Goal: Task Accomplishment & Management: Complete application form

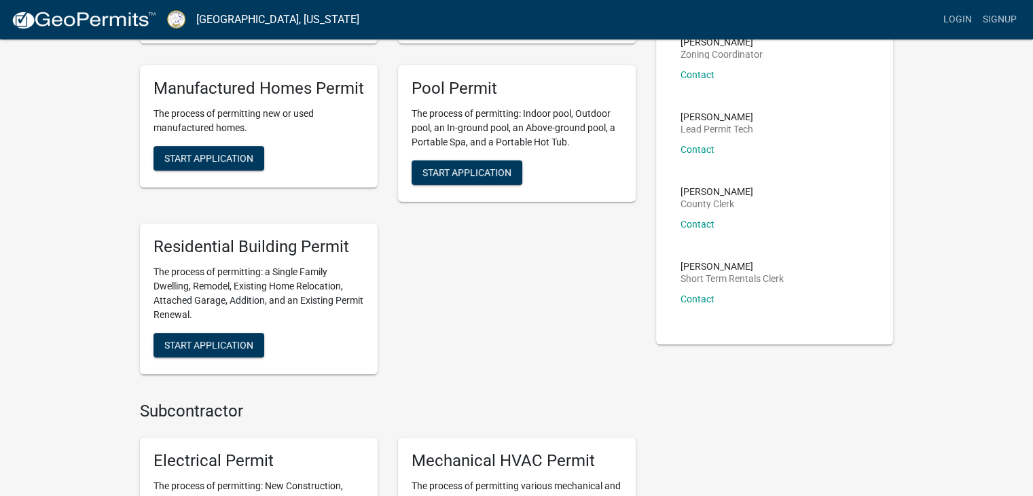
scroll to position [272, 0]
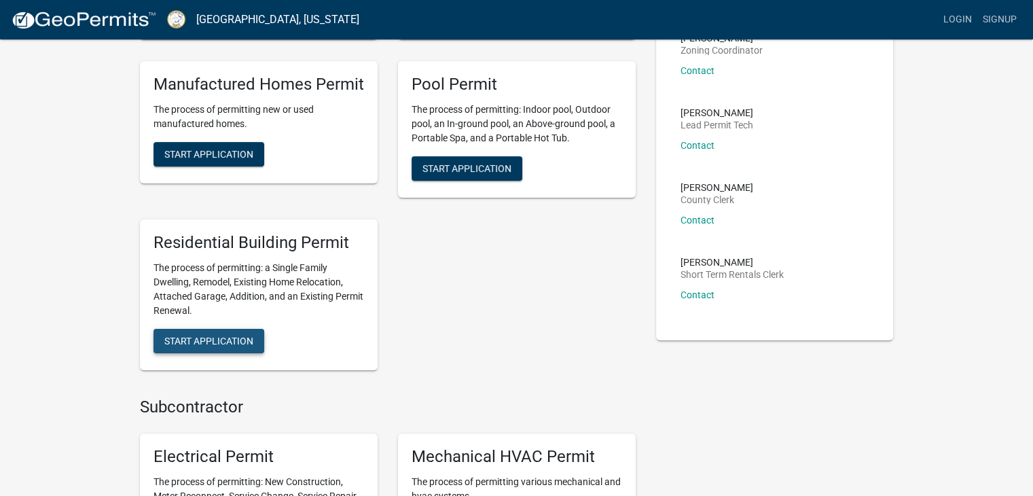
click at [220, 333] on button "Start Application" at bounding box center [209, 341] width 111 height 24
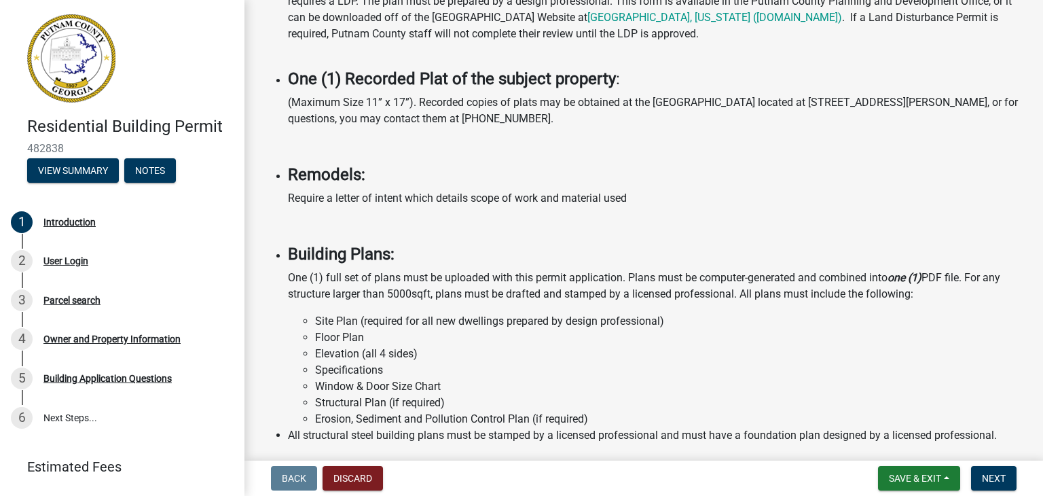
scroll to position [1133, 0]
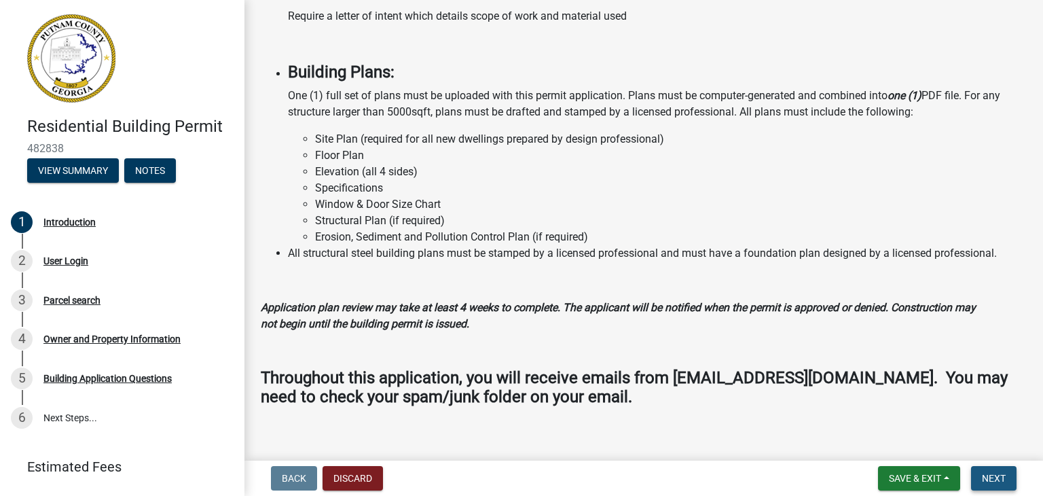
click at [997, 473] on span "Next" at bounding box center [994, 478] width 24 height 11
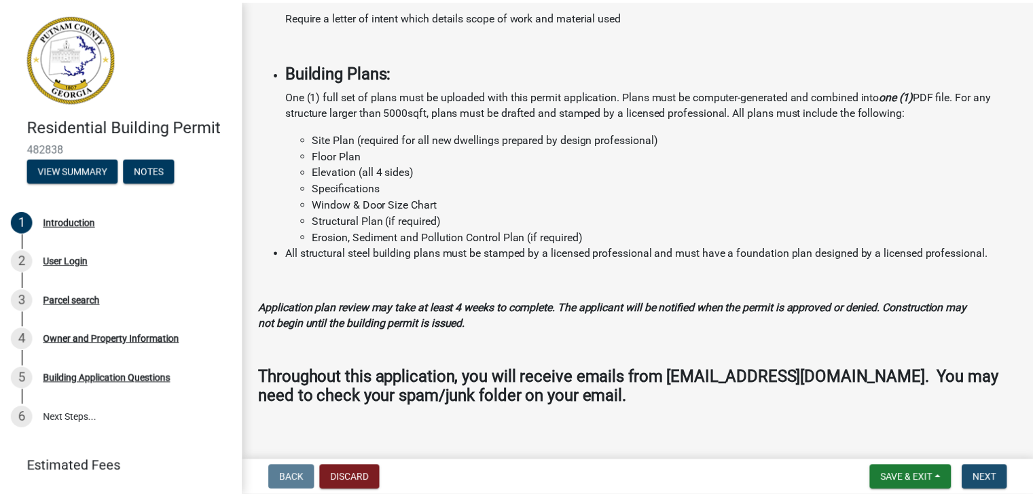
scroll to position [0, 0]
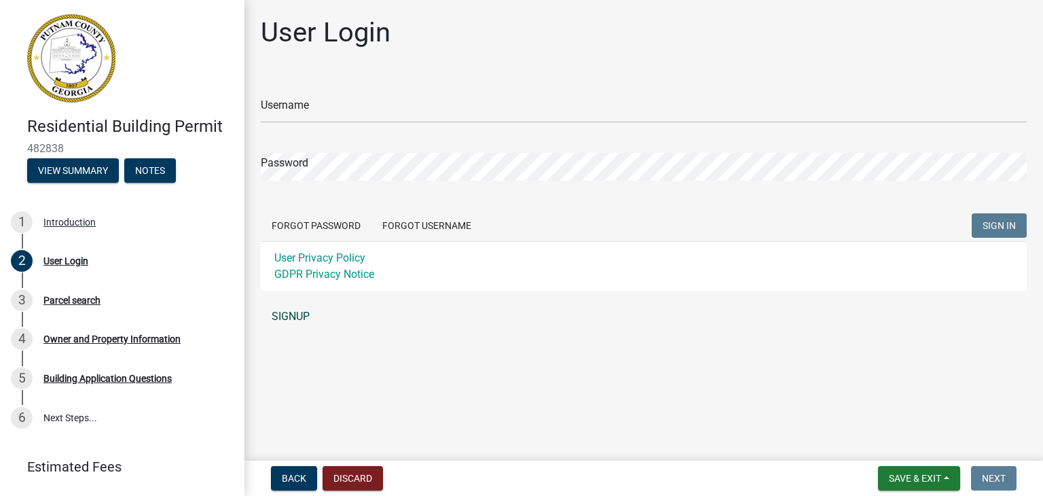
click at [295, 313] on link "SIGNUP" at bounding box center [644, 316] width 766 height 27
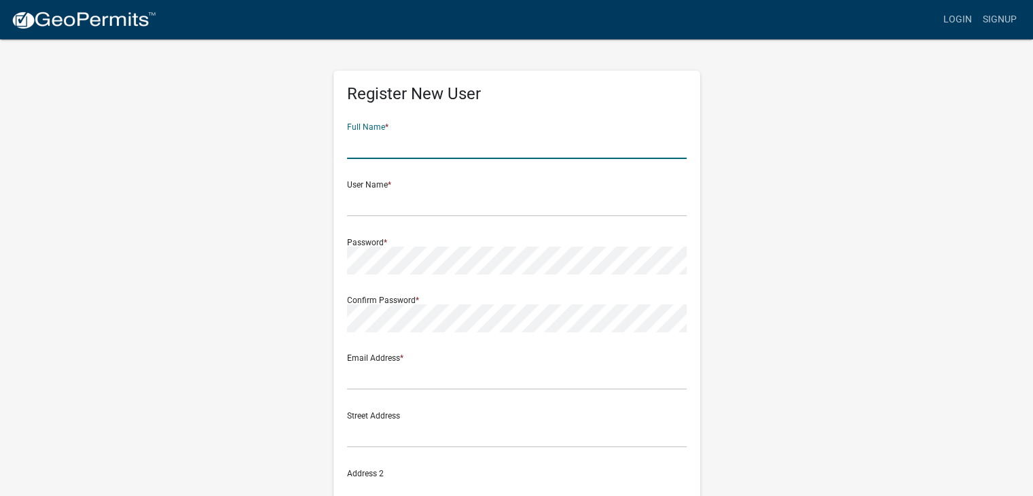
click at [413, 147] on input "text" at bounding box center [517, 145] width 340 height 28
type input "OUTOFTHEPARK INFO LLC"
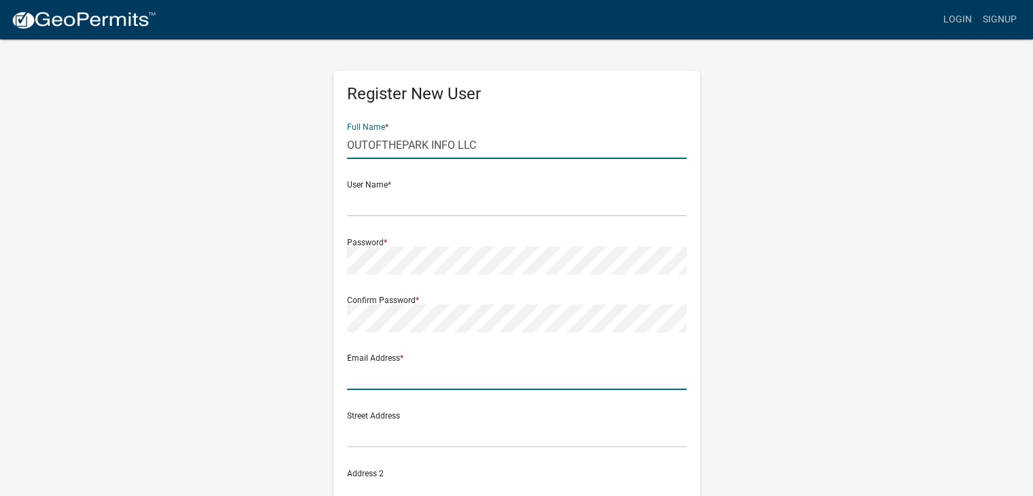
type input "[PERSON_NAME][EMAIL_ADDRESS][DOMAIN_NAME]"
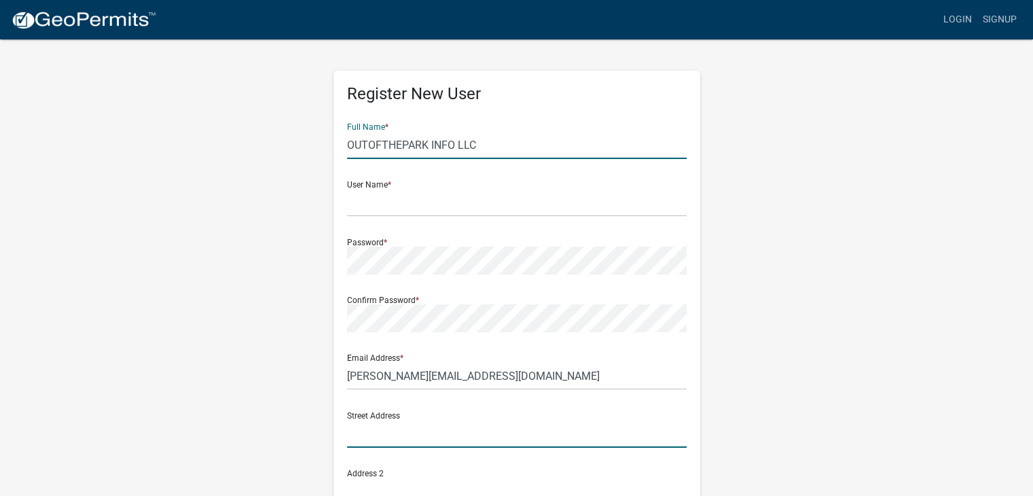
type input "4039 475 Industrial Blvd"
type input "Macon"
type input "GA"
type input "31210-8109"
type input "4783614036"
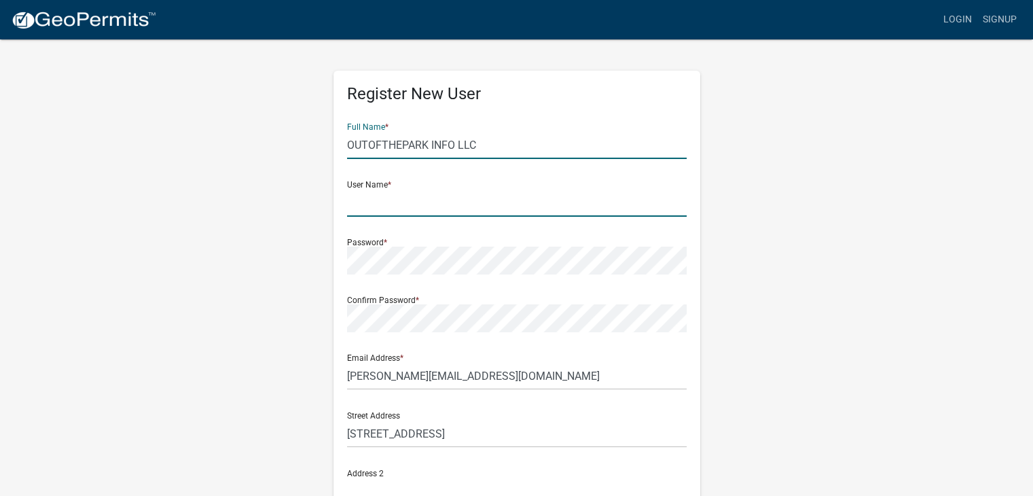
click at [390, 210] on input "text" at bounding box center [517, 203] width 340 height 28
type input "[PERSON_NAME][EMAIL_ADDRESS][DOMAIN_NAME]"
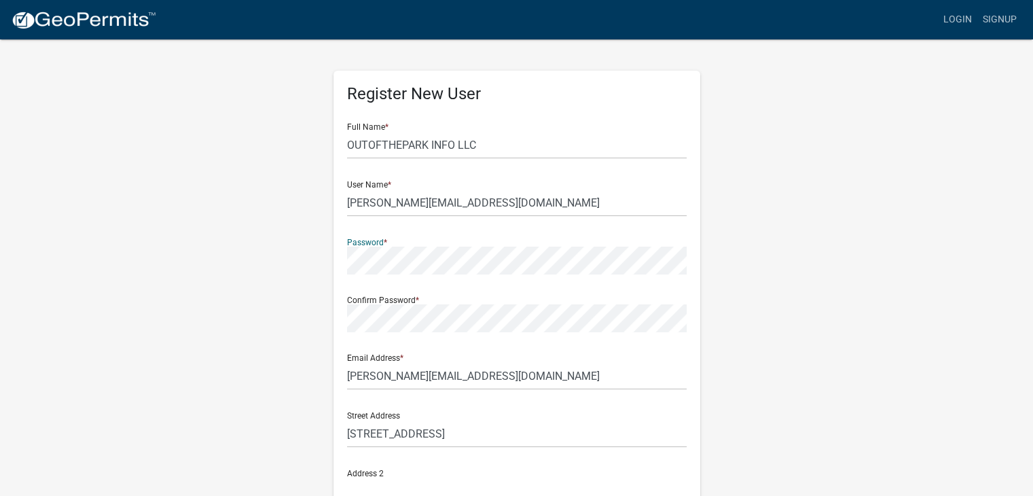
click at [288, 283] on div "Register New User Full Name * OUTOFTHEPARK INFO LLC User Name * scott@outofthep…" at bounding box center [517, 401] width 774 height 727
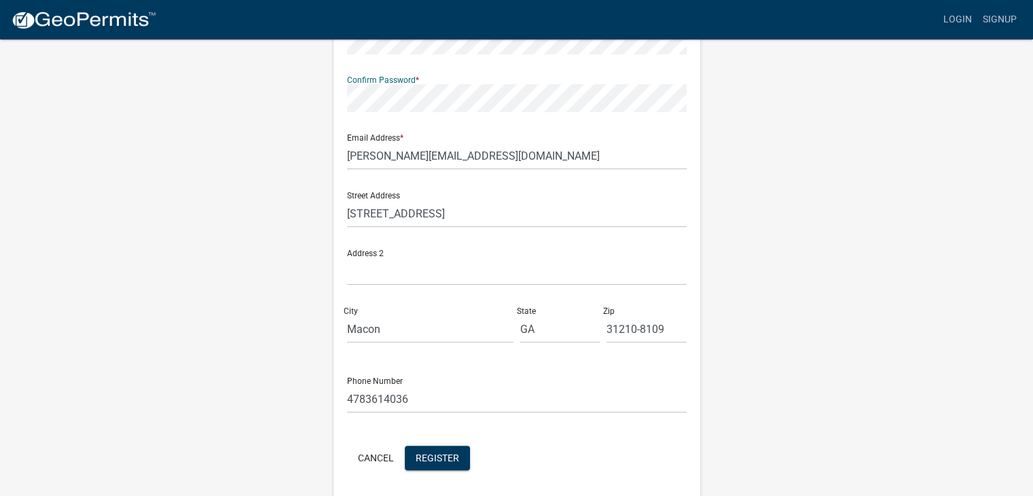
scroll to position [269, 0]
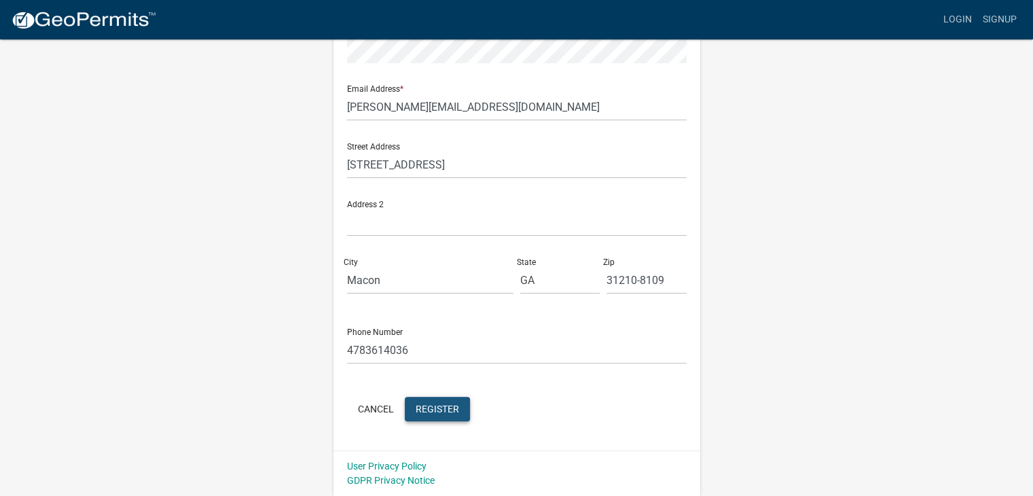
click at [446, 413] on span "Register" at bounding box center [437, 408] width 43 height 11
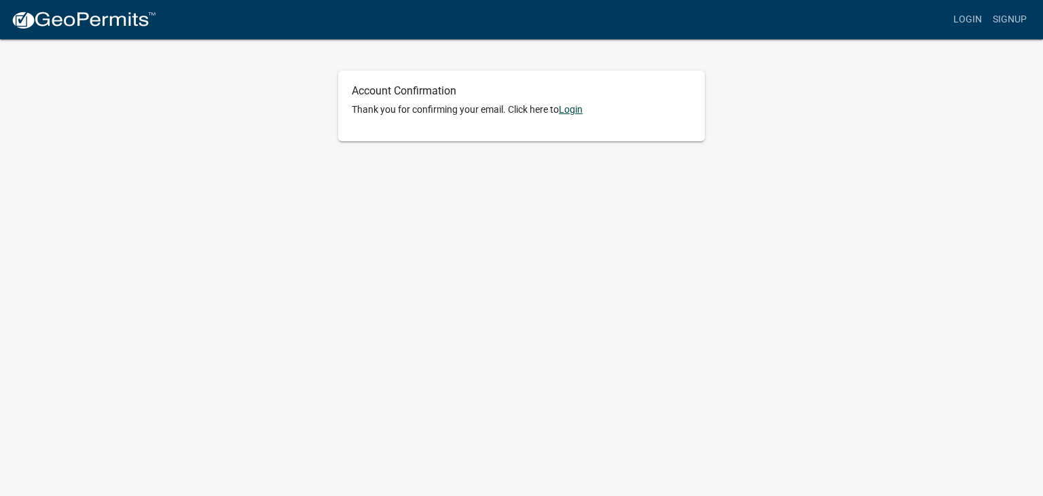
click at [579, 113] on link "Login" at bounding box center [571, 109] width 24 height 11
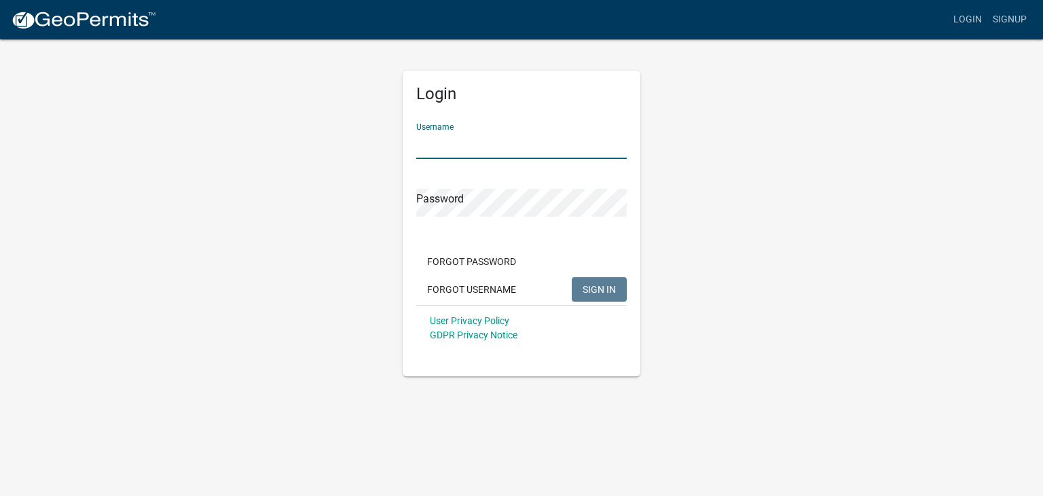
click at [508, 144] on input "Username" at bounding box center [521, 145] width 211 height 28
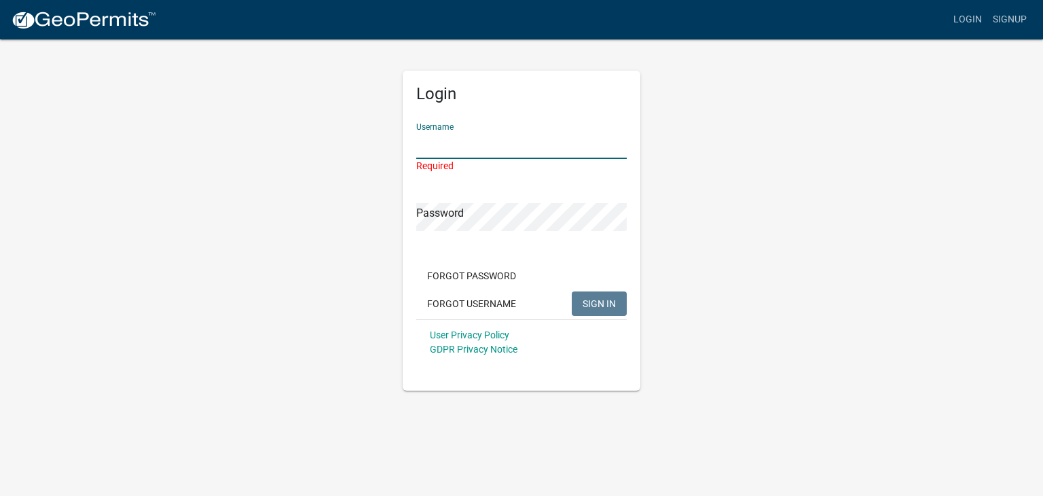
type input "[PERSON_NAME][EMAIL_ADDRESS][DOMAIN_NAME]"
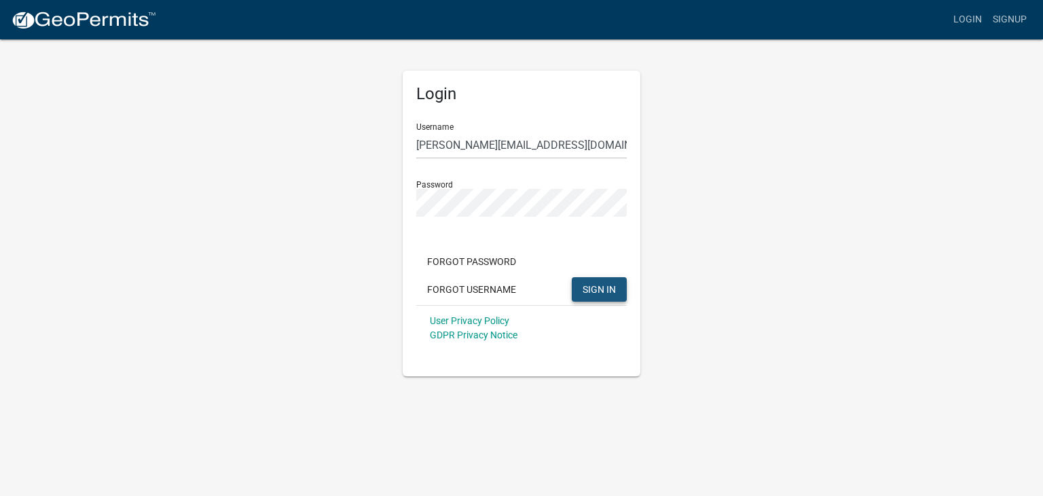
click at [596, 293] on span "SIGN IN" at bounding box center [599, 288] width 33 height 11
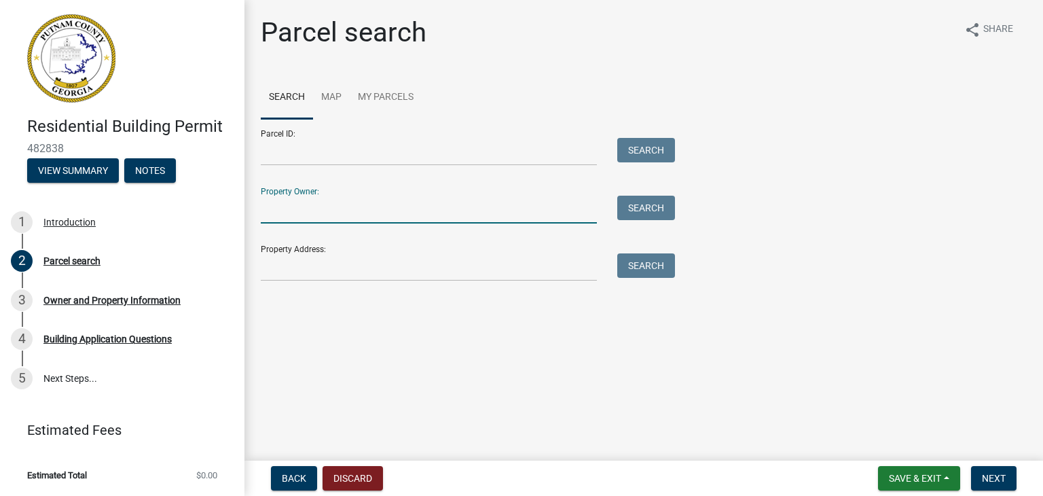
click at [307, 213] on input "Property Owner:" at bounding box center [429, 210] width 336 height 28
paste input "[PERSON_NAME]"
type input "[PERSON_NAME]"
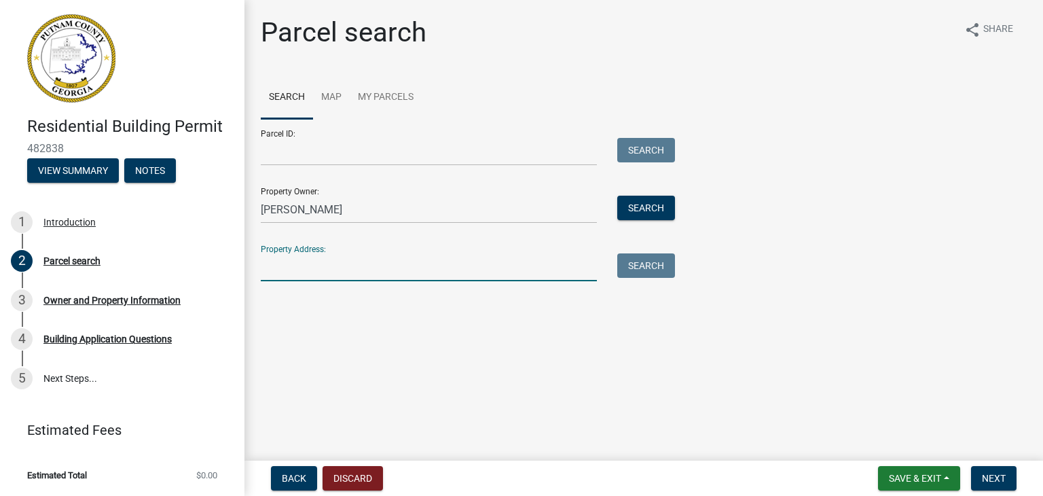
click at [302, 276] on input "Property Address:" at bounding box center [429, 267] width 336 height 28
click at [293, 272] on input "Property Address:" at bounding box center [429, 267] width 336 height 28
paste input "[STREET_ADDRESS]"
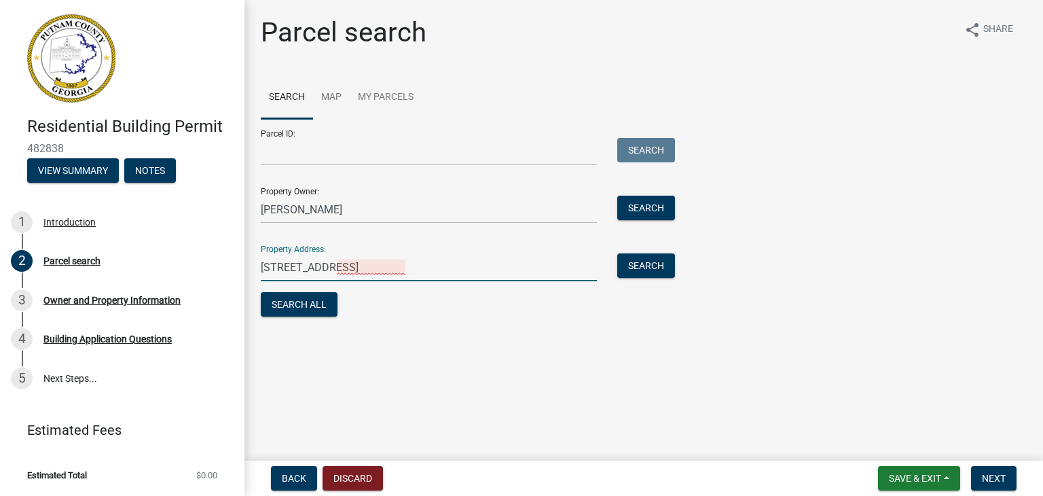
click at [367, 264] on input "[STREET_ADDRESS]" at bounding box center [429, 267] width 336 height 28
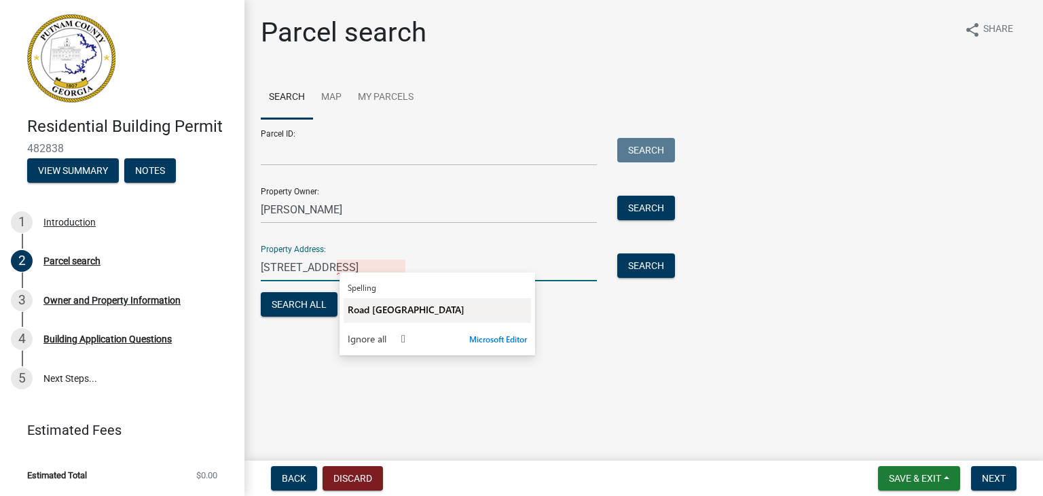
type input "125 Southshore RoadEatonton, GA 31024"
click at [389, 308] on span "Road Eatonton" at bounding box center [406, 309] width 117 height 13
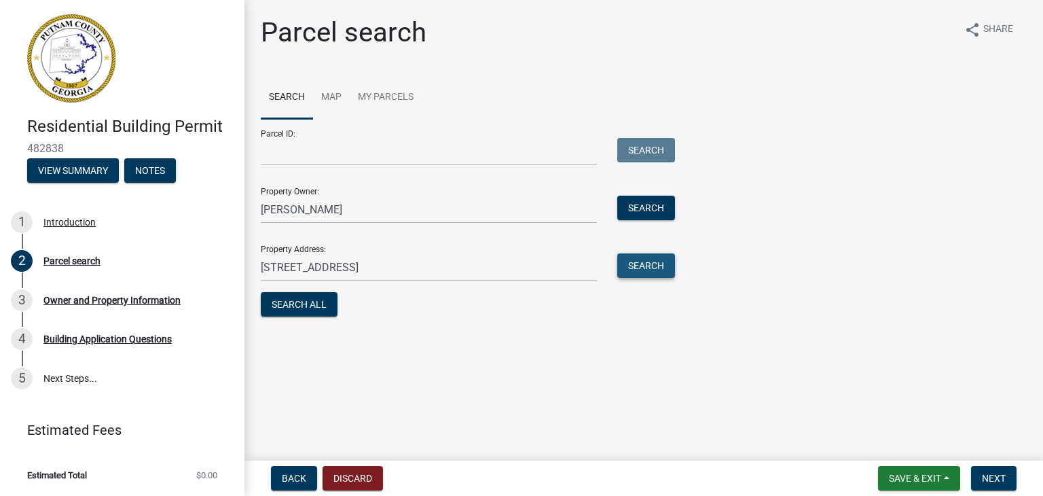
click at [658, 262] on button "Search" at bounding box center [646, 265] width 58 height 24
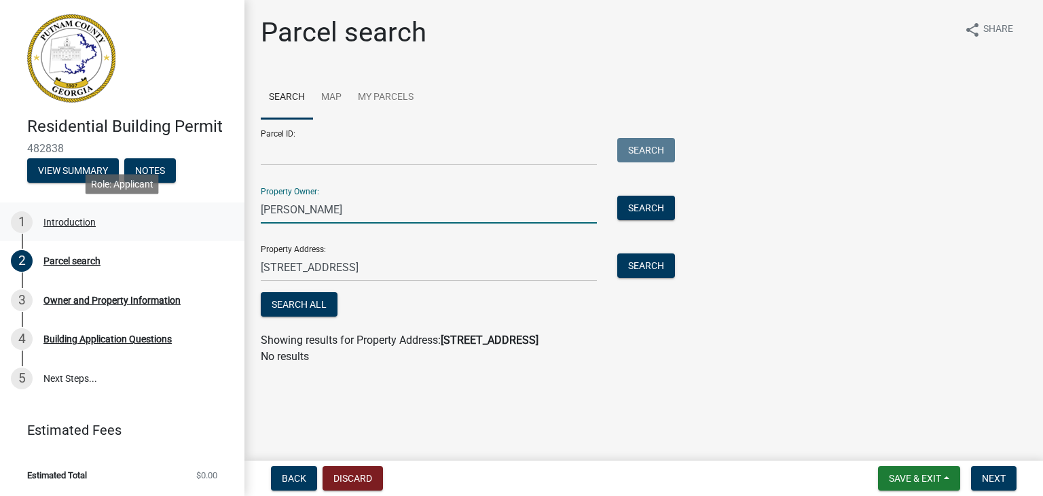
drag, startPoint x: 351, startPoint y: 210, endPoint x: 232, endPoint y: 212, distance: 118.2
click at [232, 212] on div "Residential Building Permit 482838 View Summary Notes 1 Introduction 2 Parcel s…" at bounding box center [521, 248] width 1043 height 496
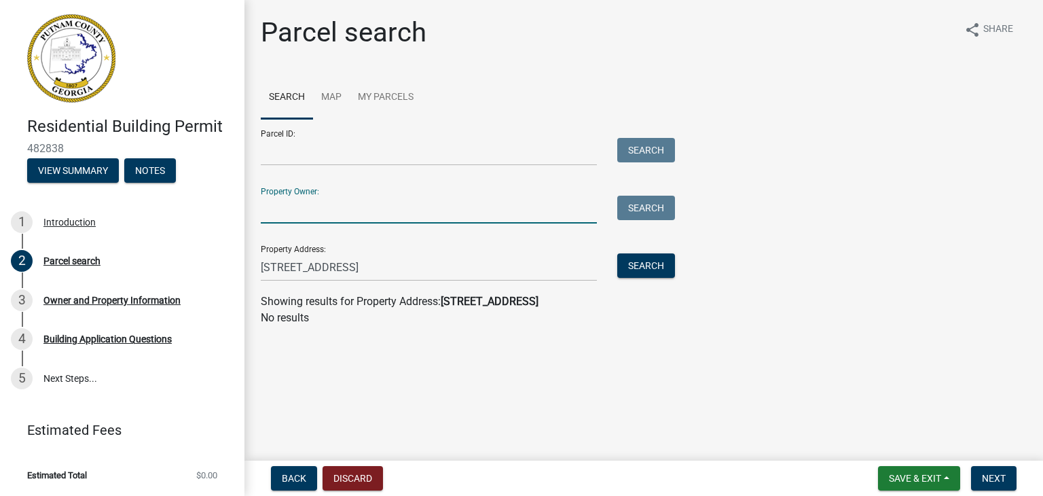
click at [662, 279] on div "Search" at bounding box center [642, 267] width 71 height 28
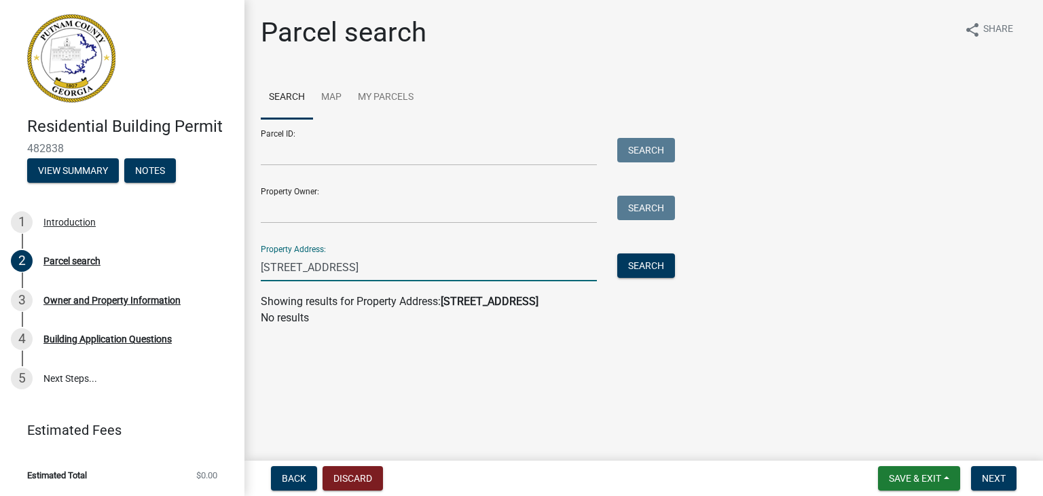
click at [312, 265] on input "125 Southshore RoadEatonton, GA 31024" at bounding box center [429, 267] width 336 height 28
click at [626, 264] on button "Search" at bounding box center [646, 265] width 58 height 24
click at [315, 264] on input "125 South shore Road Eatonton, GA 31024" at bounding box center [429, 267] width 336 height 28
type input "125 South Shore Road Eatonton, GA 31024"
drag, startPoint x: 478, startPoint y: 272, endPoint x: 257, endPoint y: 294, distance: 221.8
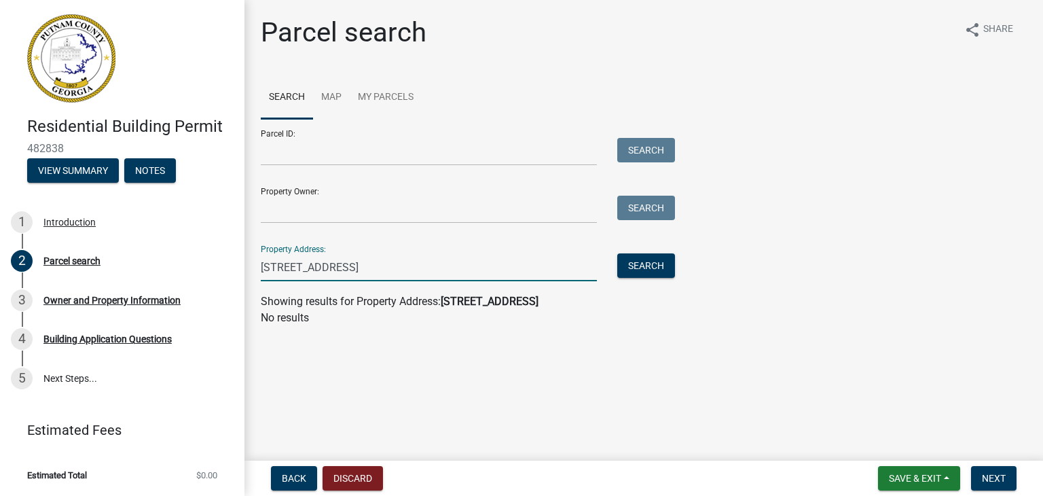
click at [257, 294] on div "Parcel search share Share Search Map My Parcels Parcel ID: Search Property Owne…" at bounding box center [644, 177] width 787 height 322
paste input "125 SOUTHSHORE RD"
type input "125 SOUTHSHORE RD"
click at [634, 259] on button "Search" at bounding box center [646, 265] width 58 height 24
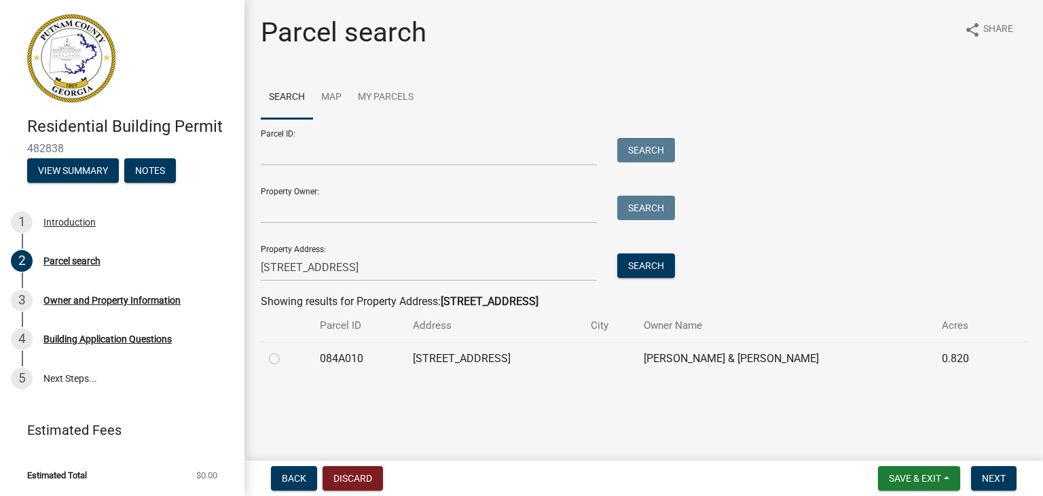
click at [280, 361] on div at bounding box center [286, 359] width 35 height 16
click at [285, 351] on label at bounding box center [285, 351] width 0 height 0
click at [285, 359] on input "radio" at bounding box center [289, 355] width 9 height 9
radio input "true"
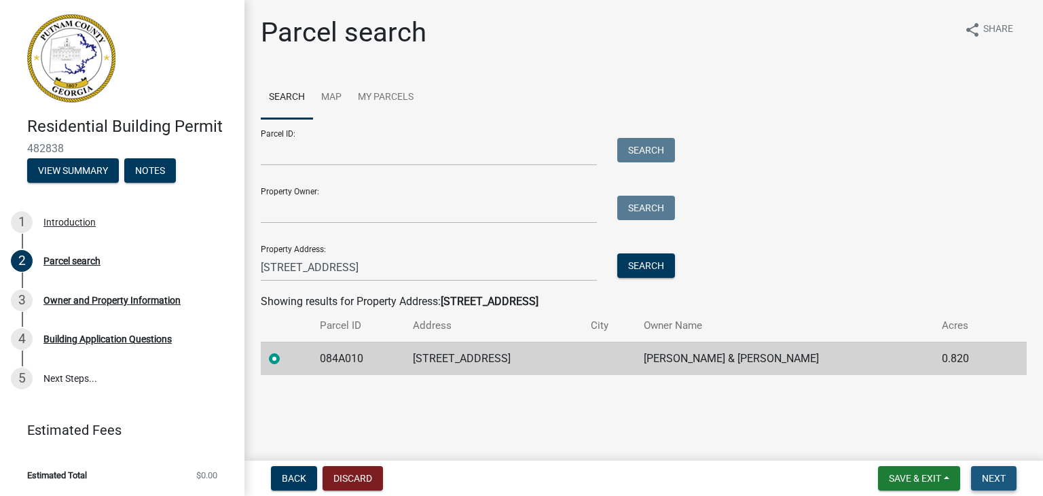
click at [1003, 475] on span "Next" at bounding box center [994, 478] width 24 height 11
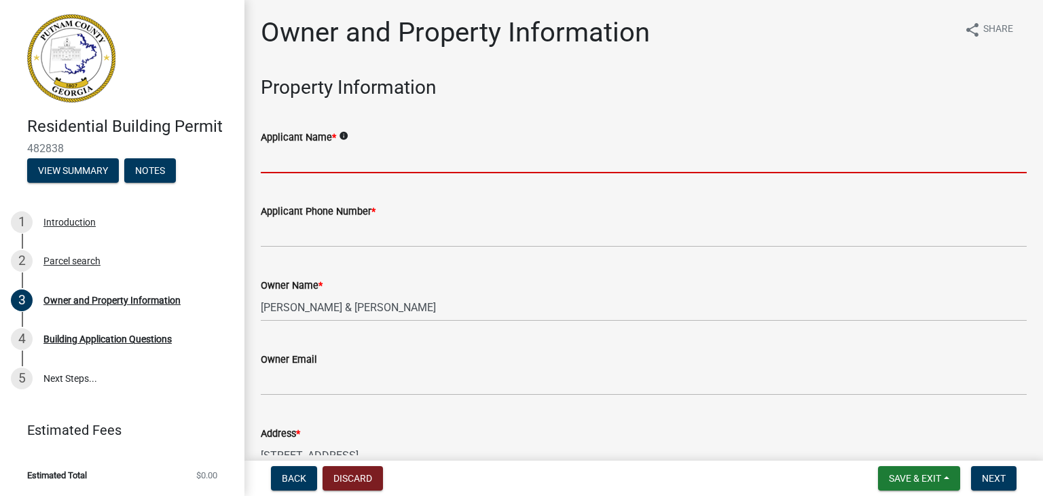
click at [319, 164] on input "Applicant Name *" at bounding box center [644, 159] width 766 height 28
type input "OUTOFTHEPARK INFO LLC"
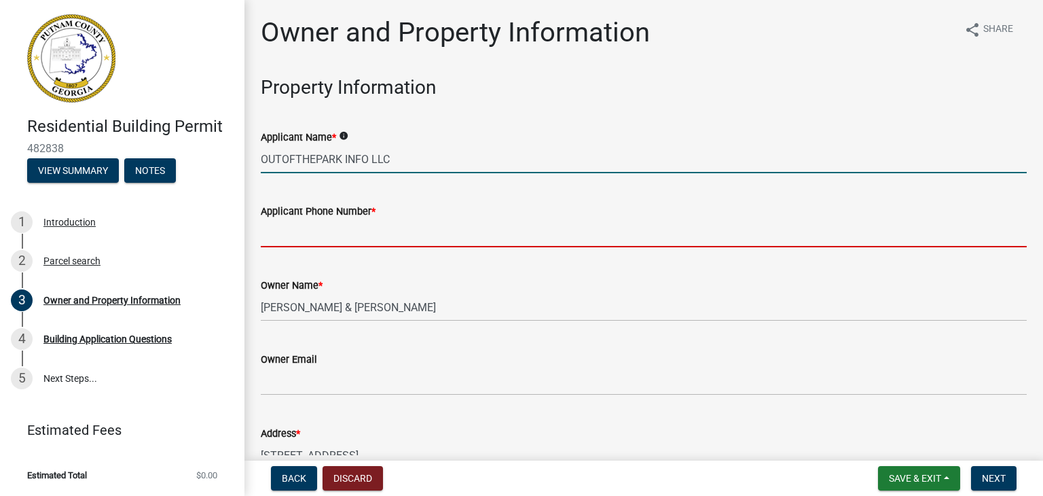
type input "4783614036"
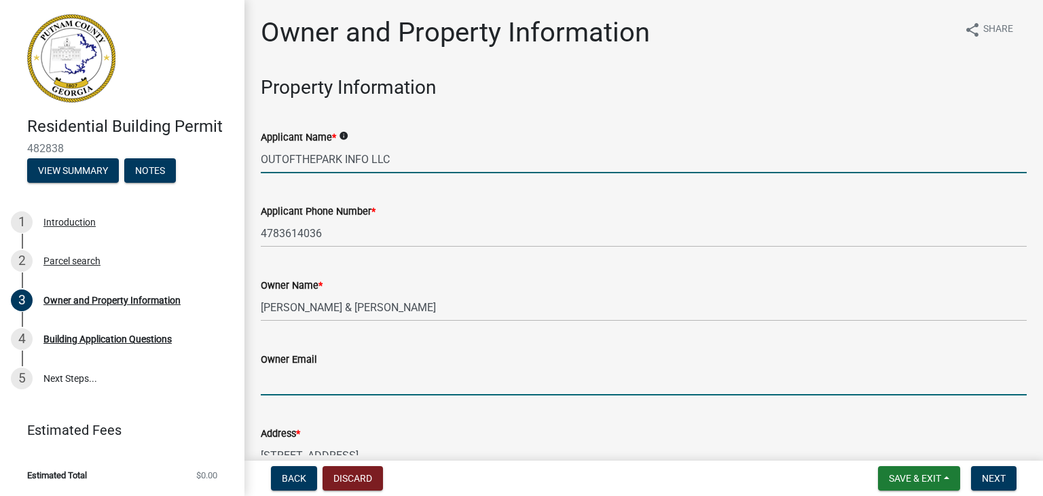
type input "[PERSON_NAME][EMAIL_ADDRESS][DOMAIN_NAME]"
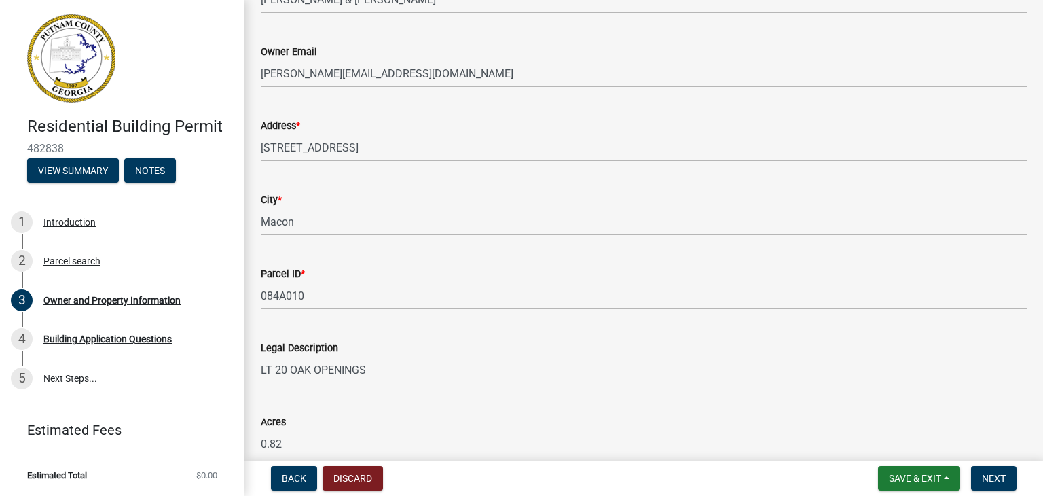
scroll to position [340, 0]
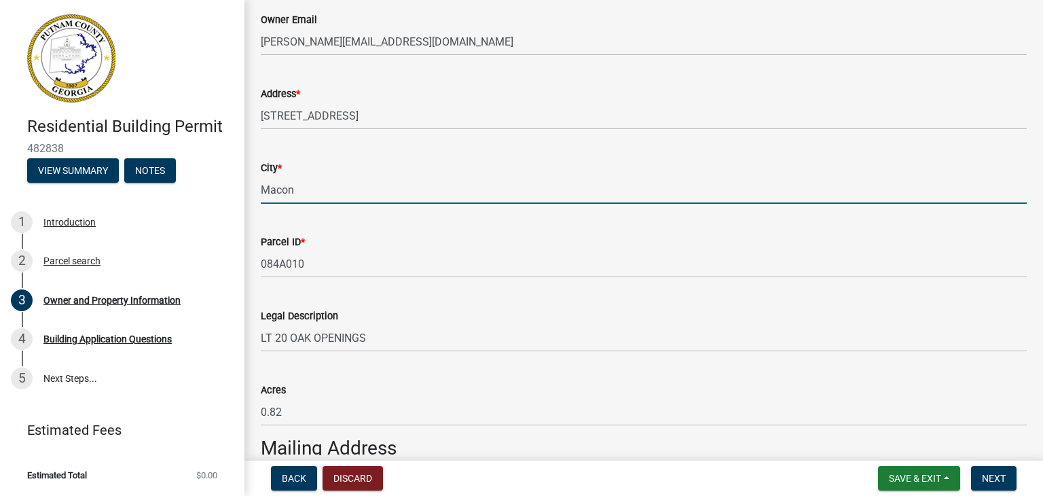
drag, startPoint x: 291, startPoint y: 189, endPoint x: 247, endPoint y: 192, distance: 44.3
drag, startPoint x: 302, startPoint y: 192, endPoint x: 262, endPoint y: 194, distance: 40.1
click at [262, 194] on input "Macon" at bounding box center [644, 190] width 766 height 28
type input "Eatonton"
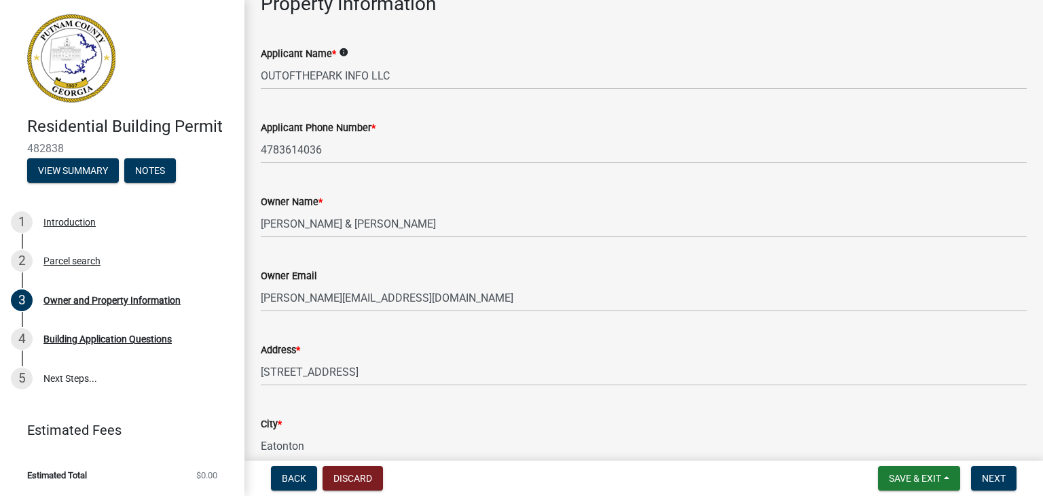
scroll to position [68, 0]
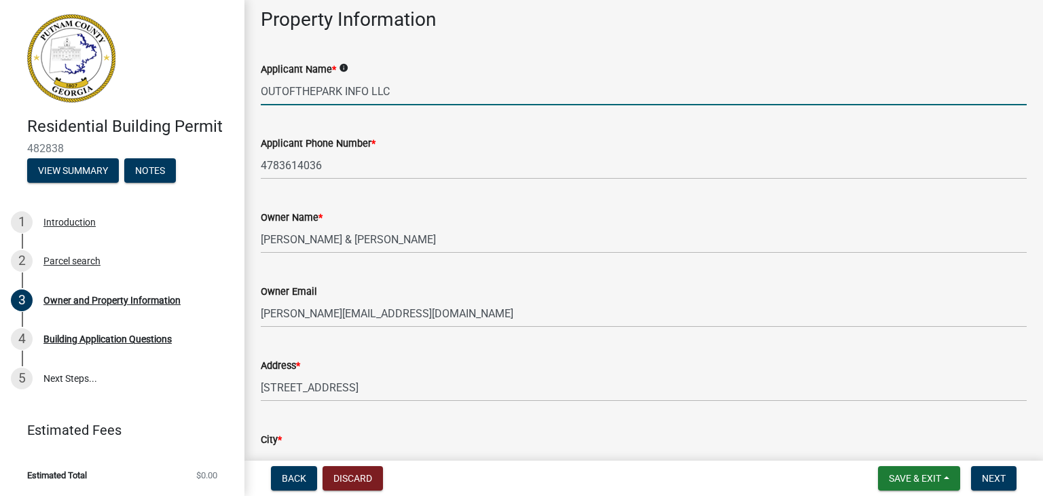
drag, startPoint x: 405, startPoint y: 92, endPoint x: 224, endPoint y: 113, distance: 182.0
click at [224, 113] on div "Residential Building Permit 482838 View Summary Notes 1 Introduction 2 Parcel s…" at bounding box center [521, 248] width 1043 height 496
type input "Scott Carter"
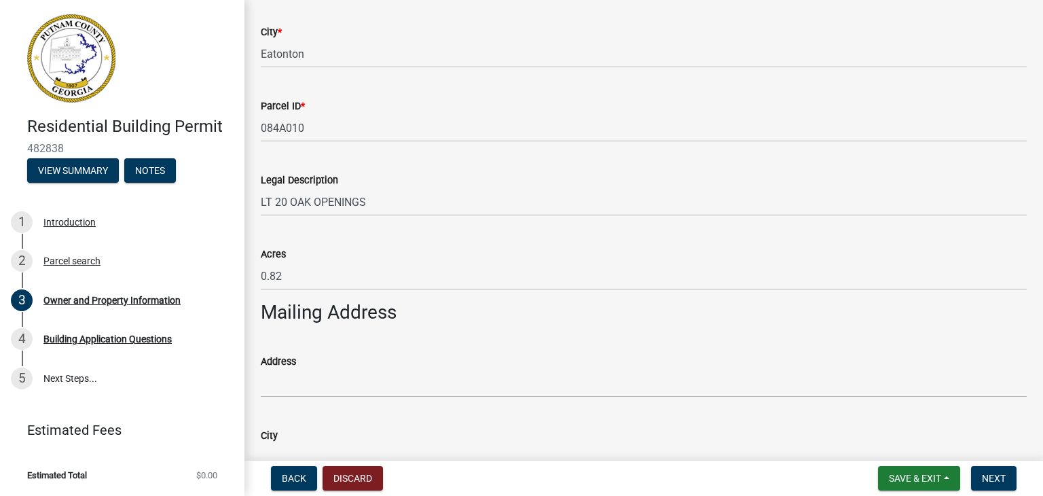
scroll to position [611, 0]
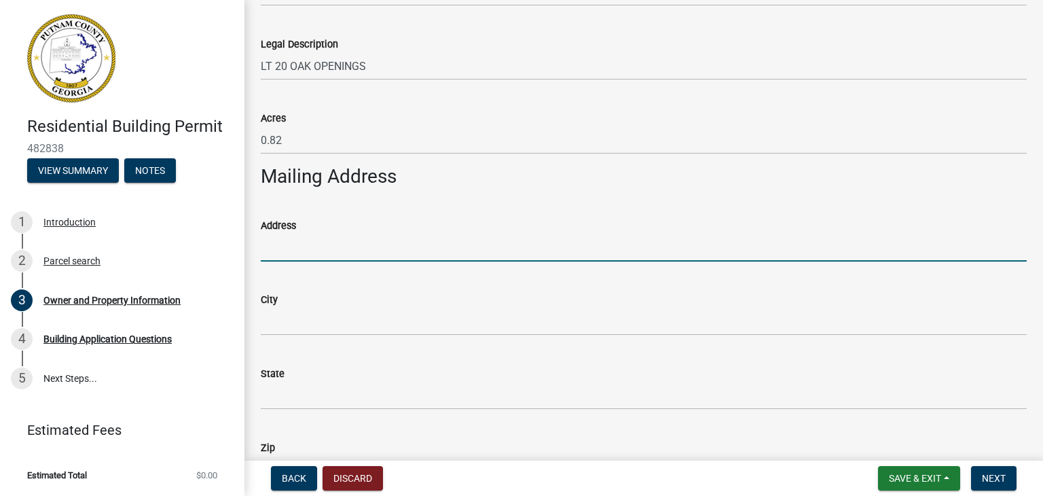
click at [337, 256] on input "Address" at bounding box center [644, 248] width 766 height 28
type input "4039 475 Industrial Blvd"
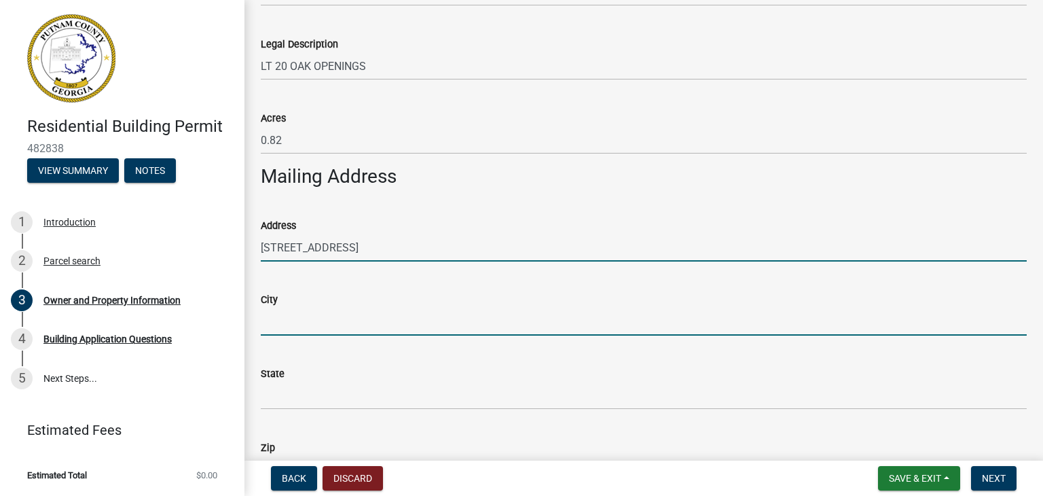
type input "Macon"
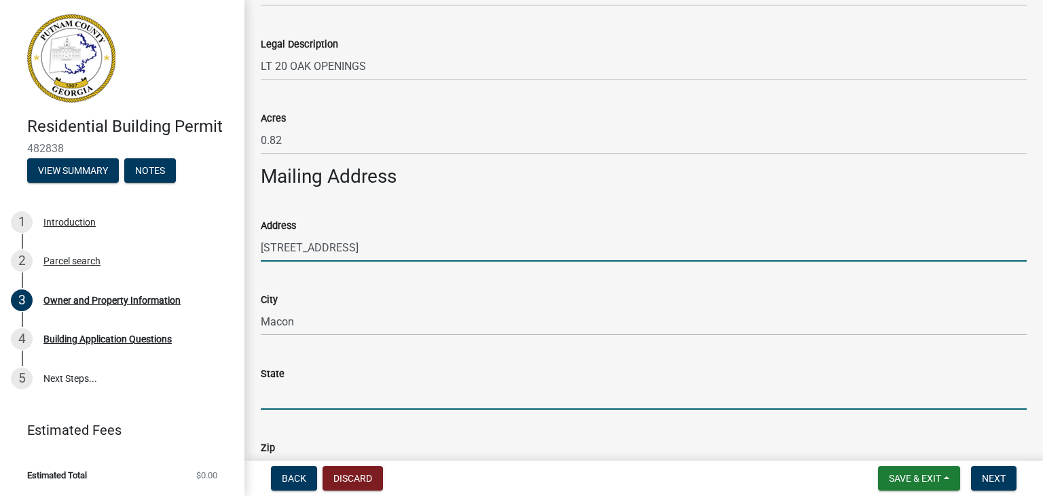
type input "GA"
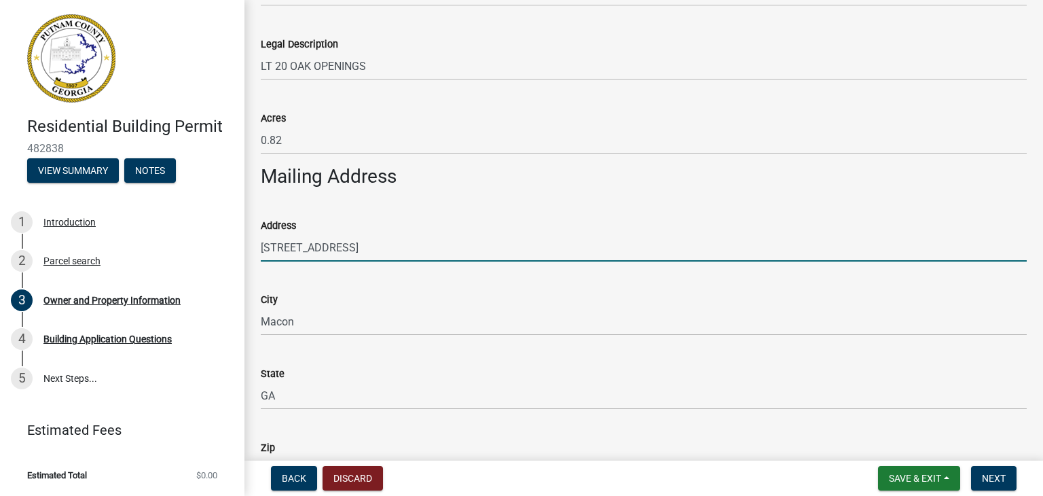
type input "31210-8109"
type input "OUTOFTHEPARK INFO LLC"
type input "4783614036"
type input "4039 475 Industrial Blvd,"
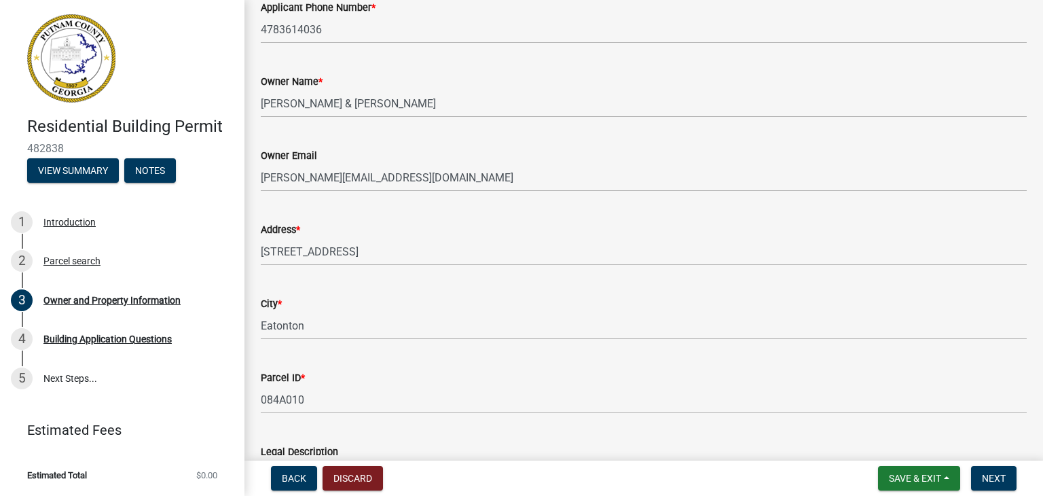
scroll to position [136, 0]
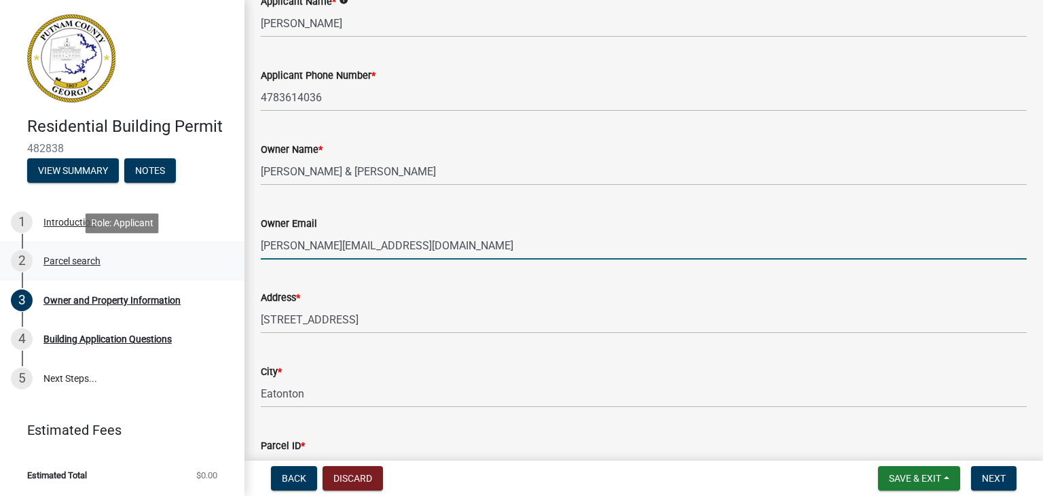
drag, startPoint x: 391, startPoint y: 245, endPoint x: 187, endPoint y: 264, distance: 204.0
click at [187, 264] on div "Residential Building Permit 482838 View Summary Notes 1 Introduction 2 Parcel s…" at bounding box center [521, 248] width 1043 height 496
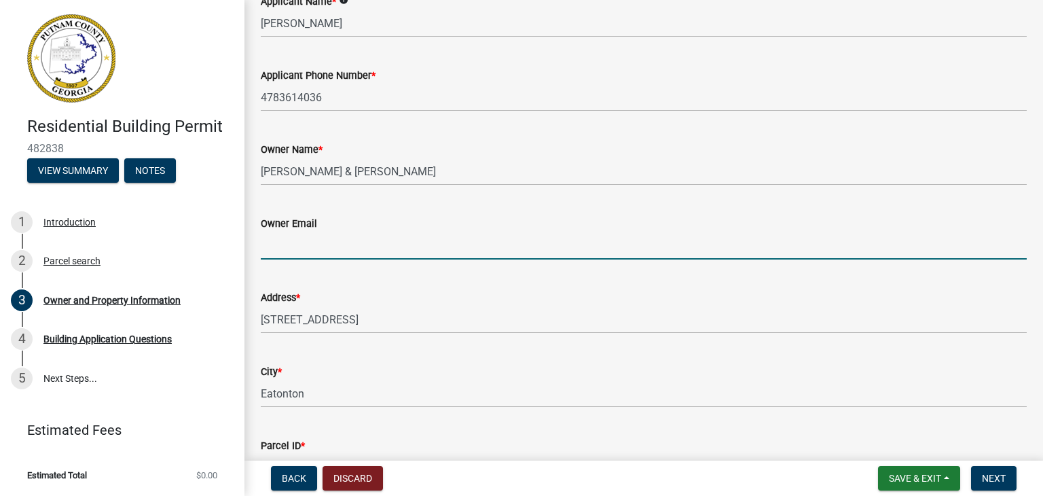
paste input "fitz1098@gmail.com"
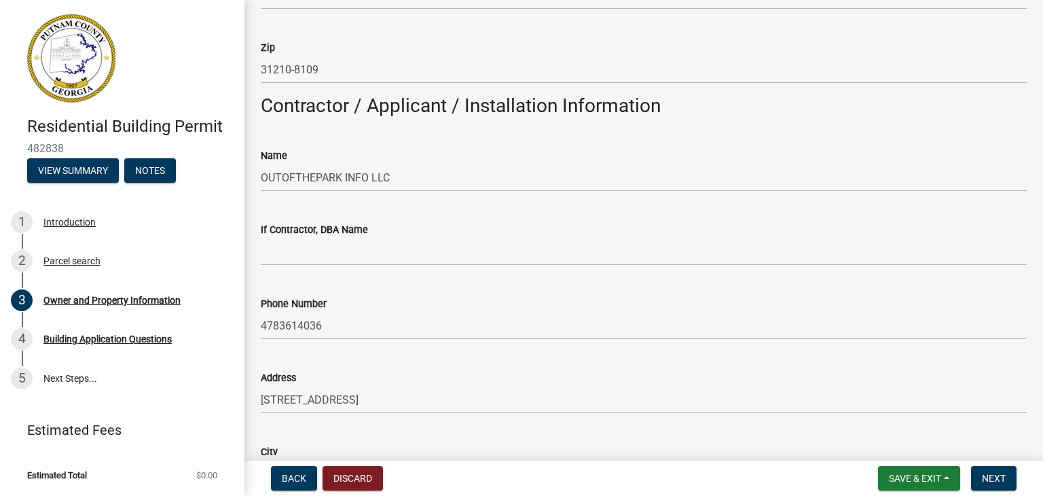
scroll to position [1019, 0]
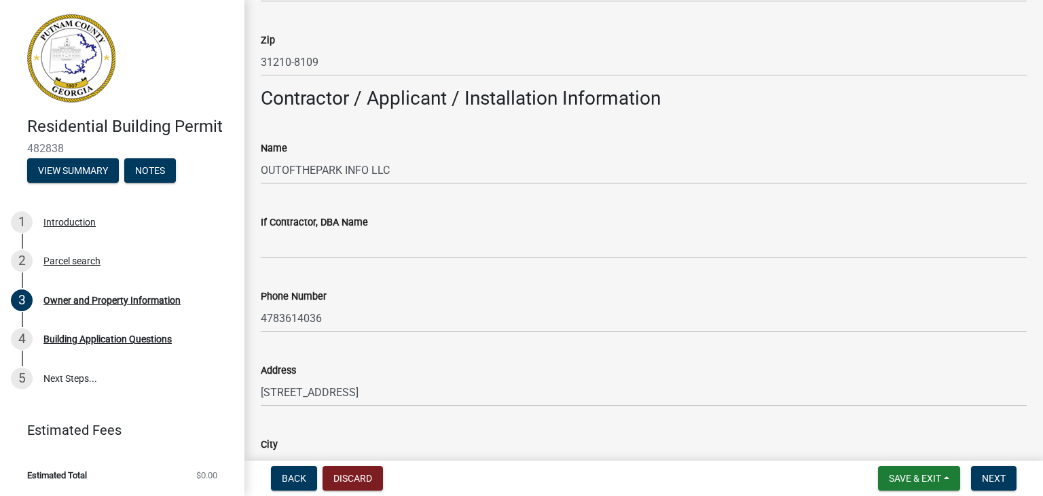
type input "fitz1098@gmail.com"
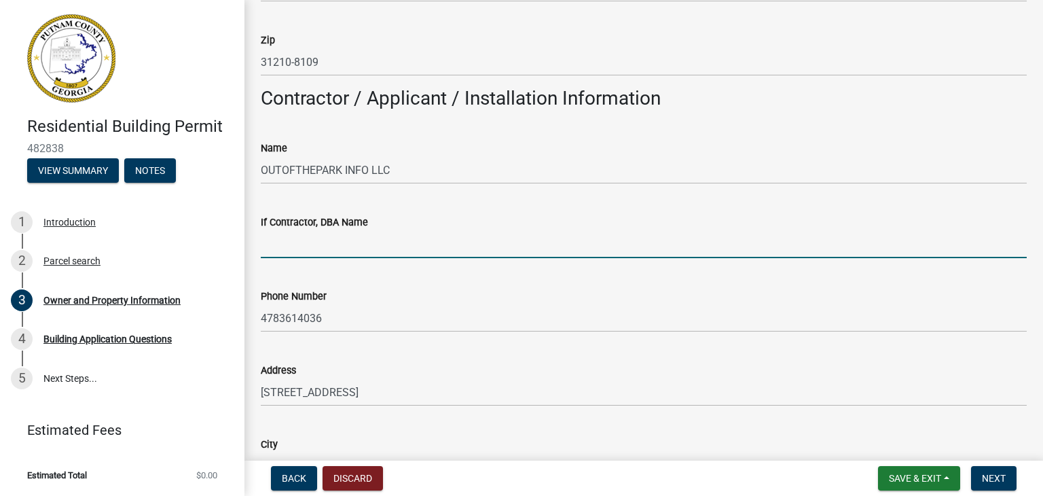
click at [342, 255] on input "If Contractor, DBA Name" at bounding box center [644, 244] width 766 height 28
type input "The Window Source Of Middle GA"
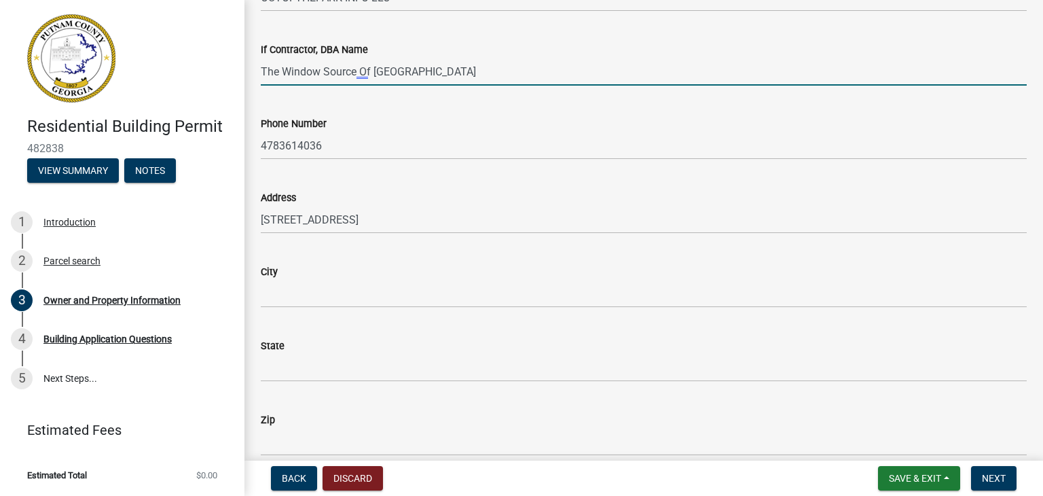
scroll to position [1223, 0]
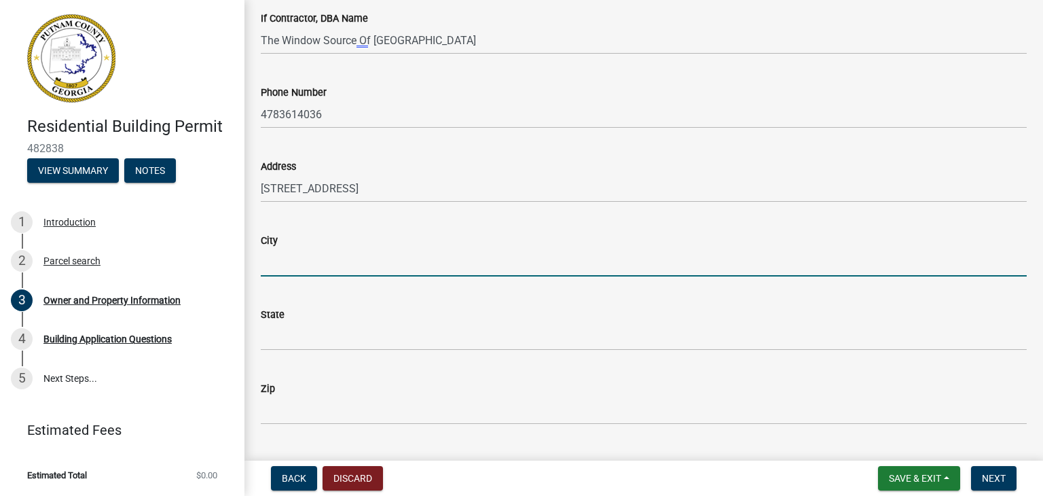
click at [287, 267] on input "City" at bounding box center [644, 263] width 766 height 28
type input "Macon"
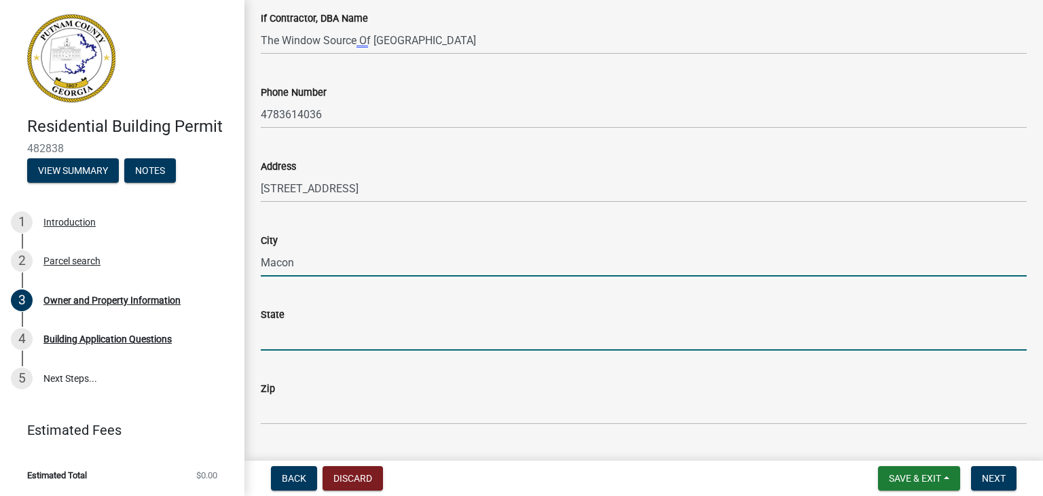
type input "GA"
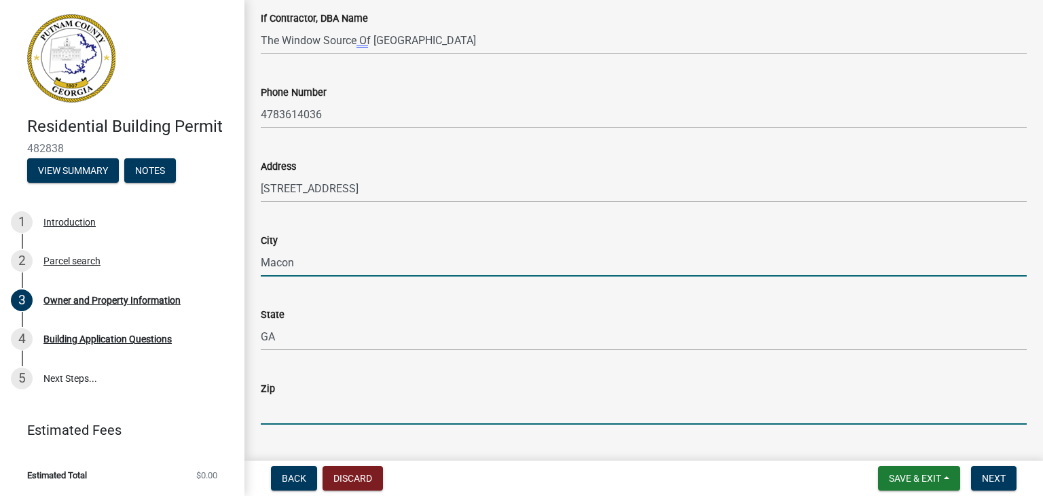
type input "31210-8109"
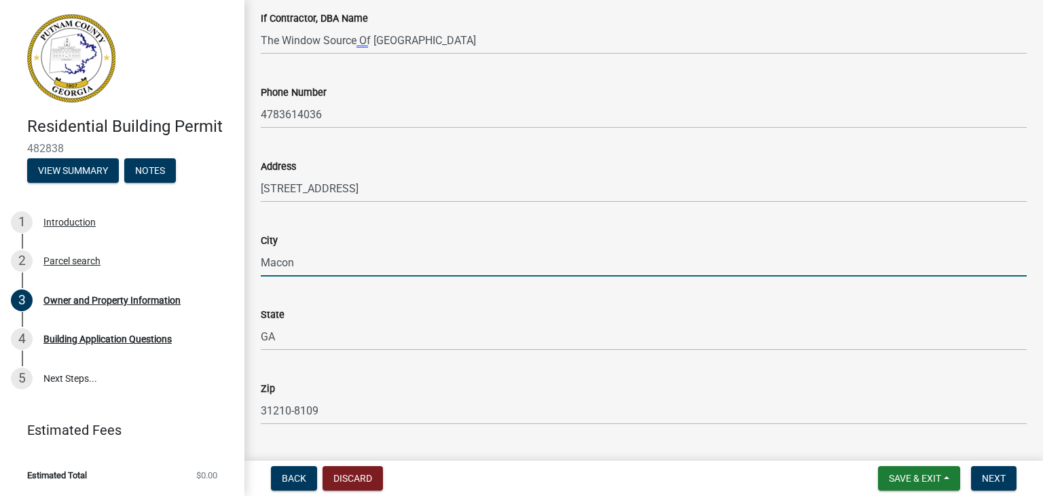
type input "[PERSON_NAME][EMAIL_ADDRESS][DOMAIN_NAME]"
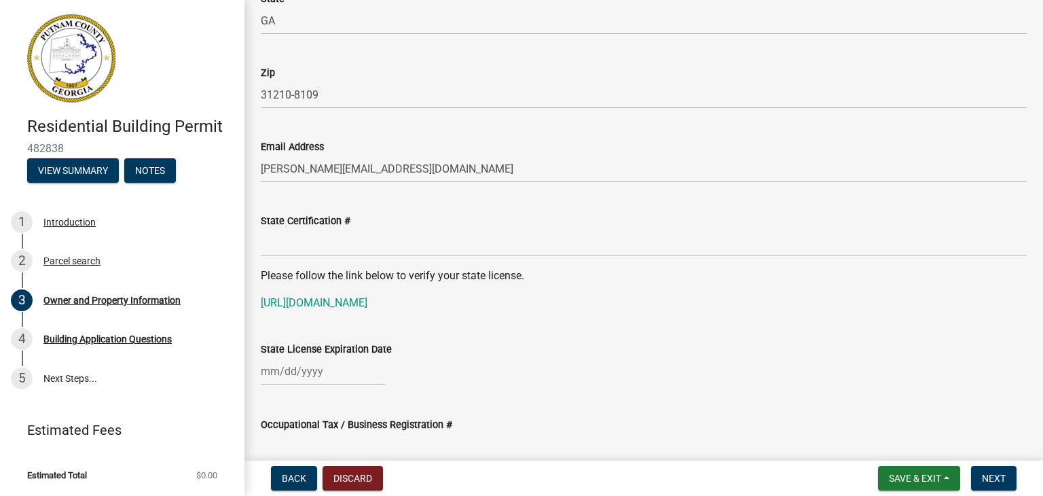
scroll to position [1562, 0]
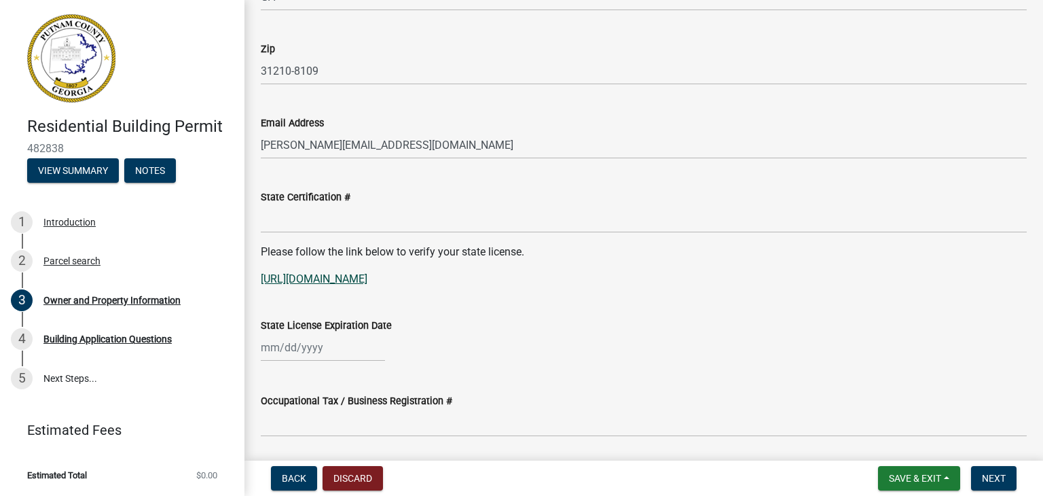
click at [367, 281] on link "[URL][DOMAIN_NAME]" at bounding box center [314, 278] width 107 height 13
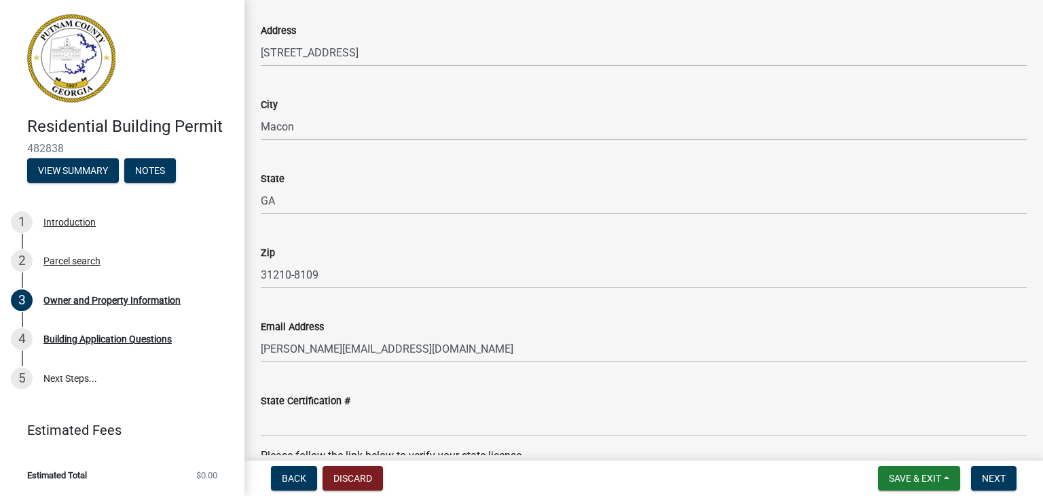
scroll to position [1494, 0]
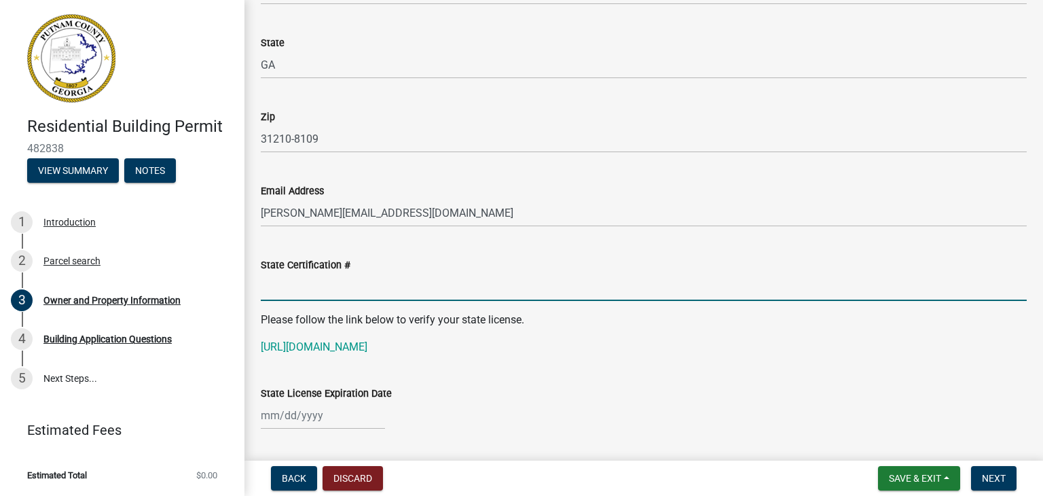
click at [335, 289] on input "State Certification #" at bounding box center [644, 287] width 766 height 28
paste input "RLCI000911"
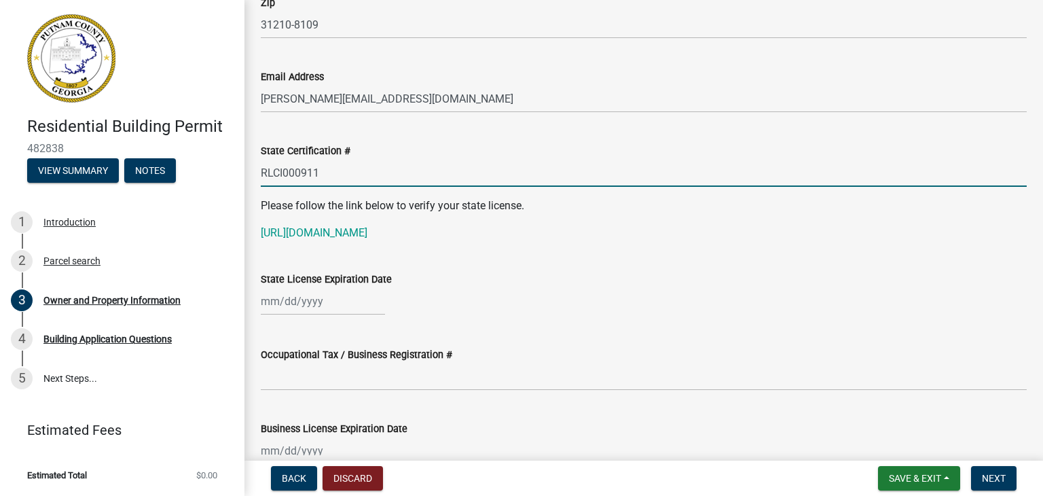
scroll to position [1630, 0]
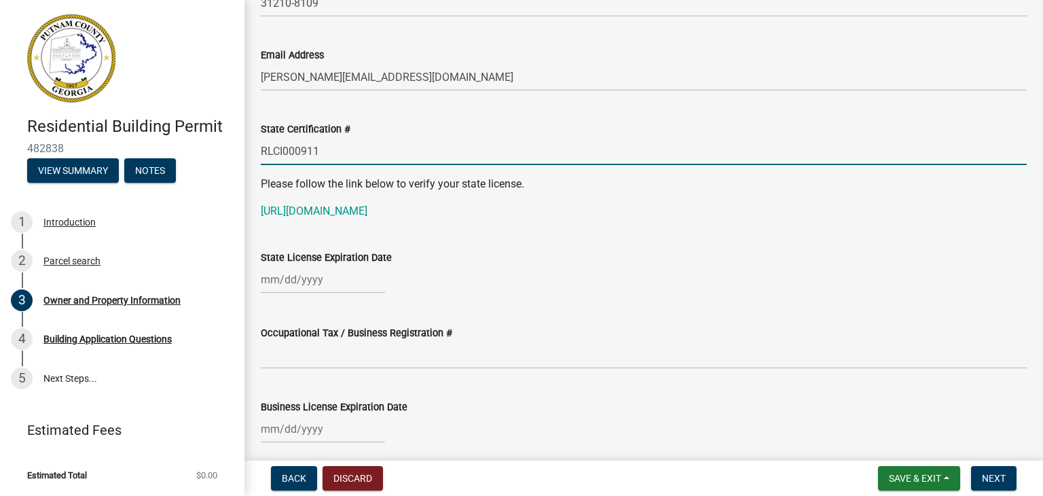
type input "RLCI000911"
click at [381, 283] on div at bounding box center [644, 280] width 766 height 28
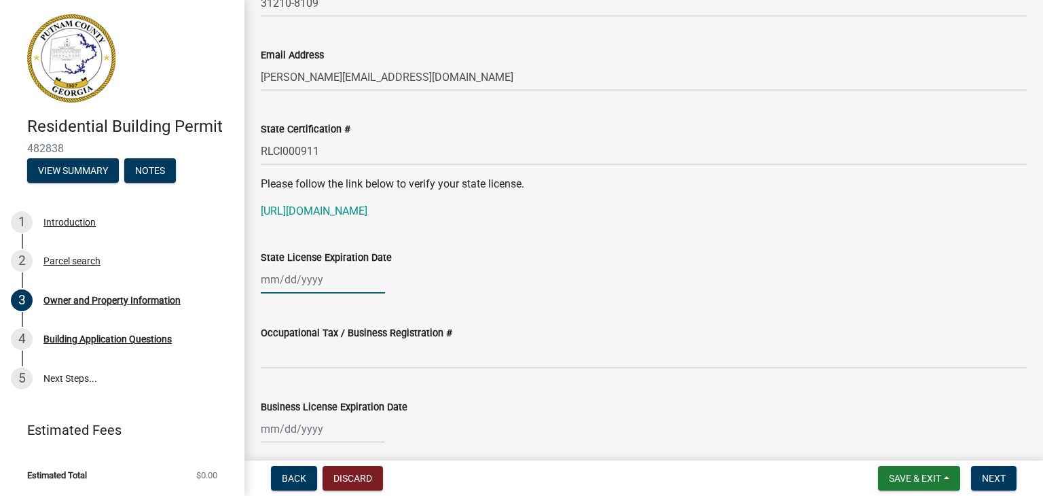
click at [278, 283] on div at bounding box center [323, 280] width 124 height 28
select select "9"
select select "2025"
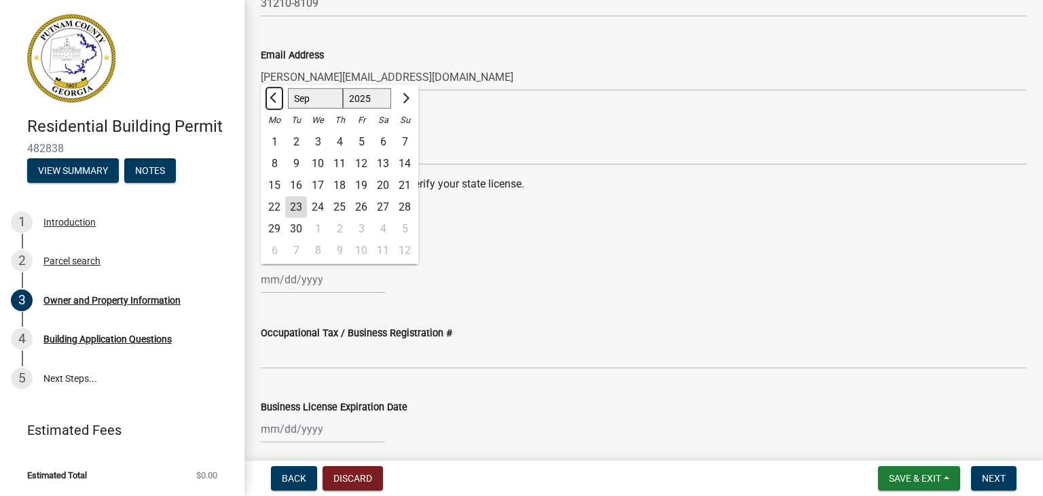
click at [271, 96] on span "Previous month" at bounding box center [275, 97] width 10 height 10
click at [401, 96] on span "Next month" at bounding box center [404, 97] width 10 height 10
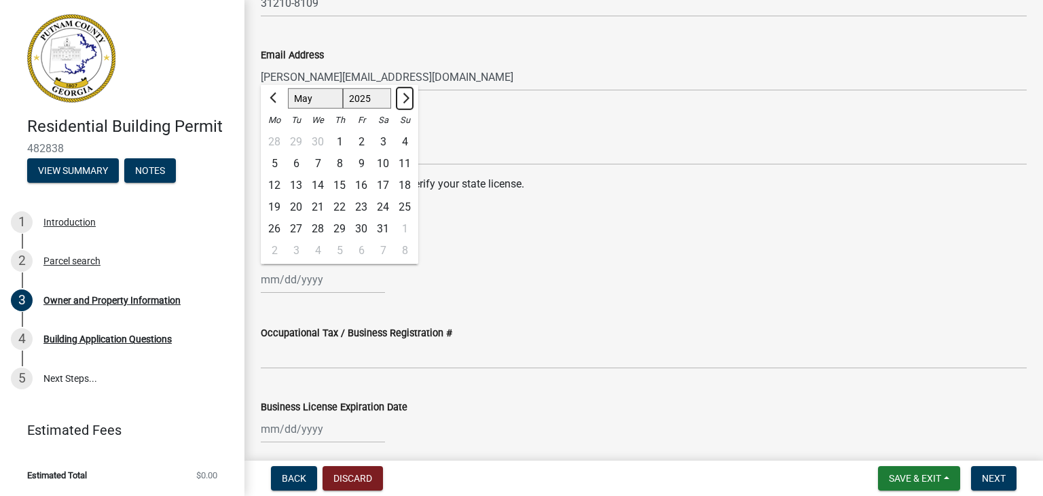
select select "6"
click at [370, 98] on select "1525 1526 1527 1528 1529 1530 1531 1532 1533 1534 1535 1536 1537 1538 1539 1540…" at bounding box center [367, 98] width 49 height 20
select select "2026"
click at [343, 88] on select "1525 1526 1527 1528 1529 1530 1531 1532 1533 1534 1535 1536 1537 1538 1539 1540…" at bounding box center [367, 98] width 49 height 20
click at [299, 226] on div "30" at bounding box center [296, 229] width 22 height 22
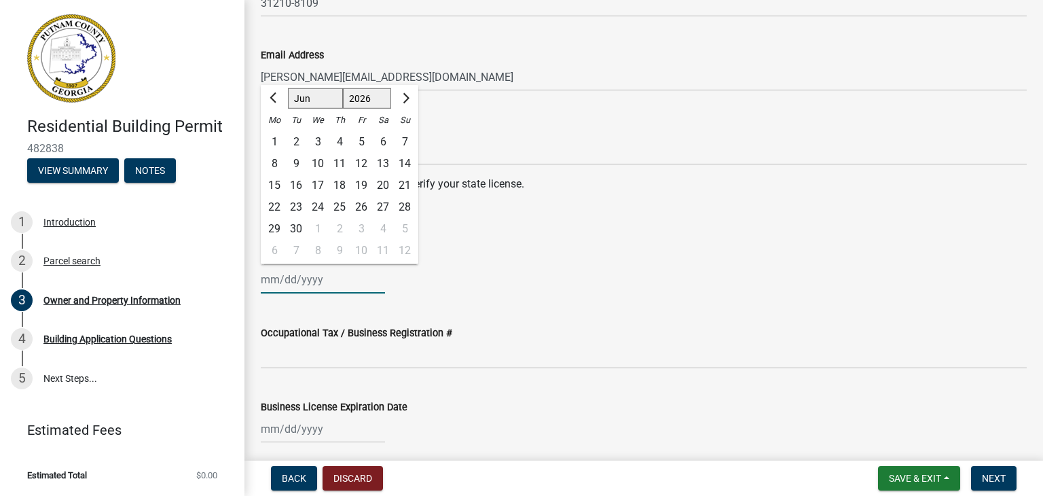
type input "[DATE]"
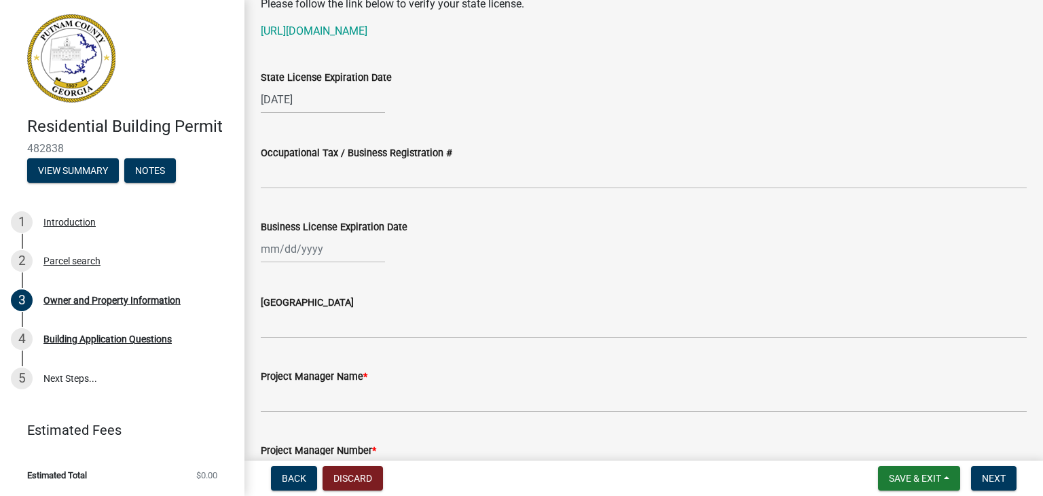
scroll to position [1834, 0]
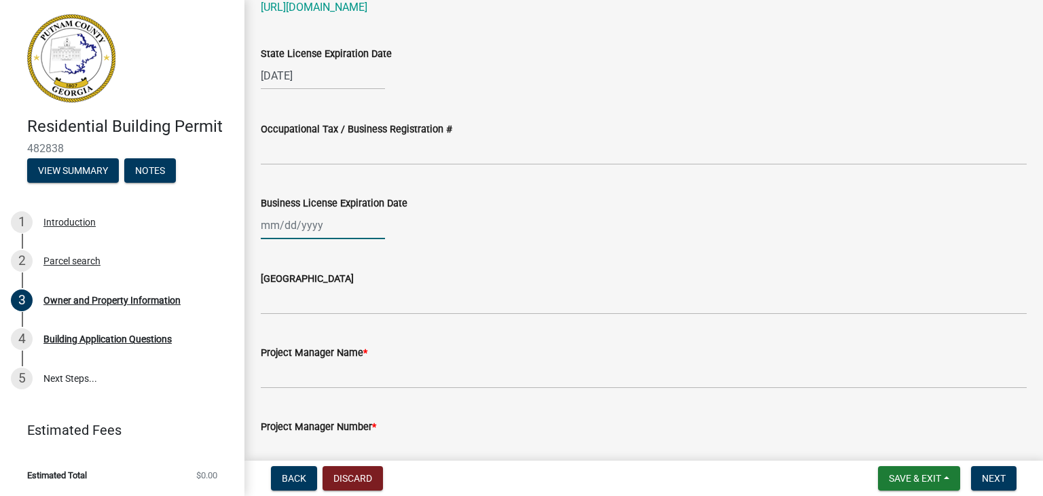
click at [310, 222] on div at bounding box center [323, 225] width 124 height 28
select select "9"
select select "2025"
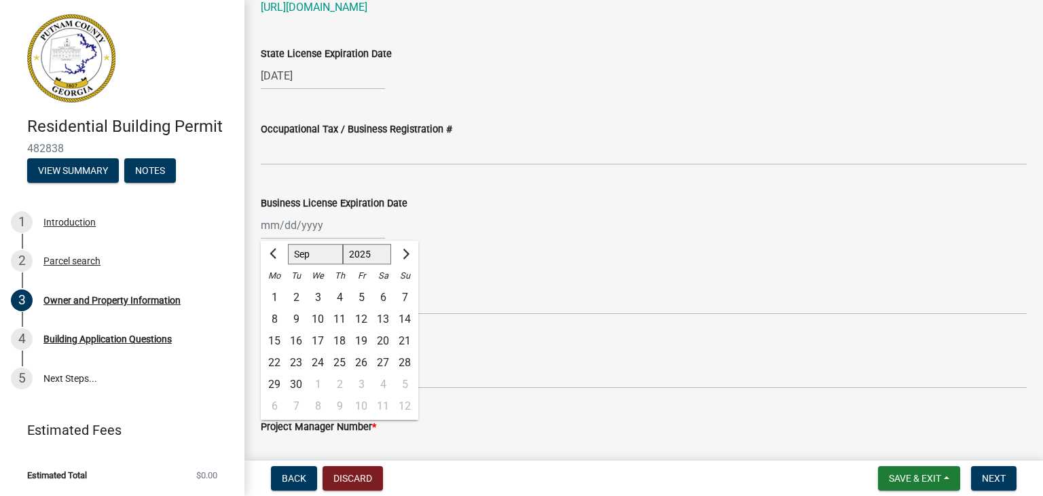
click at [517, 205] on div "Business License Expiration Date" at bounding box center [644, 203] width 766 height 16
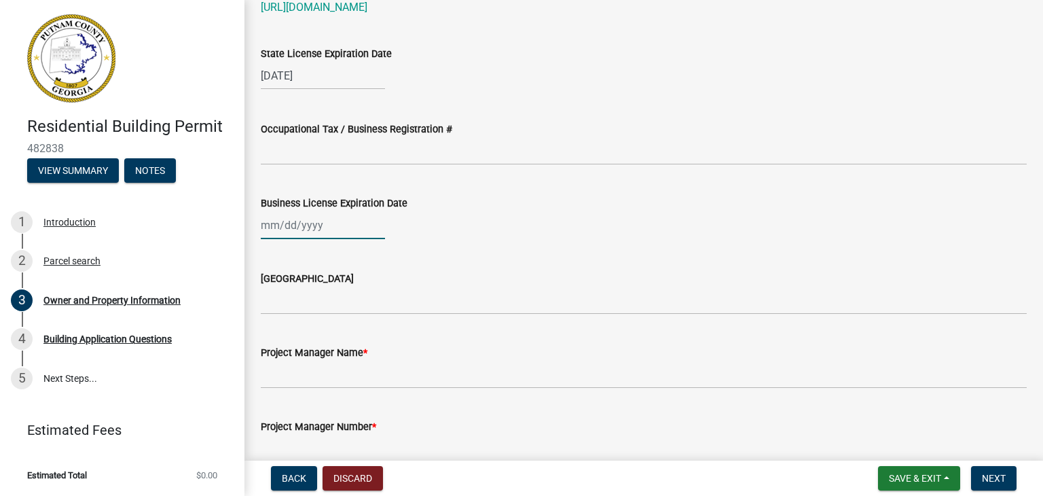
click at [276, 232] on div at bounding box center [323, 225] width 124 height 28
select select "9"
select select "2025"
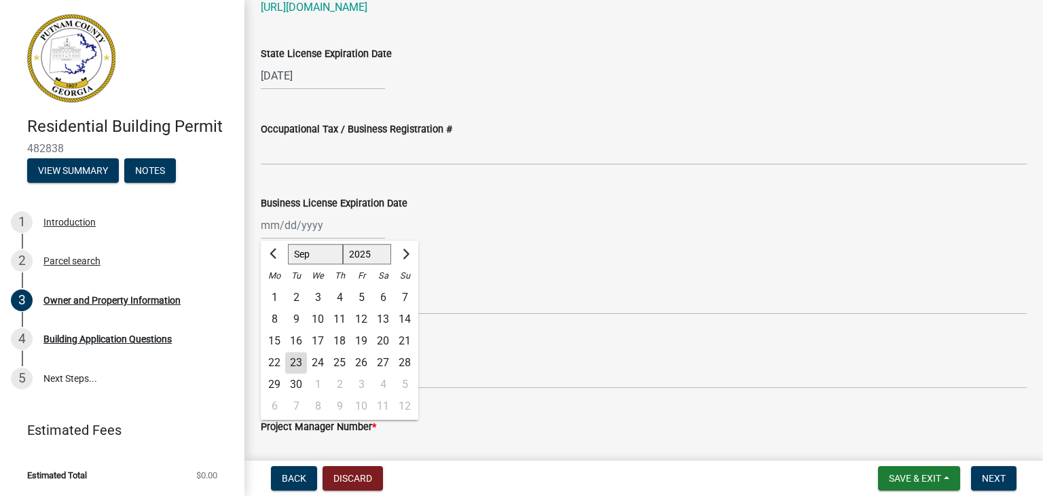
click at [268, 291] on div "1" at bounding box center [275, 298] width 22 height 22
type input "09/01/2025"
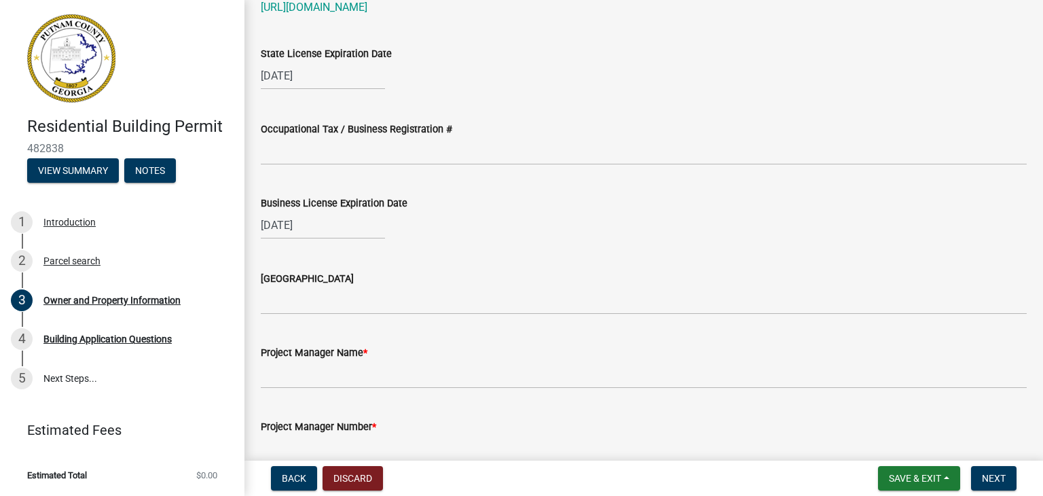
click at [520, 264] on div "Issuing County" at bounding box center [644, 282] width 766 height 63
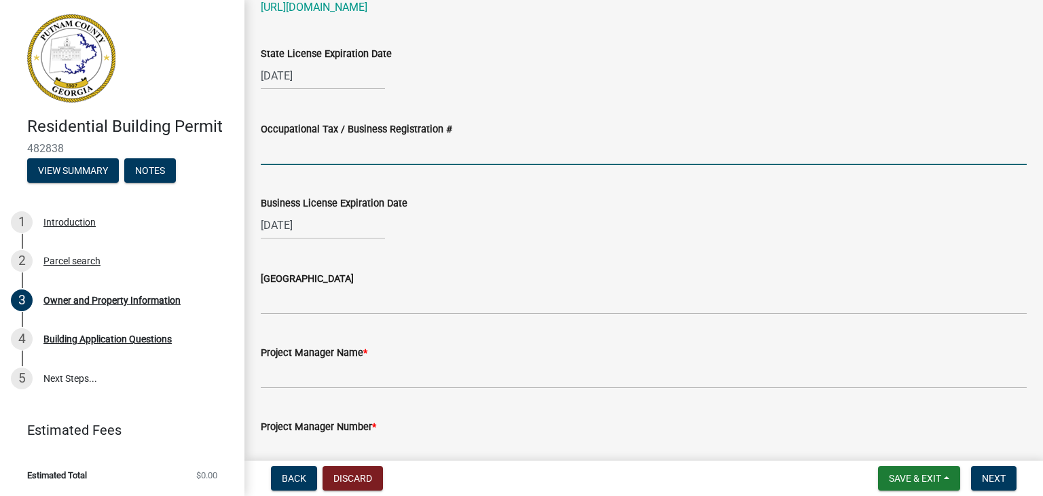
click at [312, 158] on input "Occupational Tax / Business Registration #" at bounding box center [644, 151] width 766 height 28
type input "OUTOFTHEPARKINFO LLC DBA THE WINDOW SOURCE OF [GEOGRAPHIC_DATA]"
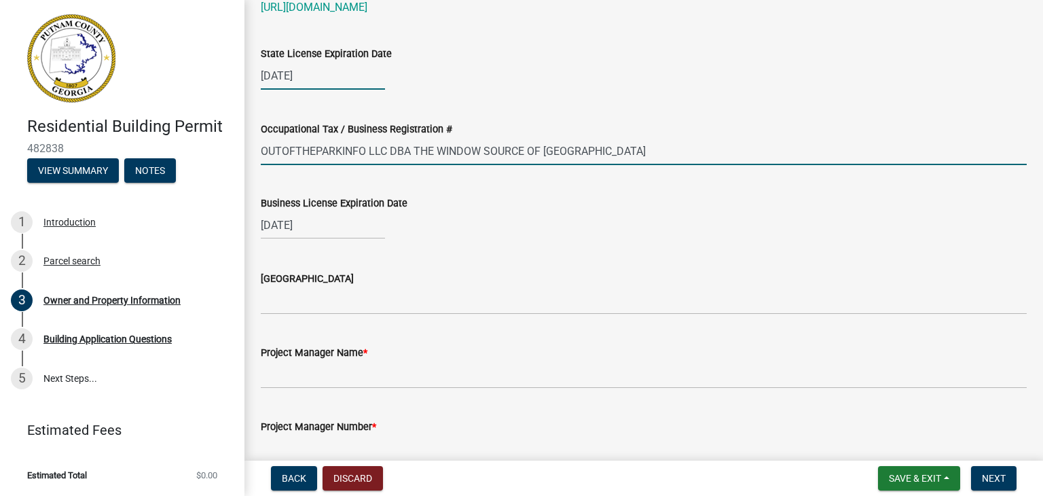
type input "GA"
type input "OUTOFTHEPARKINFO LLC DBA THE WINDOW SOURCE OF [GEOGRAPHIC_DATA]"
select select "6"
select select "2026"
select select "9"
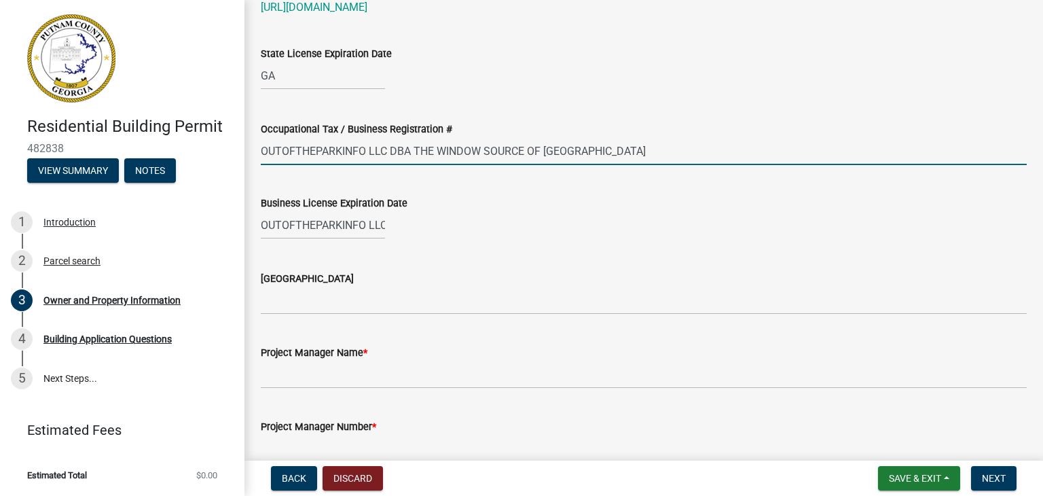
select select "2025"
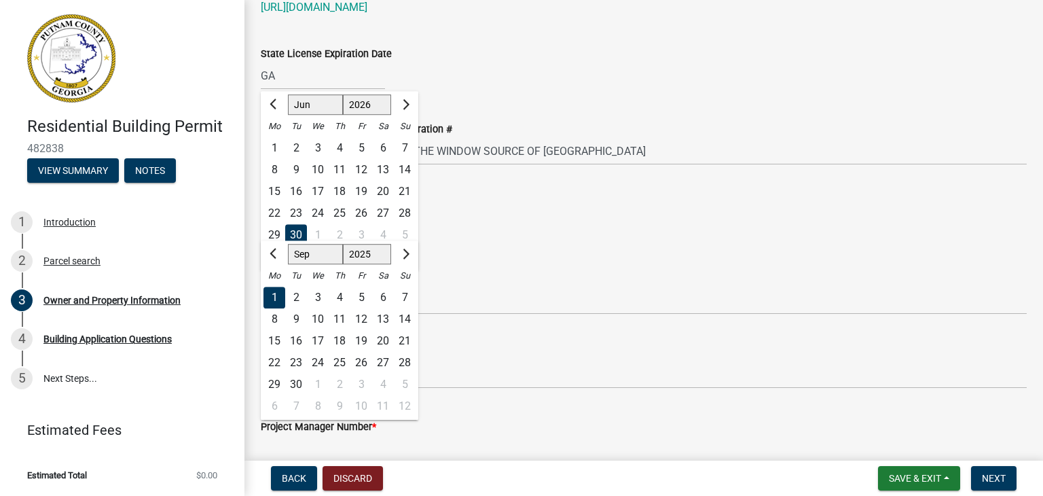
click at [478, 218] on div "OUTOFTHEPARKINFO LLC DBA THE WINDOW SOURCE OF MIDDLE GA Jan Feb Mar Apr May Jun…" at bounding box center [644, 225] width 766 height 28
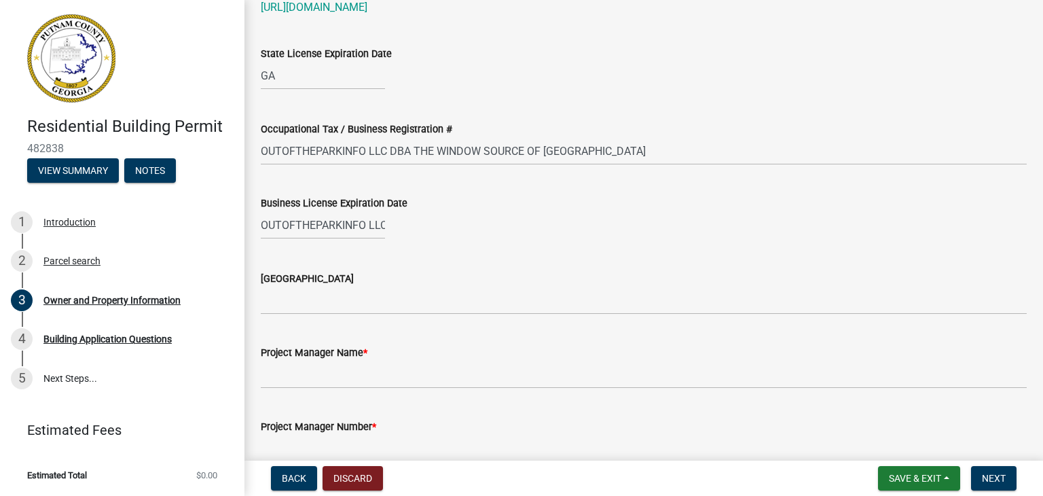
drag, startPoint x: 389, startPoint y: 221, endPoint x: 285, endPoint y: 237, distance: 104.4
click at [293, 236] on div "OUTOFTHEPARKINFO LLC DBA THE WINDOW SOURCE OF [GEOGRAPHIC_DATA]" at bounding box center [644, 225] width 766 height 28
click at [342, 228] on div "OUTOFTHEPARKINFO LLC DBA THE WINDOW SOURCE OF [GEOGRAPHIC_DATA]" at bounding box center [323, 225] width 124 height 28
select select "9"
select select "2025"
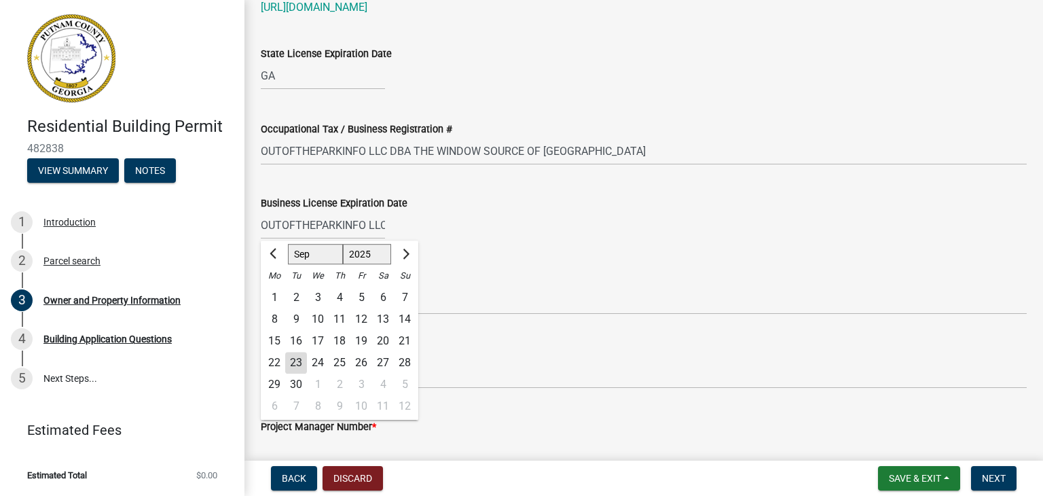
click at [277, 296] on div "1" at bounding box center [275, 298] width 22 height 22
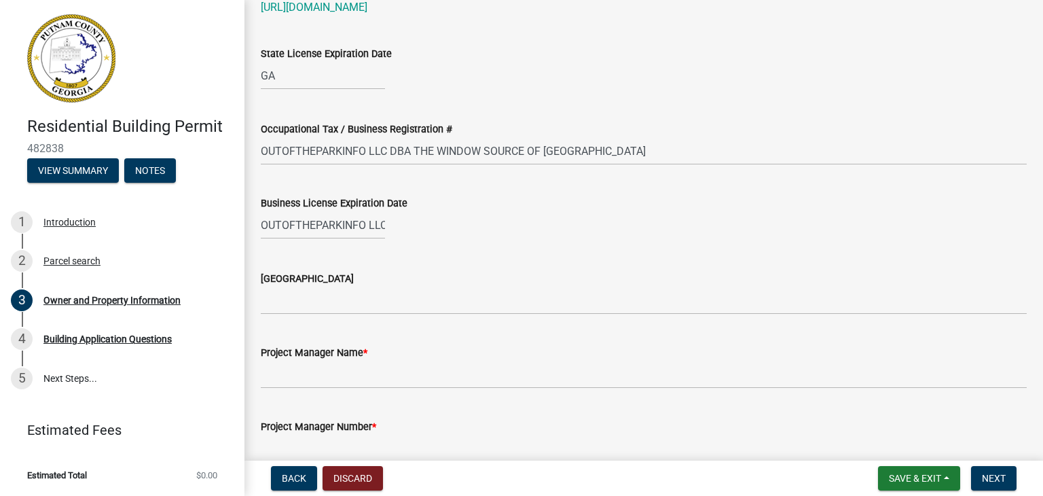
type input "09/01/2025"
click at [271, 223] on div "09/01/2025" at bounding box center [323, 225] width 124 height 28
select select "9"
select select "2025"
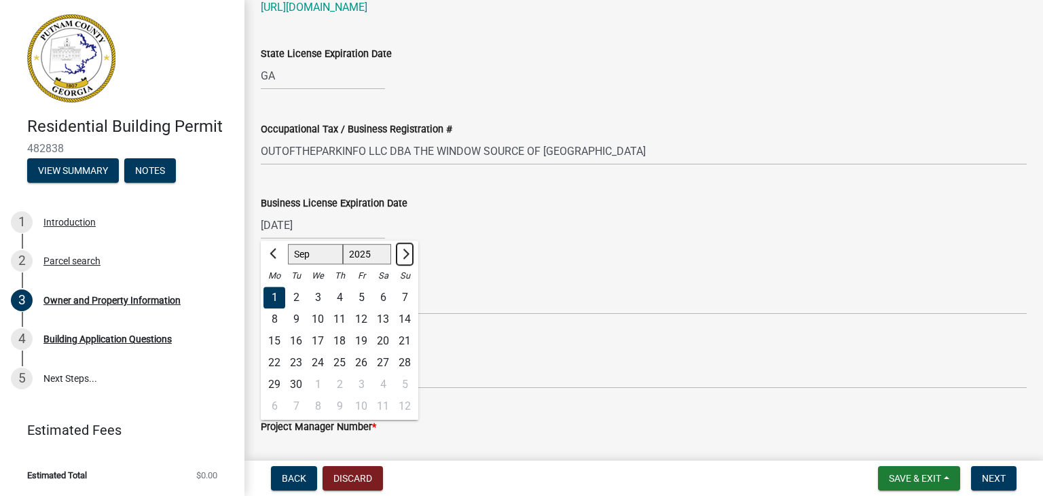
click at [402, 255] on span "Next month" at bounding box center [404, 254] width 10 height 10
click at [401, 254] on span "Next month" at bounding box center [404, 254] width 10 height 10
select select "12"
click at [321, 384] on div "31" at bounding box center [318, 385] width 22 height 22
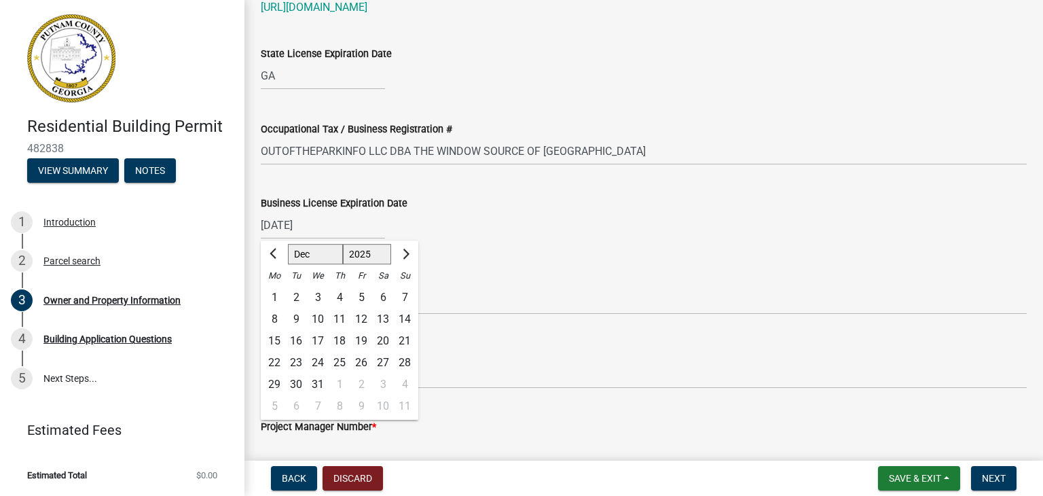
type input "[DATE]"
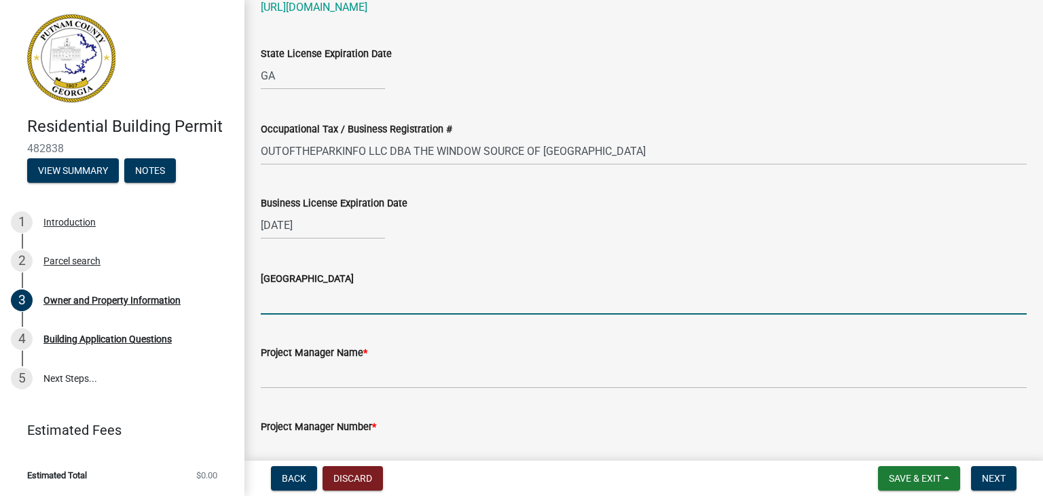
click at [353, 304] on input "Issuing County" at bounding box center [644, 301] width 766 height 28
type input "bibb"
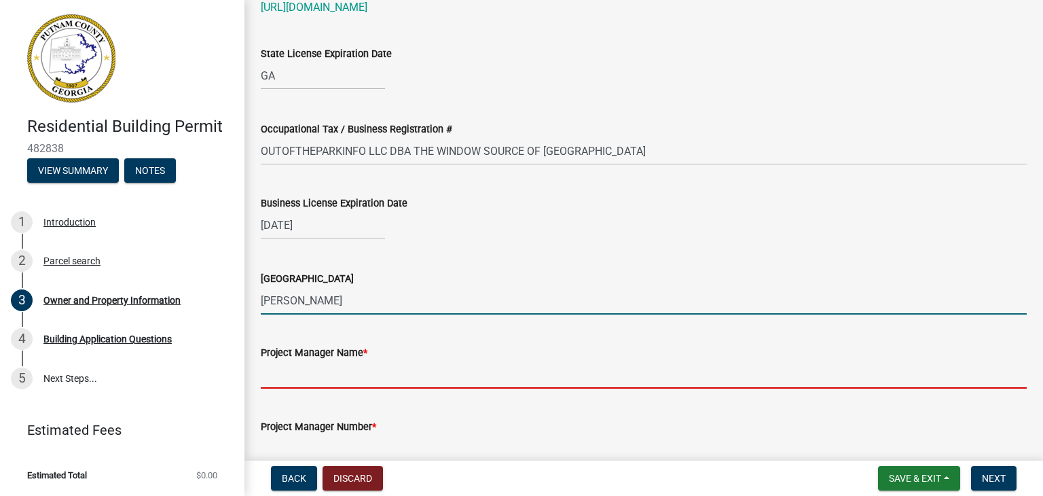
click at [312, 378] on input "Project Manager Name *" at bounding box center [644, 375] width 766 height 28
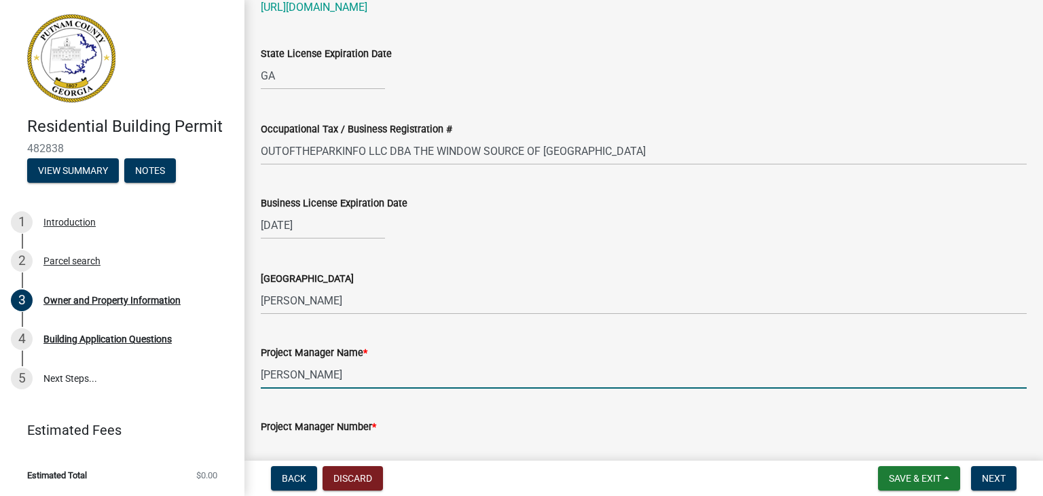
type input "Scott Carter"
type input "4783614036"
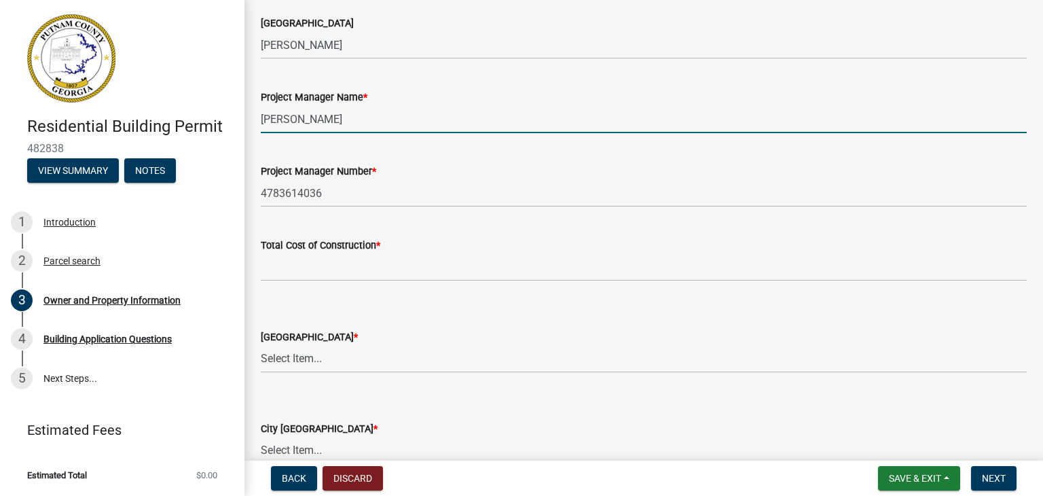
scroll to position [2106, 0]
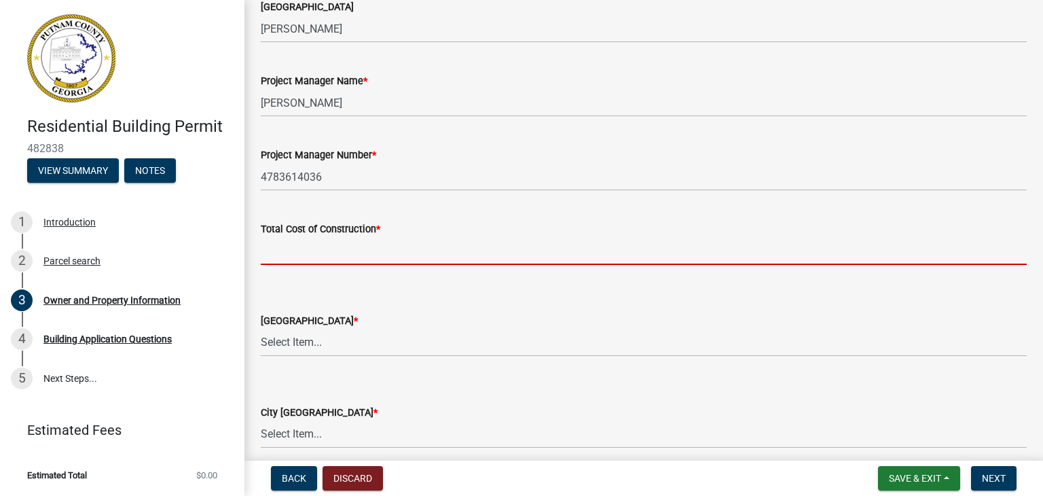
click at [317, 255] on input "text" at bounding box center [644, 251] width 766 height 28
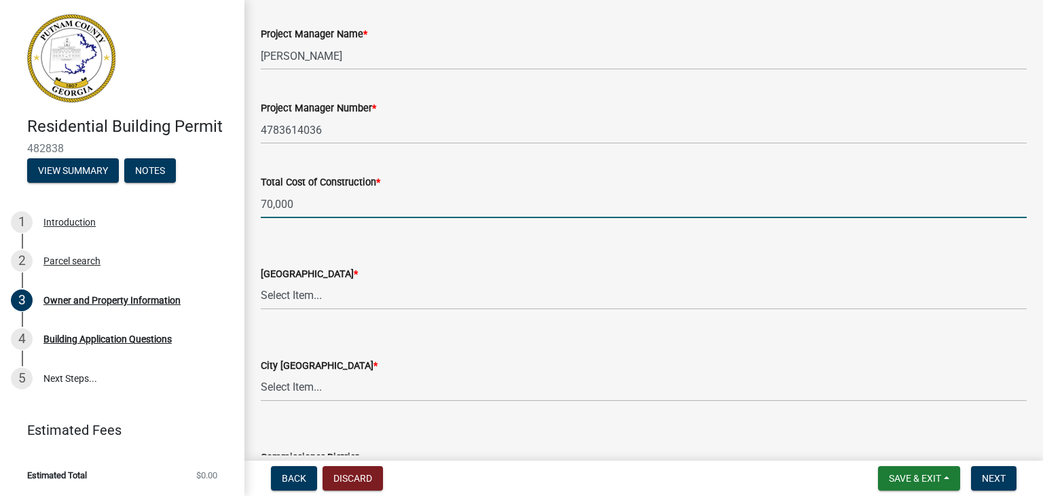
scroll to position [2174, 0]
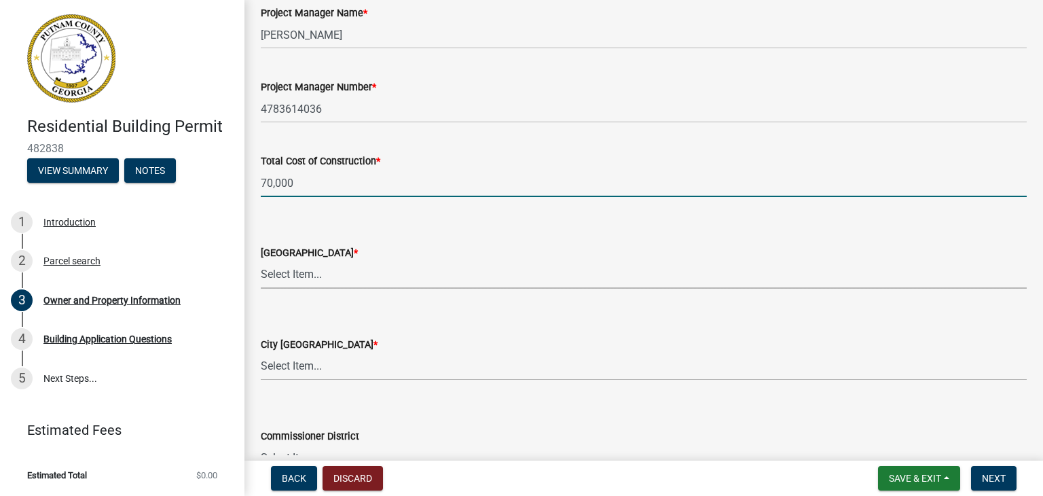
type input "70000"
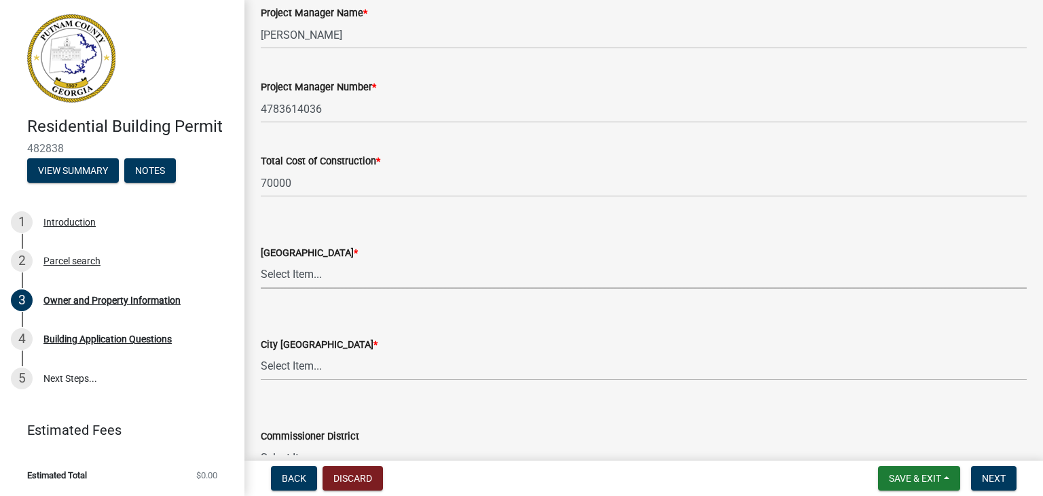
click at [299, 278] on select "Select Item... AG-1 R-1R R-1 R-2 MHP RM-1 RM-3 C-1 C-2 I-M PUD N/A" at bounding box center [644, 275] width 766 height 28
click at [315, 278] on select "Select Item... AG-1 R-1R R-1 R-2 MHP RM-1 RM-3 C-1 C-2 I-M PUD N/A" at bounding box center [644, 275] width 766 height 28
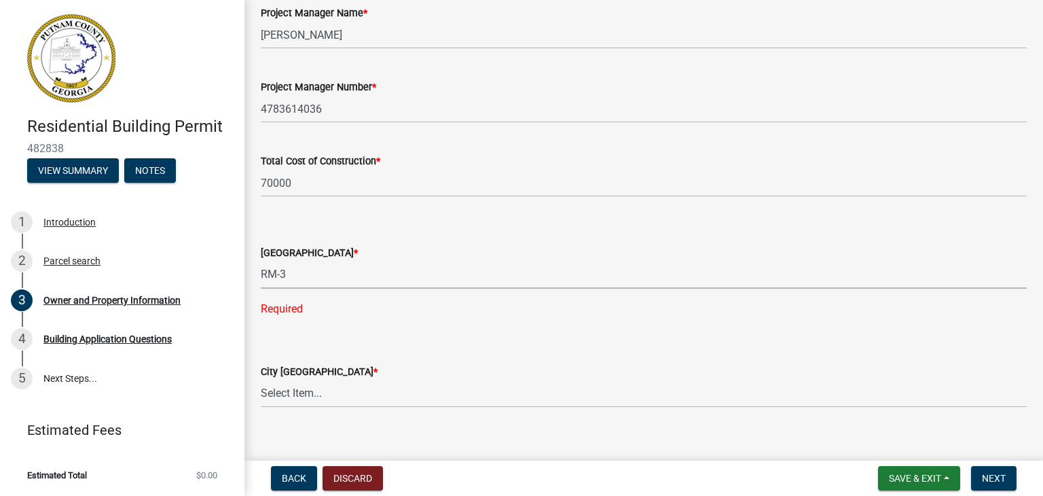
click at [261, 261] on select "Select Item... AG-1 R-1R R-1 R-2 MHP RM-1 RM-3 C-1 C-2 I-M PUD N/A" at bounding box center [644, 275] width 766 height 28
select select "0688c8c3-ca83-4764-a677-531fbc17e6cb"
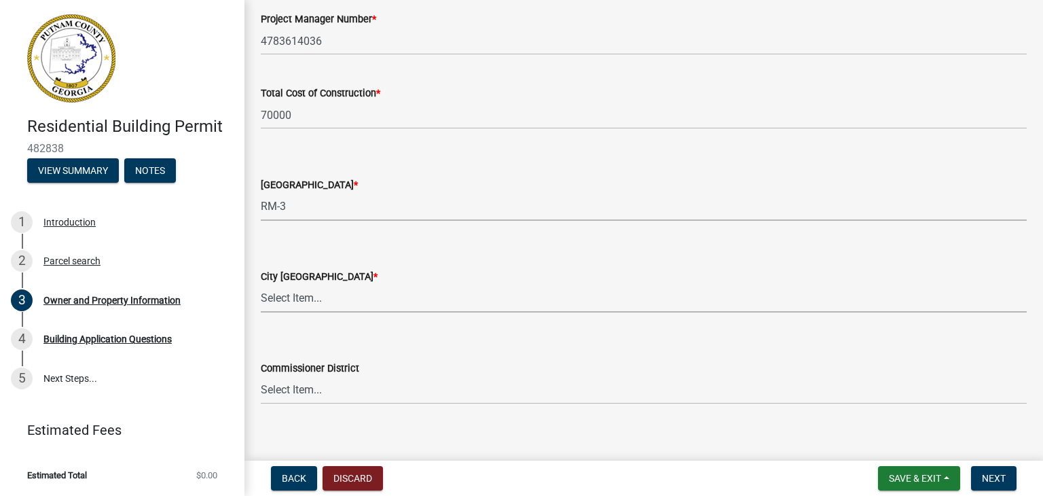
click at [346, 300] on select "Select Item... A-1 A-2 R-1 R-2 R-3 R-4 MHP C-1 C-2 I-1 I-2 DB FH H-P N/A" at bounding box center [644, 299] width 766 height 28
click at [261, 285] on select "Select Item... A-1 A-2 R-1 R-2 R-3 R-4 MHP C-1 C-2 I-1 I-2 DB FH H-P N/A" at bounding box center [644, 299] width 766 height 28
select select "baca39b5-529a-4592-b8f9-0b9bae35b1c2"
click at [285, 208] on select "Select Item... AG-1 R-1R R-1 R-2 MHP RM-1 RM-3 C-1 C-2 I-M PUD N/A" at bounding box center [644, 207] width 766 height 28
click at [533, 161] on form "County Zoning District * Select Item... AG-1 R-1R R-1 R-2 MHP RM-1 RM-3 C-1 C-2…" at bounding box center [644, 190] width 766 height 60
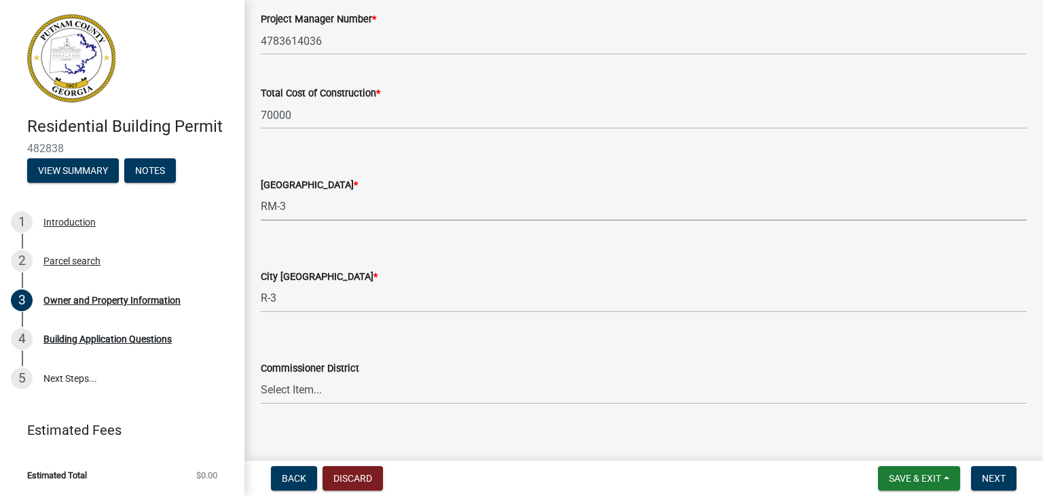
click at [367, 208] on select "Select Item... AG-1 R-1R R-1 R-2 MHP RM-1 RM-3 C-1 C-2 I-M PUD N/A" at bounding box center [644, 207] width 766 height 28
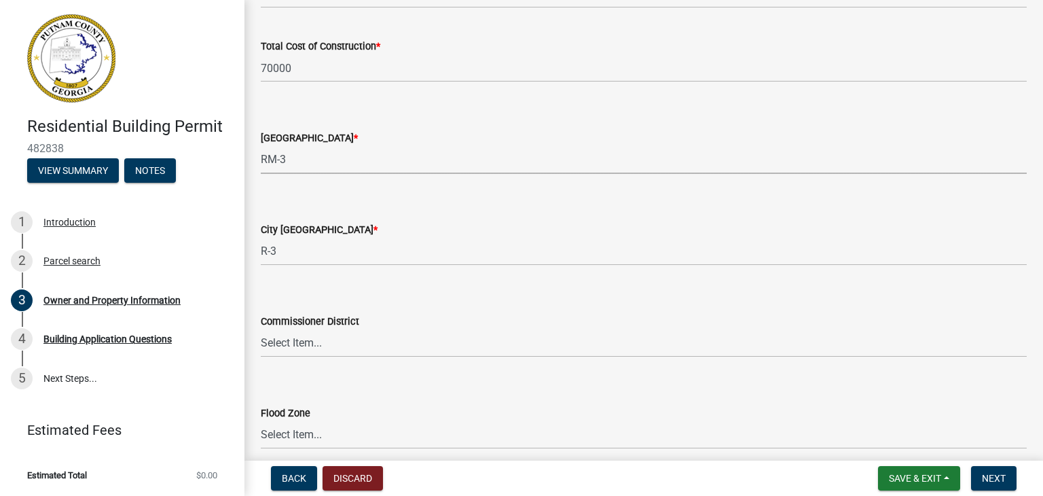
scroll to position [2348, 0]
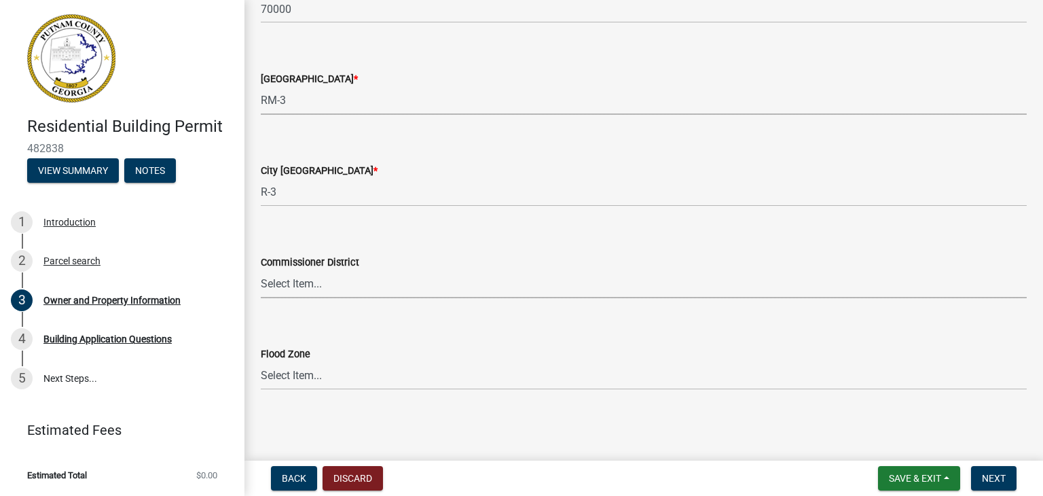
click at [327, 281] on select "Select Item... District 1 District 2 District 3 District 4" at bounding box center [644, 284] width 766 height 28
click at [261, 270] on select "Select Item... District 1 District 2 District 3 District 4" at bounding box center [644, 284] width 766 height 28
select select "ece5c1a9-df30-4702-9587-5deee23533b7"
click at [317, 377] on select "Select Item... Zone A Zone V Zone A99 Zone AE Zone AO Zone AH Zone VE Zone AR Z…" at bounding box center [644, 376] width 766 height 28
click at [522, 142] on div "City Zoning District * Select Item... A-1 A-2 R-1 R-2 R-3 R-4 MHP C-1 C-2 I-1 I…" at bounding box center [644, 166] width 766 height 79
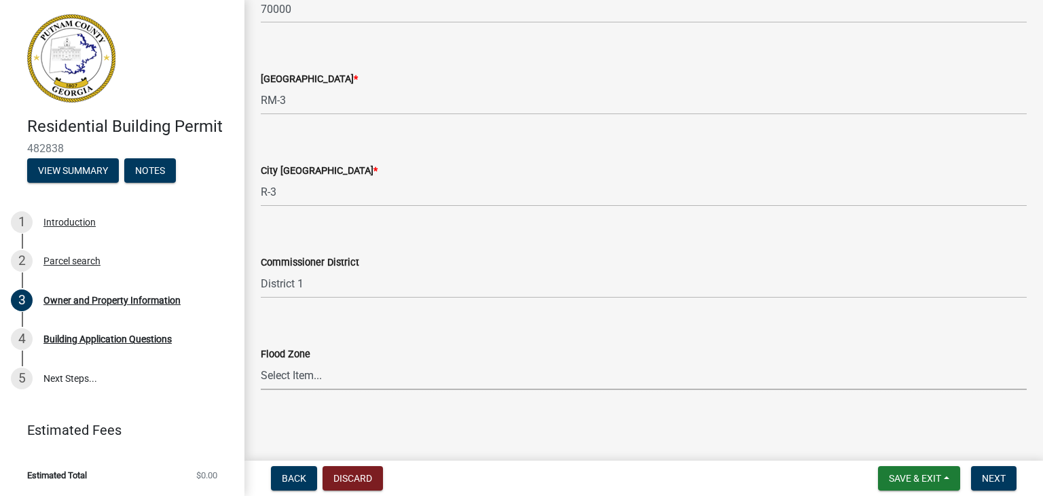
click at [300, 376] on select "Select Item... Zone A Zone V Zone A99 Zone AE Zone AO Zone AH Zone VE Zone AR Z…" at bounding box center [644, 376] width 766 height 28
click at [425, 380] on select "Select Item... Zone A Zone V Zone A99 Zone AE Zone AO Zone AH Zone VE Zone AR Z…" at bounding box center [644, 376] width 766 height 28
click at [424, 383] on select "Select Item... Zone A Zone V Zone A99 Zone AE Zone AO Zone AH Zone VE Zone AR Z…" at bounding box center [644, 376] width 766 height 28
click at [1000, 477] on span "Next" at bounding box center [994, 478] width 24 height 11
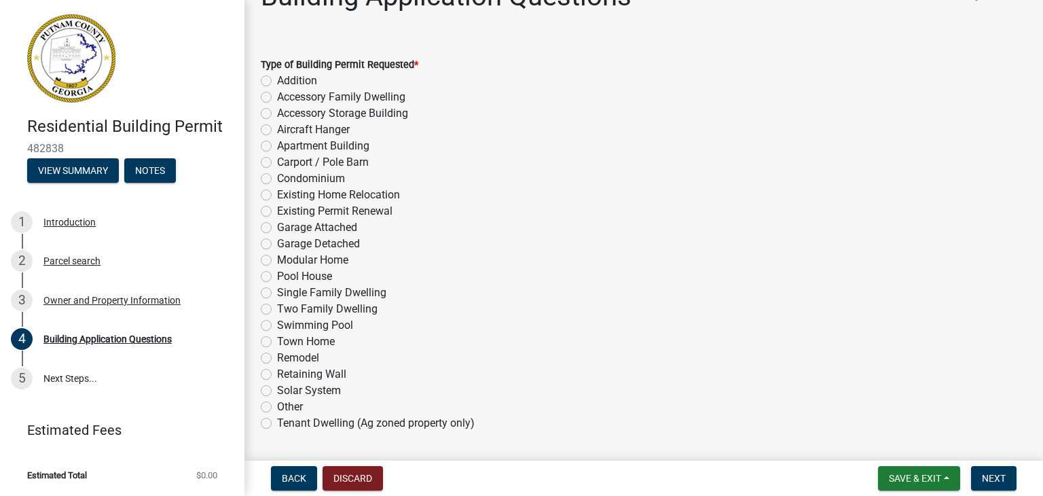
scroll to position [68, 0]
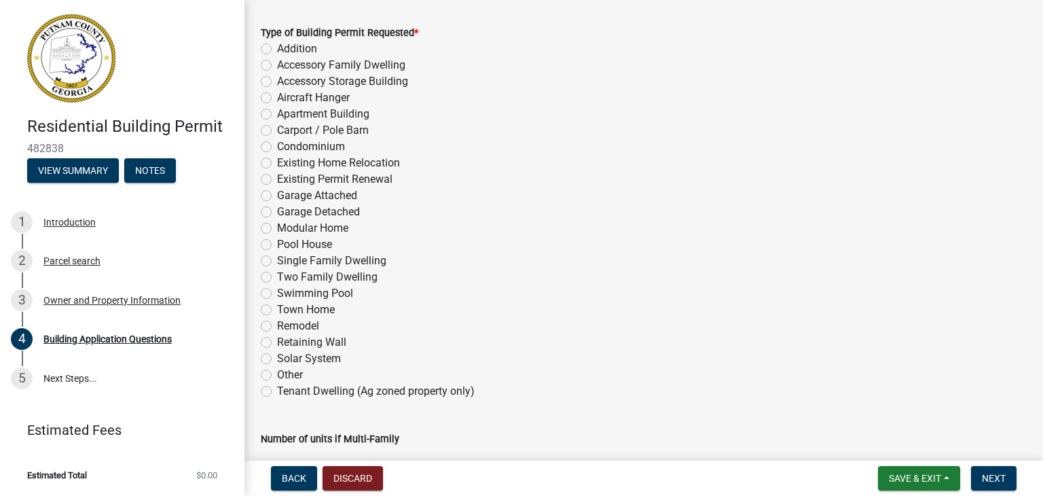
click at [277, 323] on label "Remodel" at bounding box center [298, 326] width 42 height 16
click at [277, 323] on input "Remodel" at bounding box center [281, 322] width 9 height 9
radio input "true"
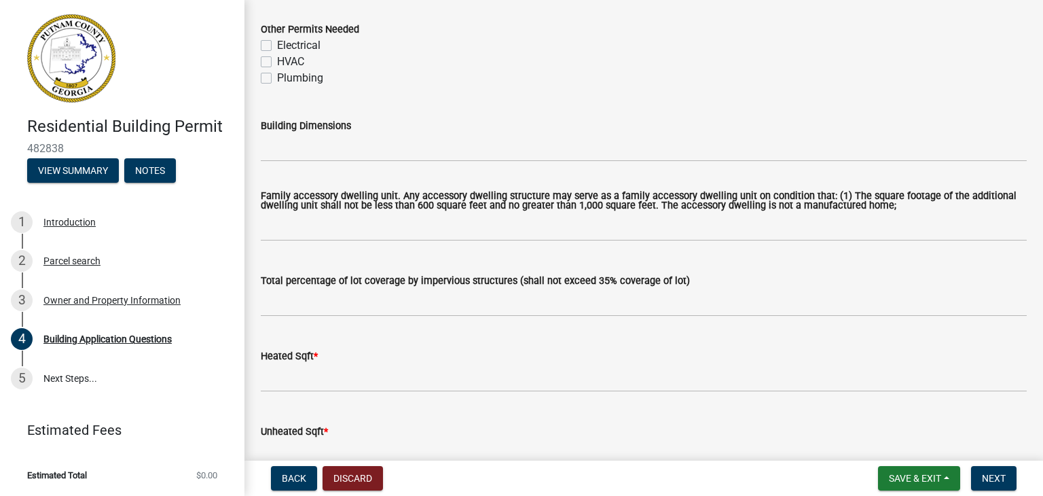
scroll to position [679, 0]
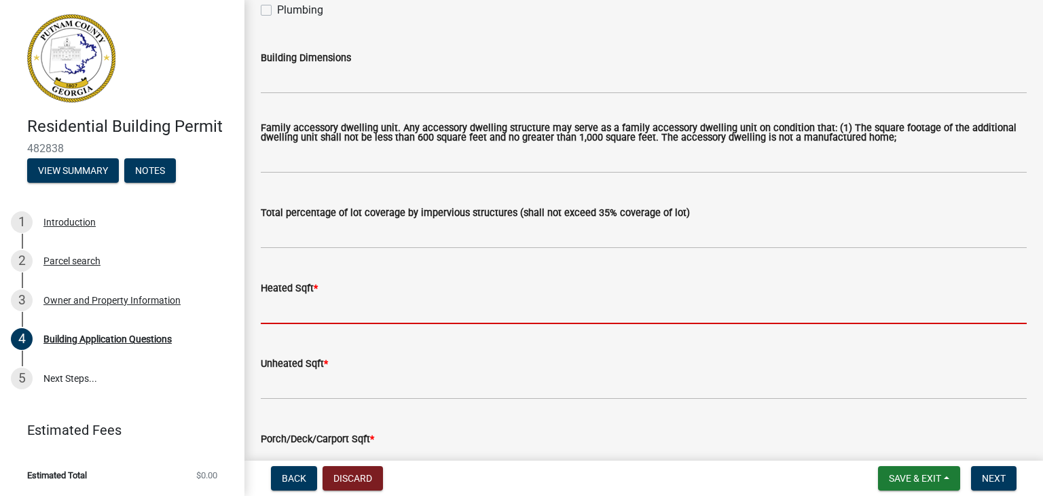
click at [330, 312] on input "text" at bounding box center [644, 310] width 766 height 28
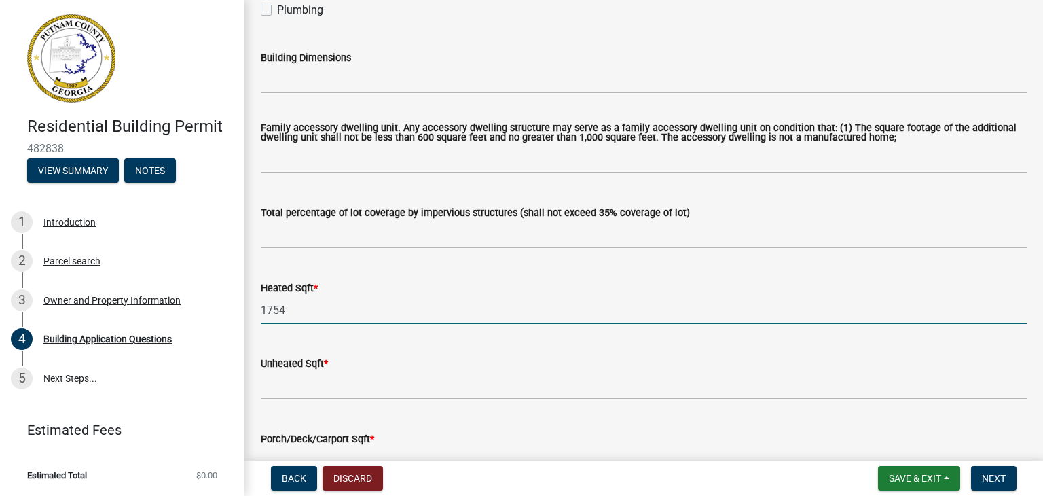
type input "1754"
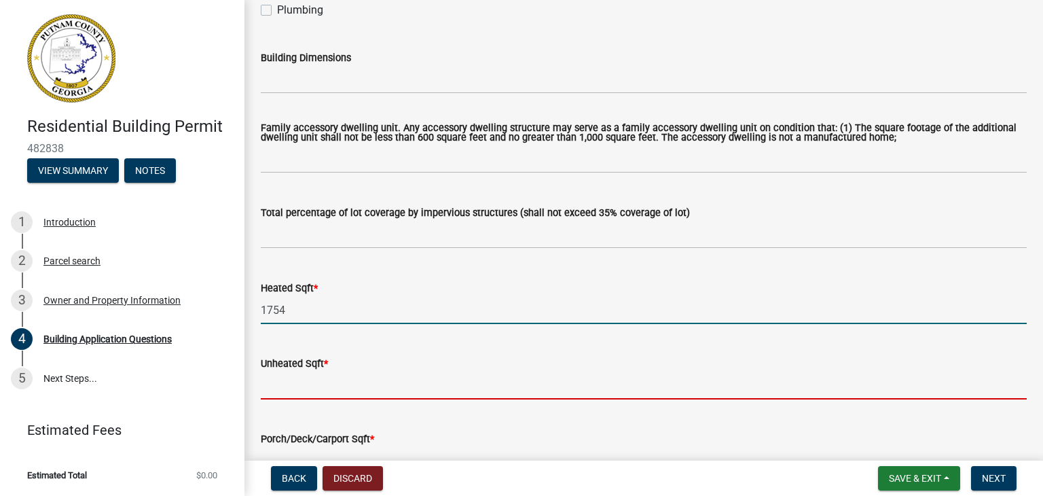
click at [280, 393] on input "text" at bounding box center [644, 386] width 766 height 28
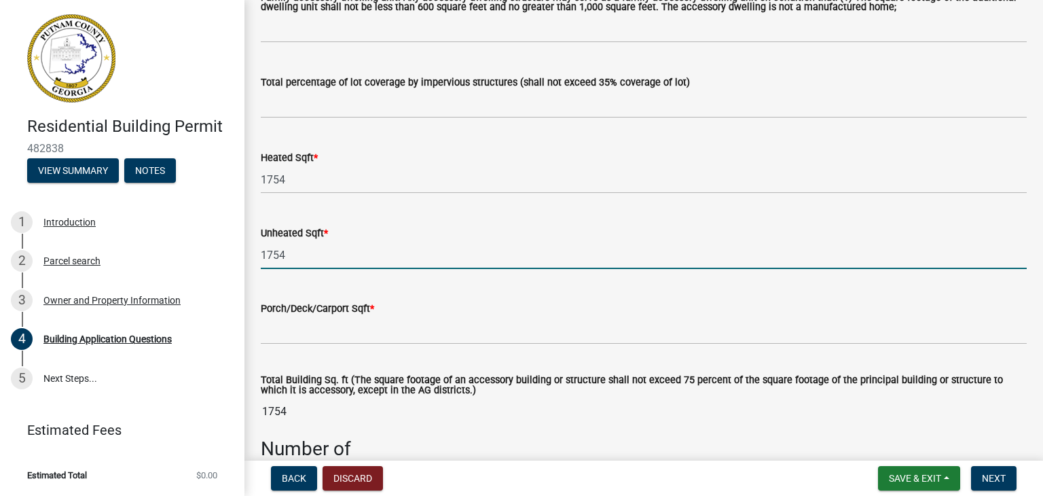
scroll to position [815, 0]
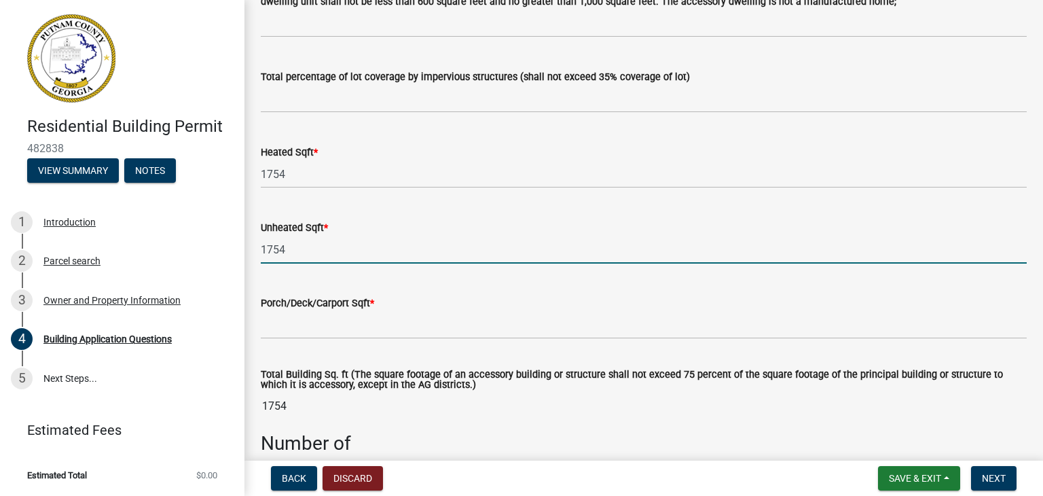
type input "1754"
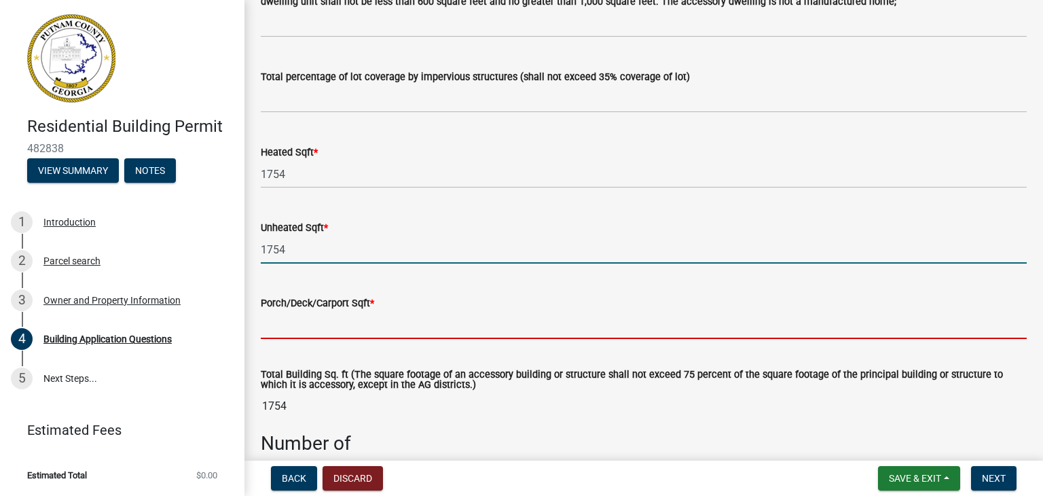
click at [315, 334] on input "text" at bounding box center [644, 325] width 766 height 28
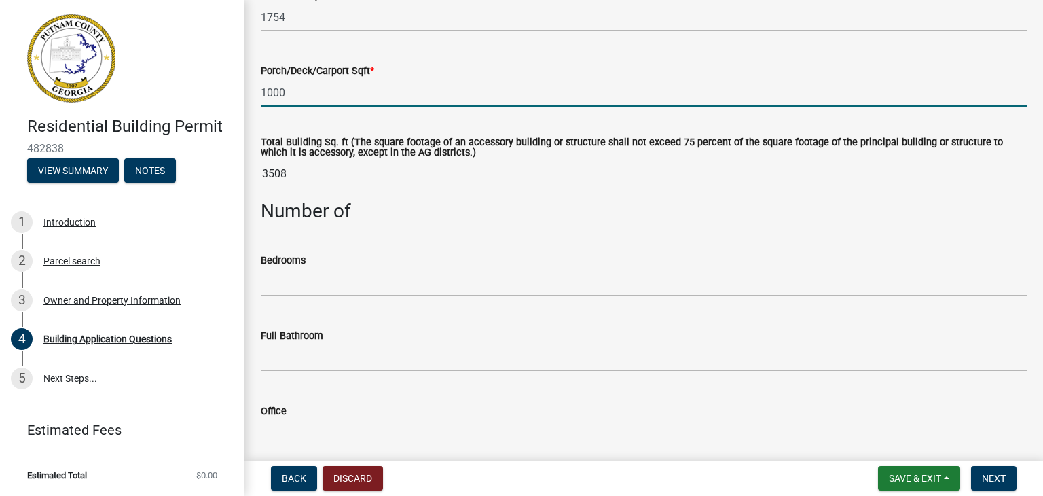
scroll to position [1087, 0]
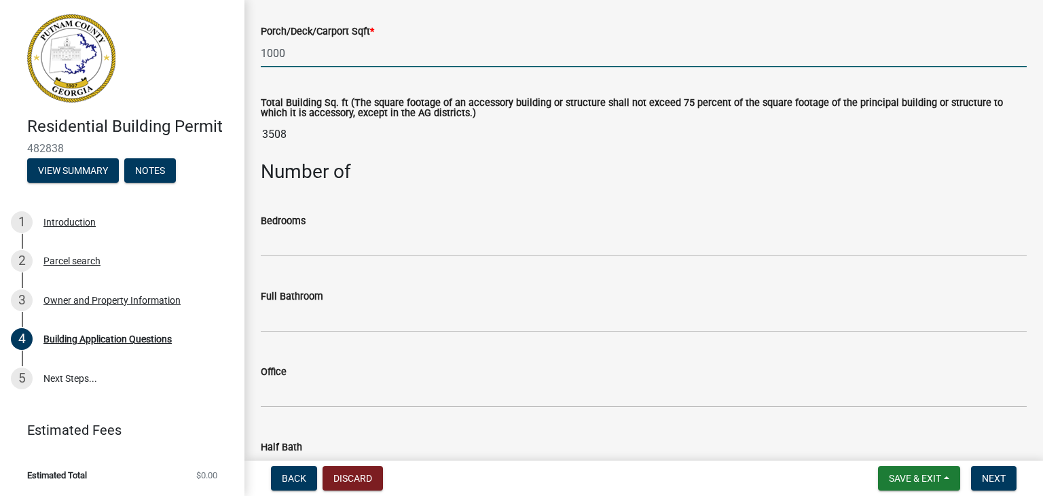
type input "1000"
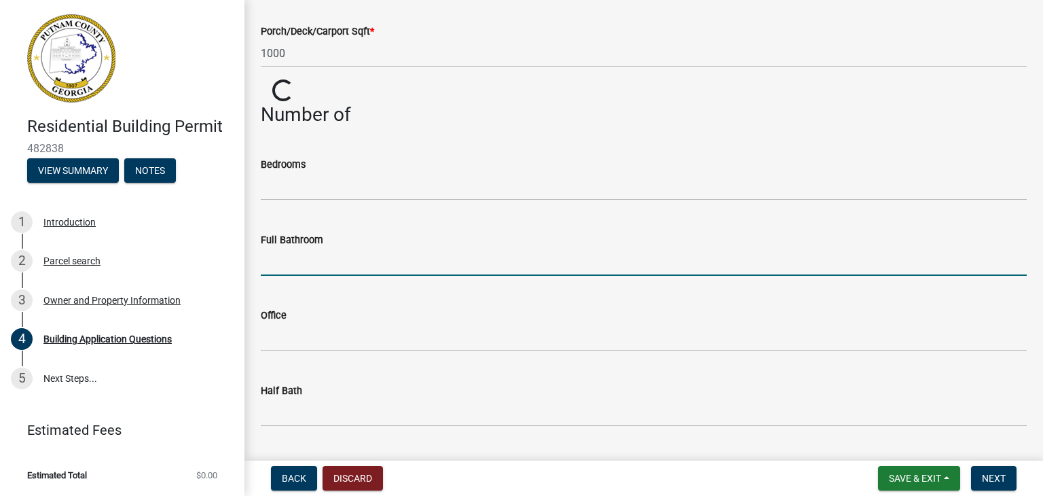
click at [304, 262] on input "text" at bounding box center [644, 262] width 766 height 28
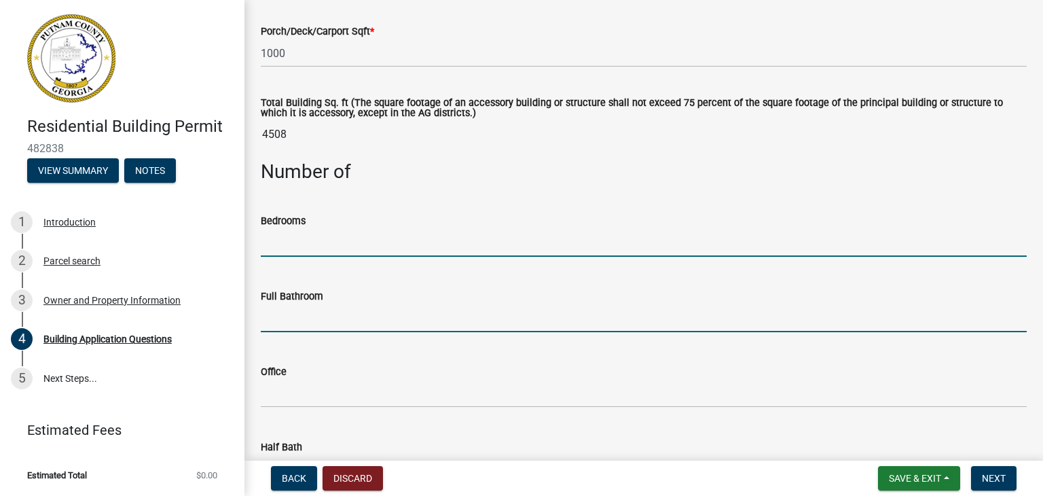
click at [281, 250] on input "text" at bounding box center [644, 243] width 766 height 28
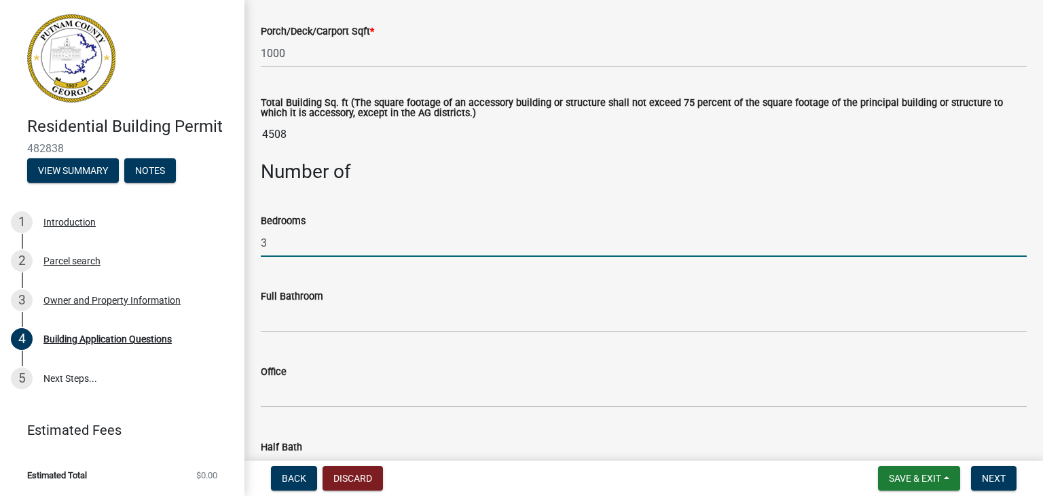
type input "3"
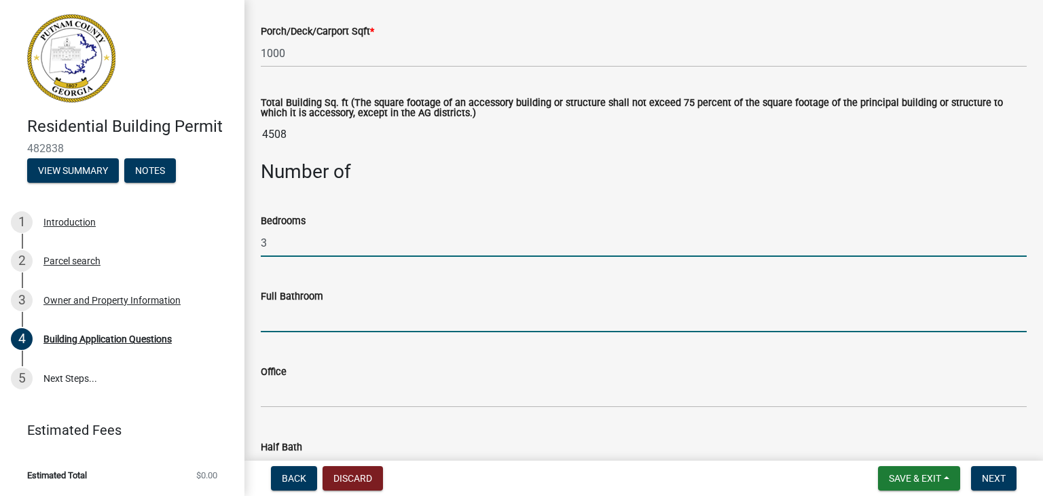
click at [281, 327] on input "text" at bounding box center [644, 318] width 766 height 28
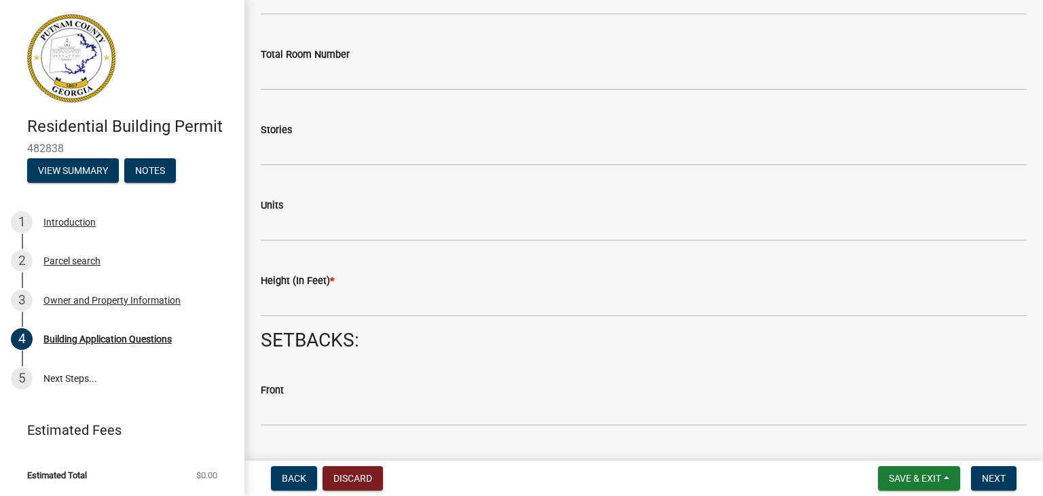
scroll to position [1562, 0]
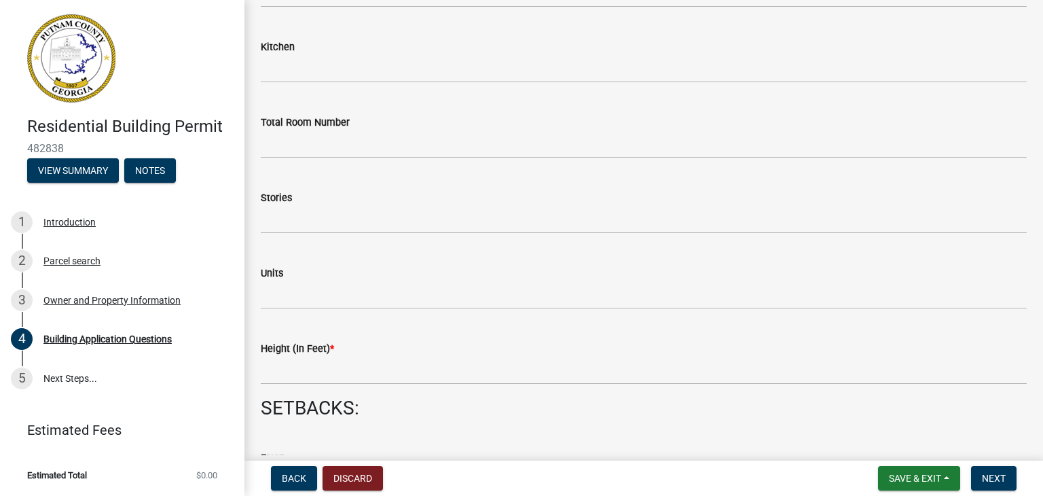
type input "2"
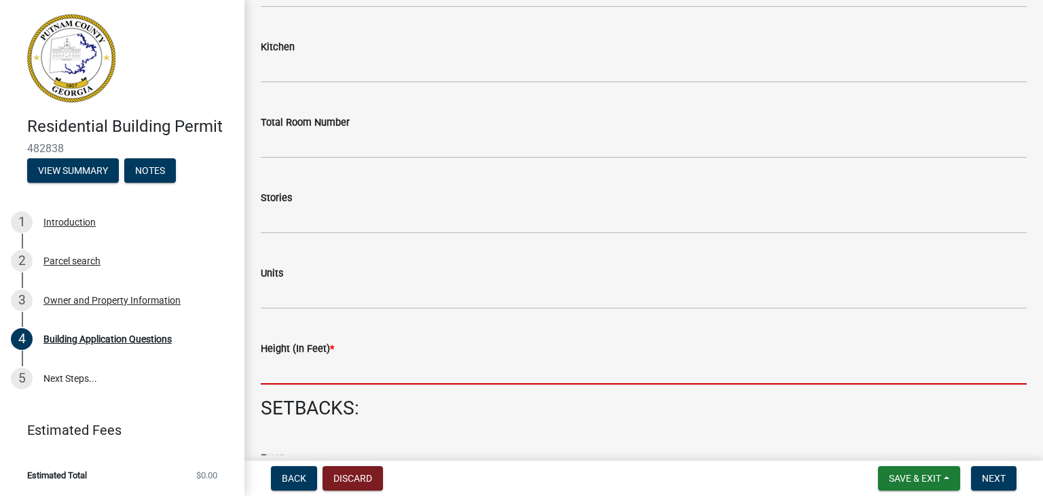
click at [298, 365] on input "text" at bounding box center [644, 371] width 766 height 28
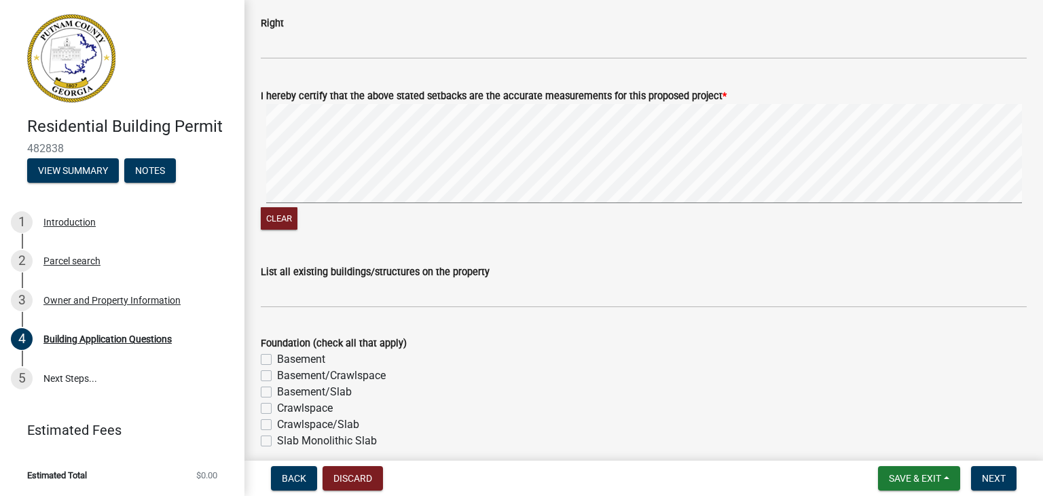
scroll to position [2377, 0]
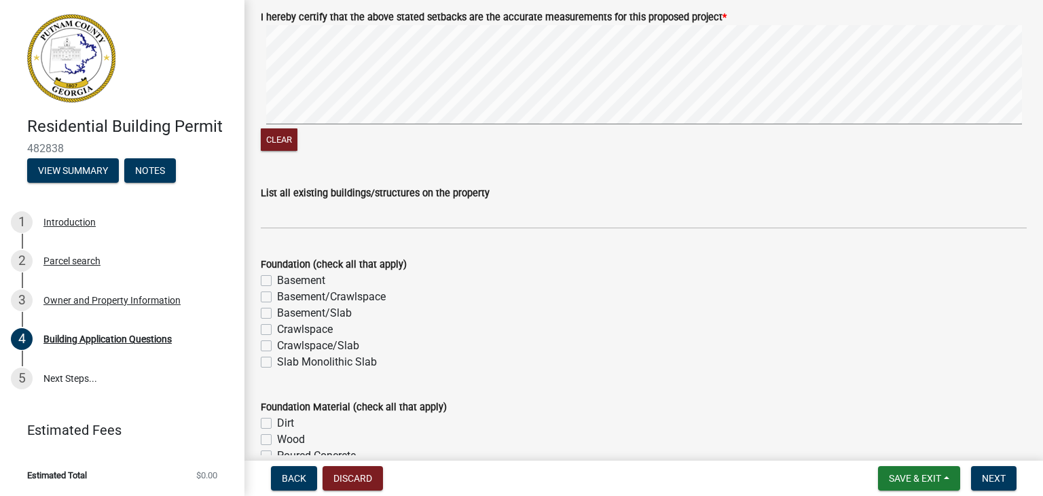
type input "20"
click at [277, 327] on label "Crawlspace" at bounding box center [305, 329] width 56 height 16
click at [277, 327] on input "Crawlspace" at bounding box center [281, 325] width 9 height 9
checkbox input "true"
checkbox input "false"
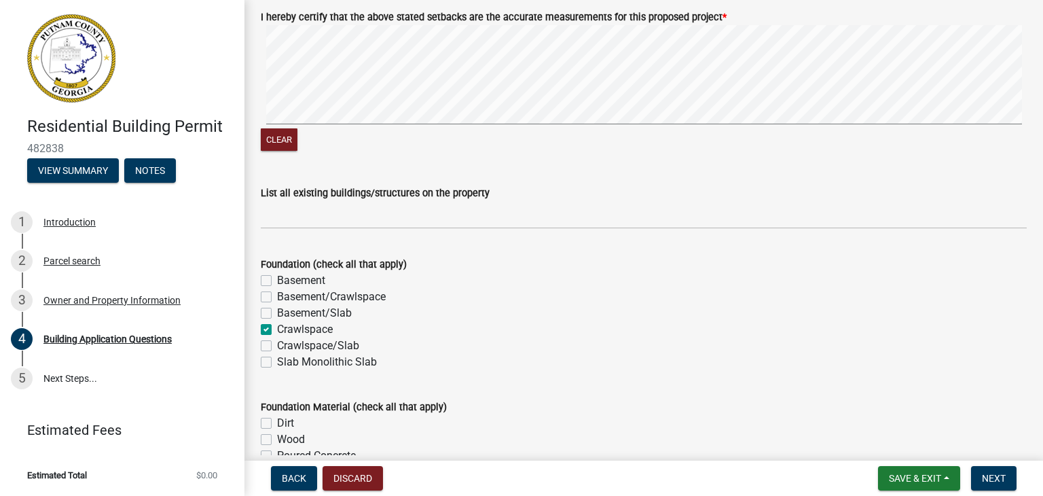
checkbox input "false"
checkbox input "true"
checkbox input "false"
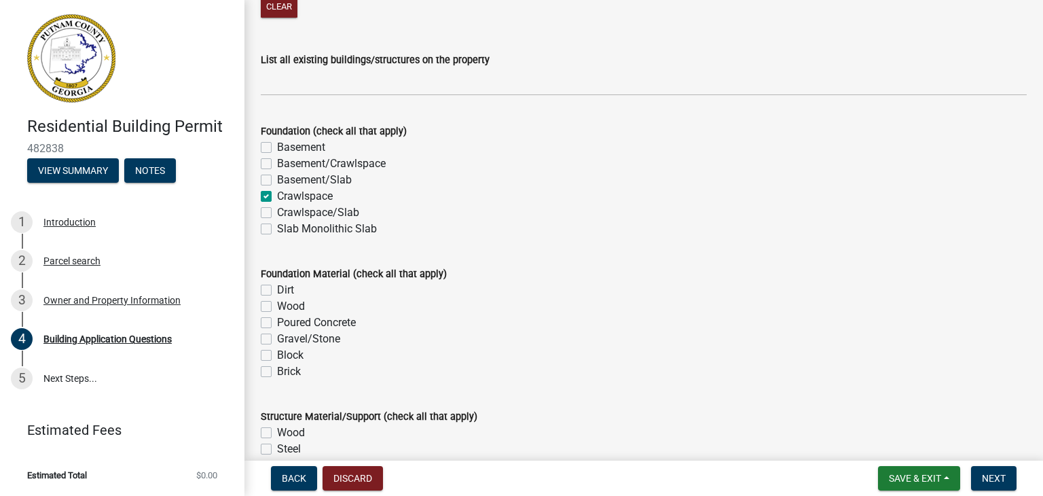
scroll to position [2513, 0]
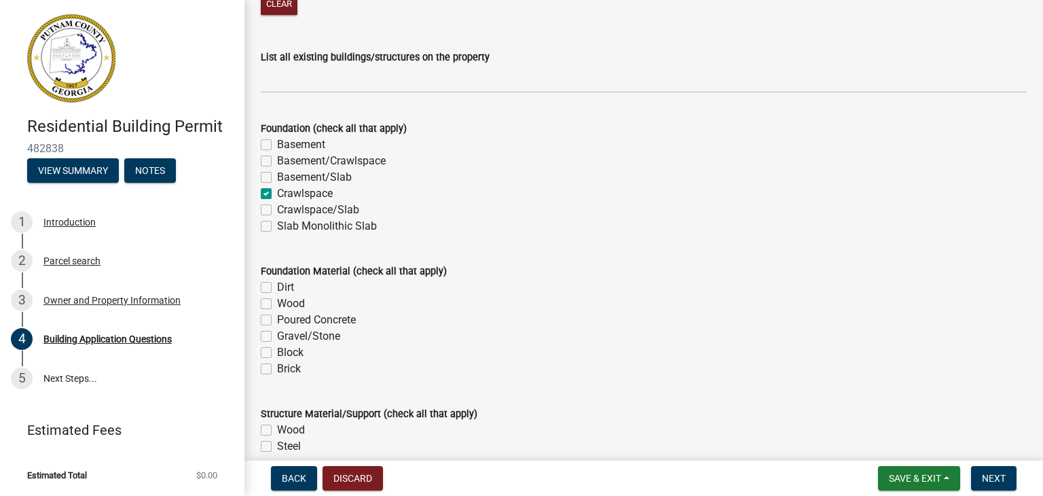
click at [277, 300] on label "Wood" at bounding box center [291, 303] width 28 height 16
click at [277, 300] on input "Wood" at bounding box center [281, 299] width 9 height 9
checkbox input "true"
checkbox input "false"
checkbox input "true"
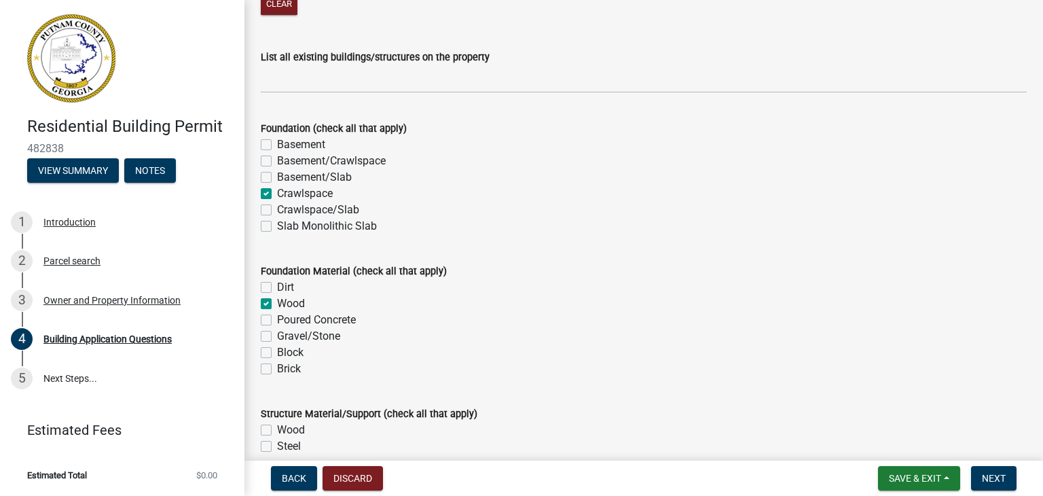
checkbox input "false"
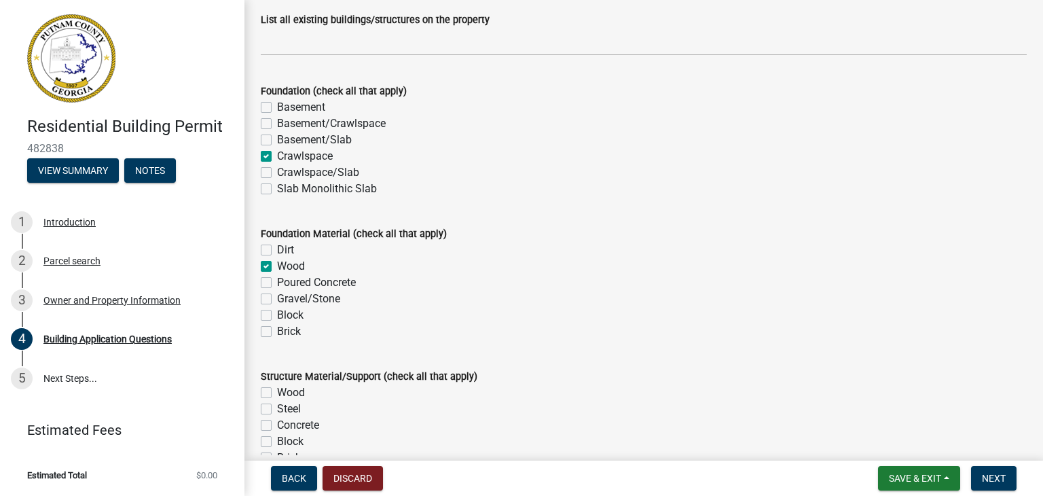
scroll to position [2649, 0]
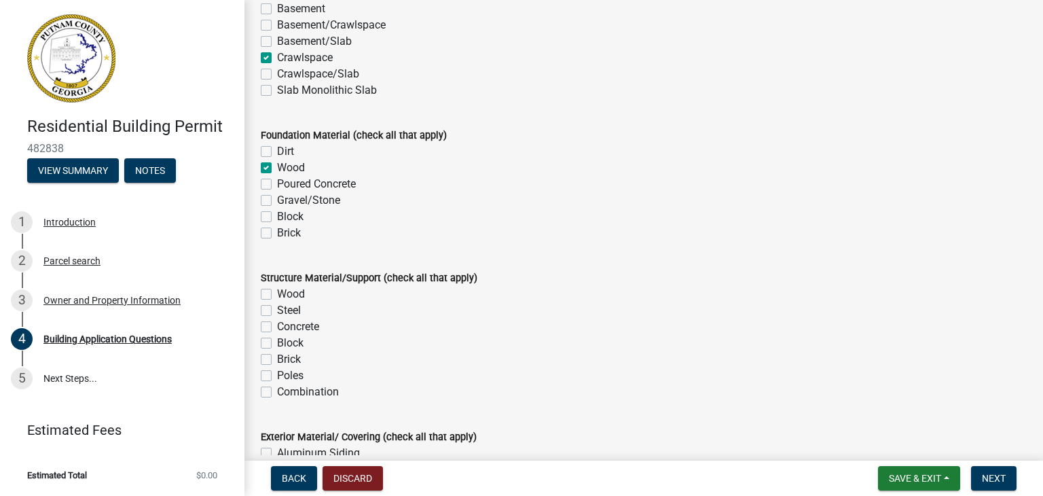
click at [277, 295] on label "Wood" at bounding box center [291, 294] width 28 height 16
click at [277, 295] on input "Wood" at bounding box center [281, 290] width 9 height 9
checkbox input "true"
checkbox input "false"
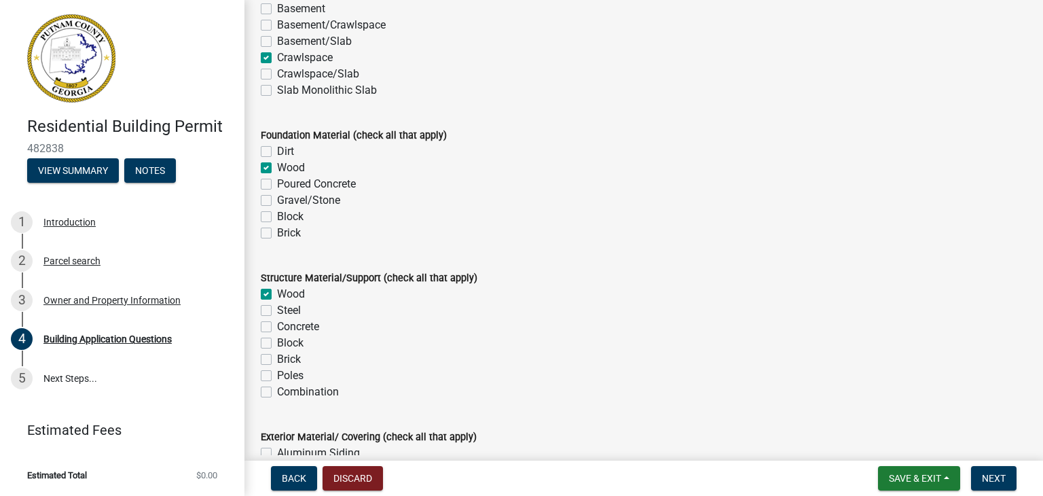
checkbox input "false"
click at [277, 327] on label "Concrete" at bounding box center [298, 327] width 42 height 16
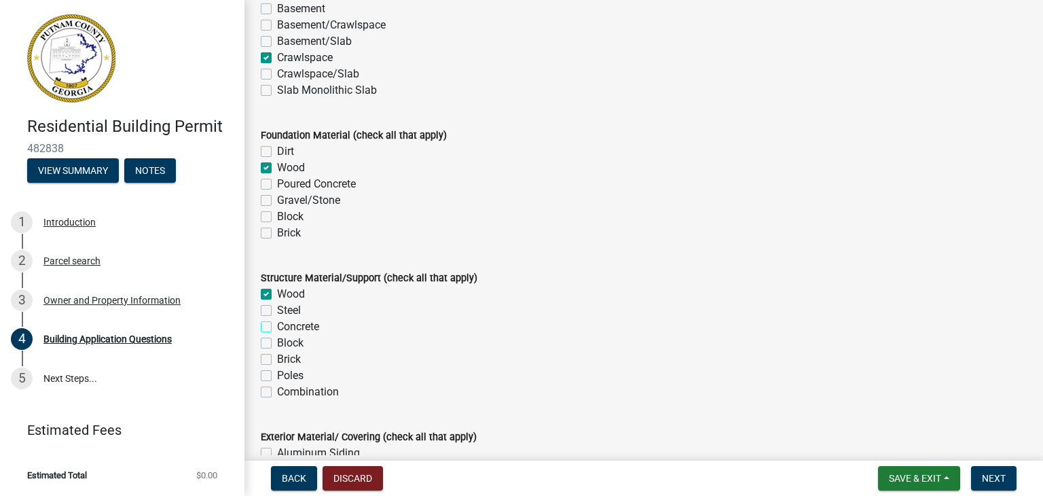
click at [277, 327] on input "Concrete" at bounding box center [281, 323] width 9 height 9
checkbox input "true"
checkbox input "false"
checkbox input "true"
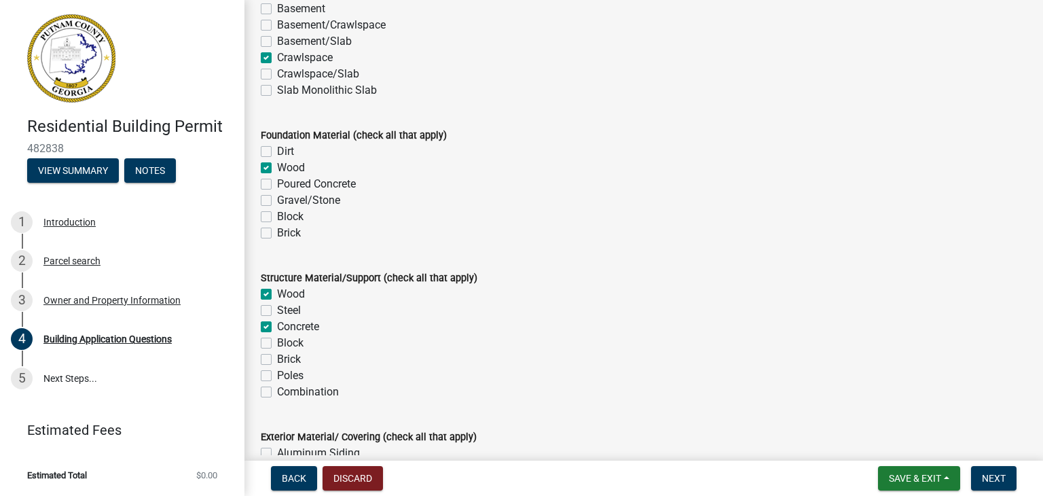
checkbox input "false"
click at [277, 346] on label "Block" at bounding box center [290, 343] width 26 height 16
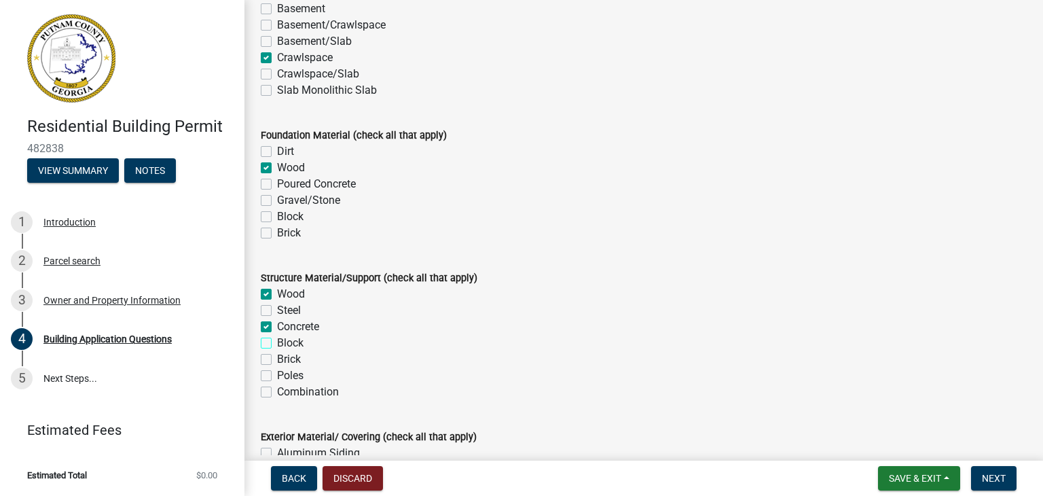
click at [277, 344] on input "Block" at bounding box center [281, 339] width 9 height 9
checkbox input "true"
checkbox input "false"
checkbox input "true"
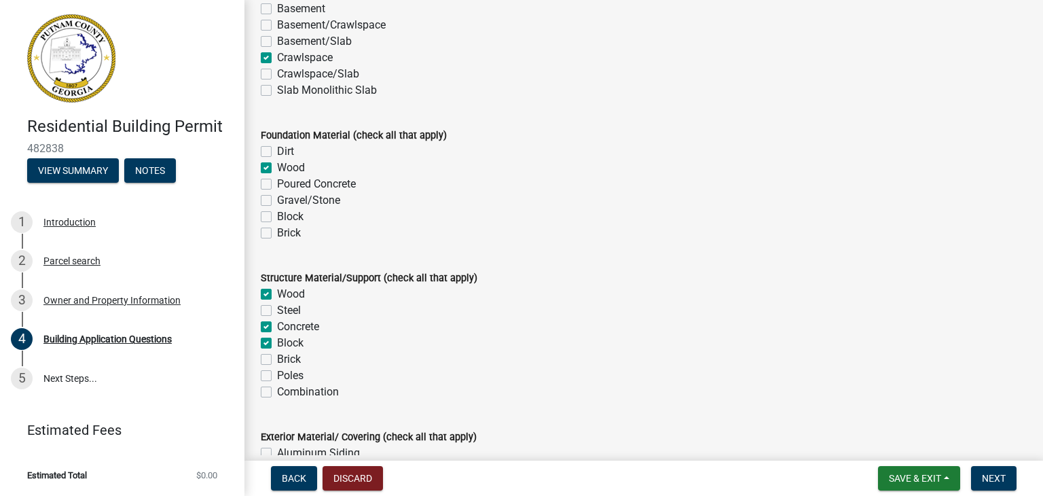
checkbox input "true"
checkbox input "false"
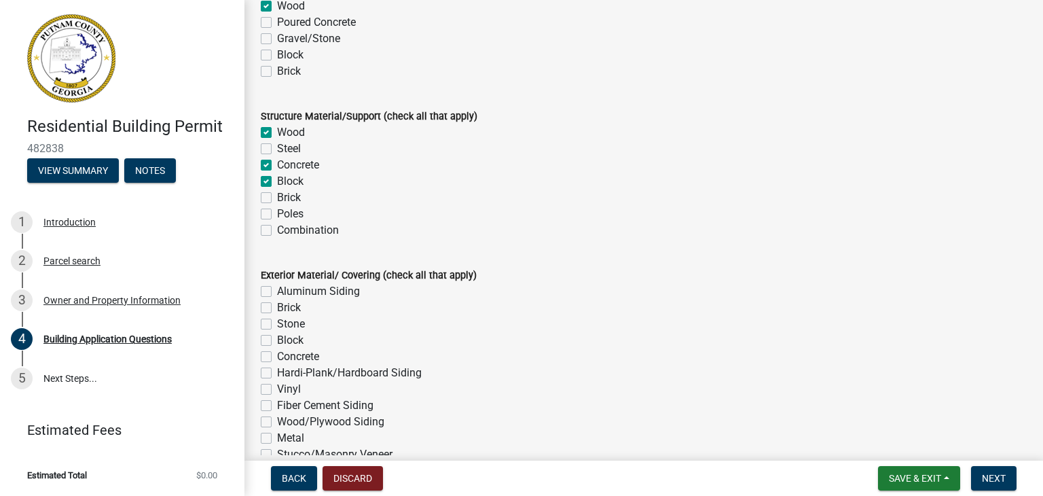
scroll to position [2853, 0]
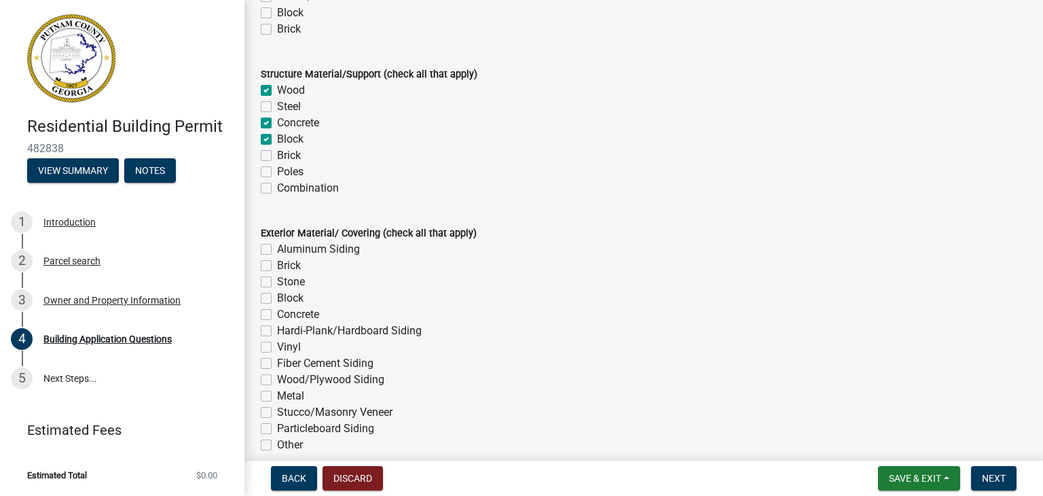
click at [277, 348] on label "Vinyl" at bounding box center [289, 347] width 24 height 16
click at [277, 348] on input "Vinyl" at bounding box center [281, 343] width 9 height 9
checkbox input "true"
checkbox input "false"
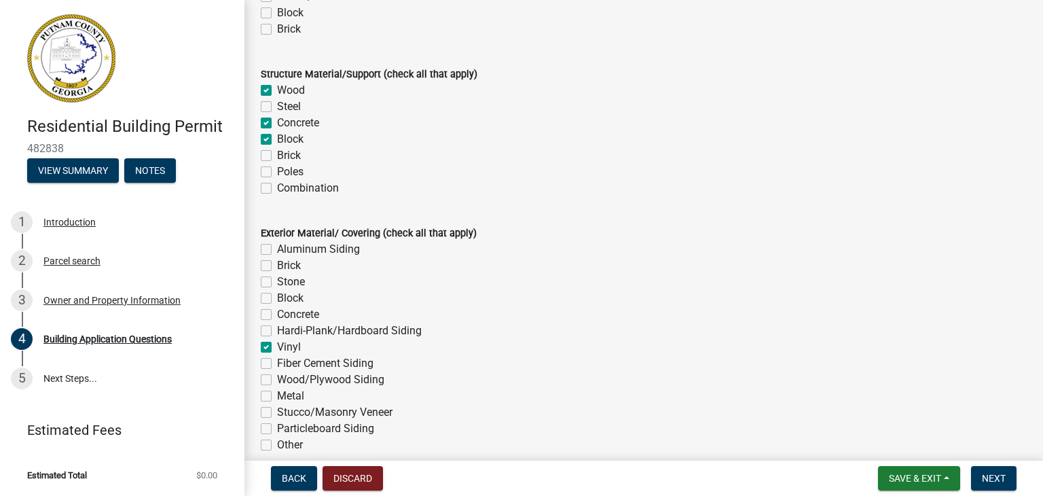
checkbox input "false"
checkbox input "true"
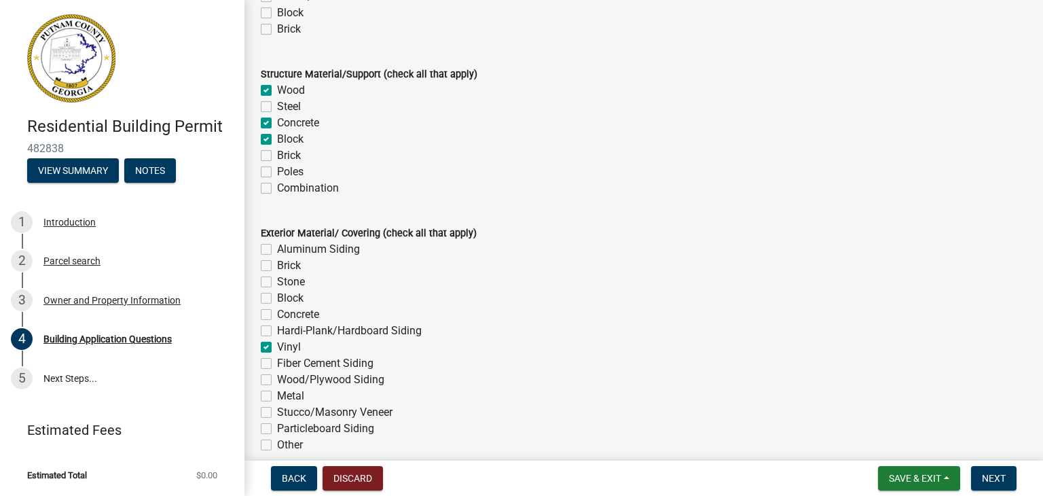
checkbox input "false"
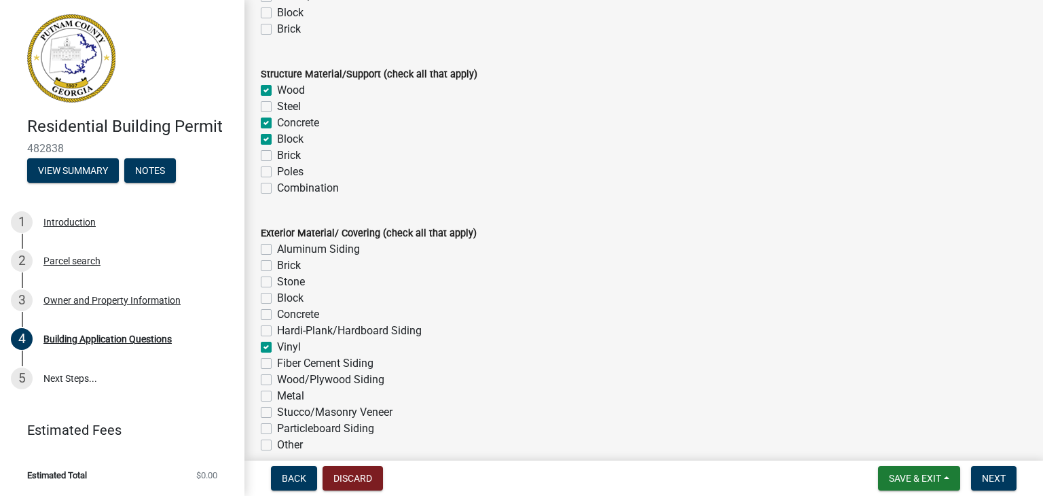
checkbox input "false"
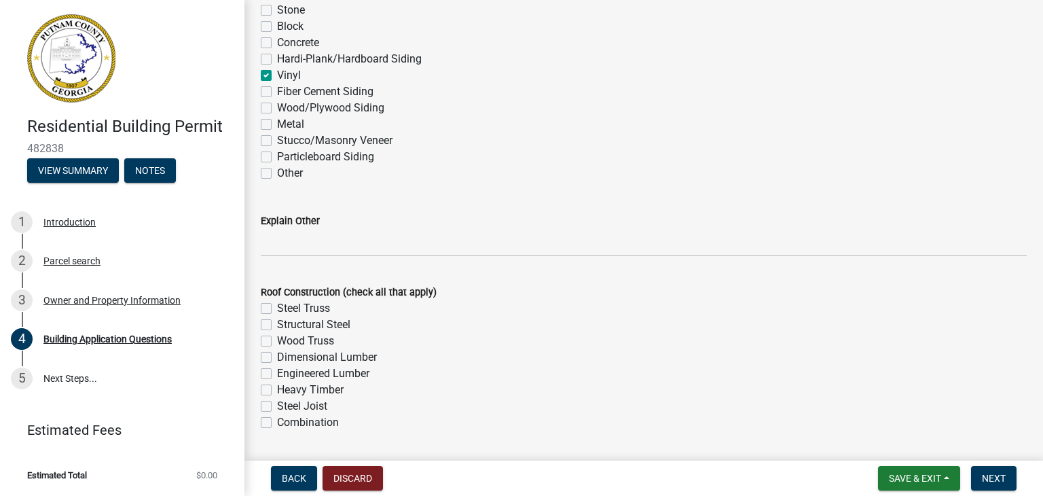
scroll to position [3193, 0]
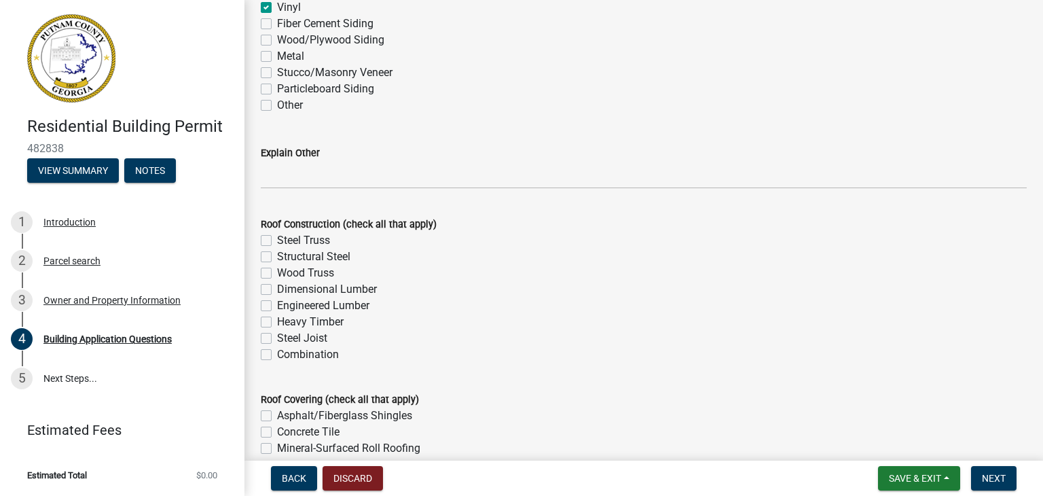
click at [277, 275] on label "Wood Truss" at bounding box center [305, 273] width 57 height 16
click at [277, 274] on input "Wood Truss" at bounding box center [281, 269] width 9 height 9
checkbox input "true"
checkbox input "false"
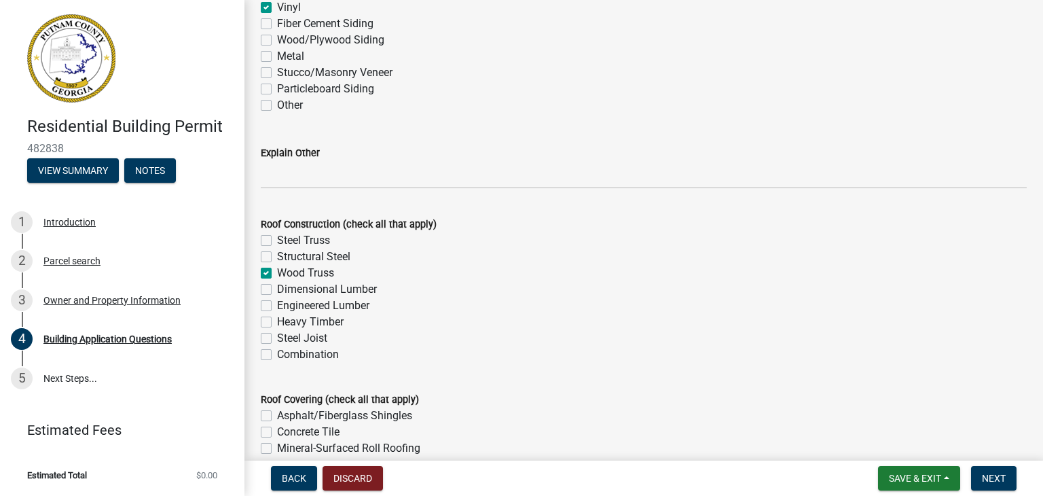
checkbox input "true"
checkbox input "false"
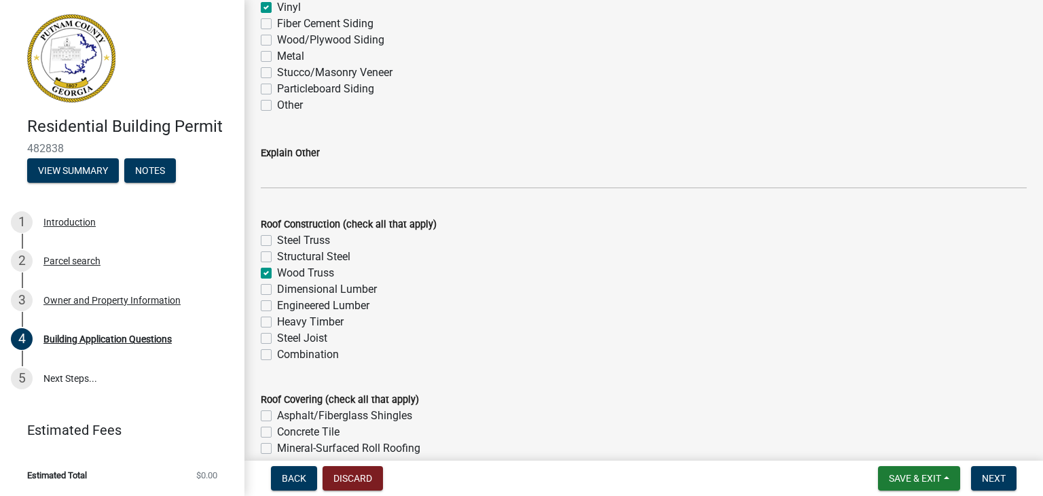
checkbox input "false"
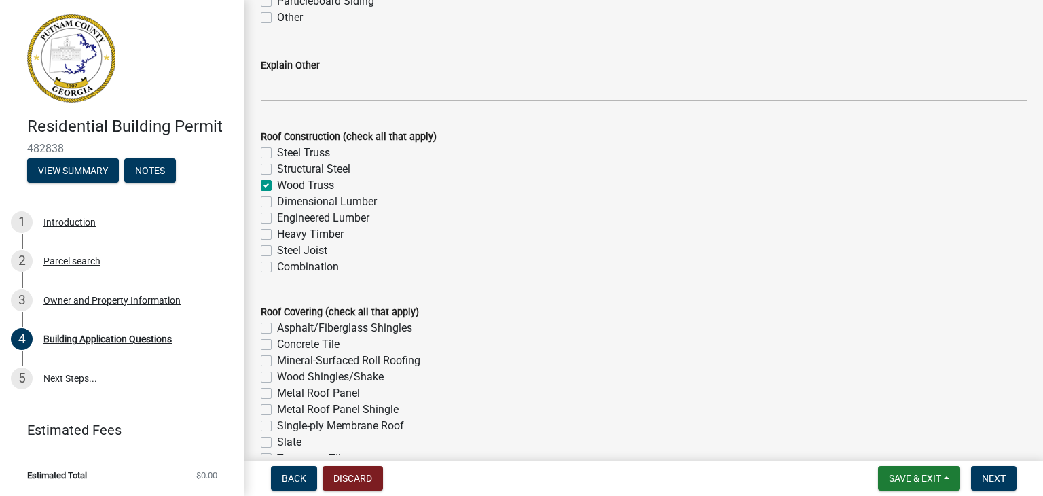
scroll to position [3328, 0]
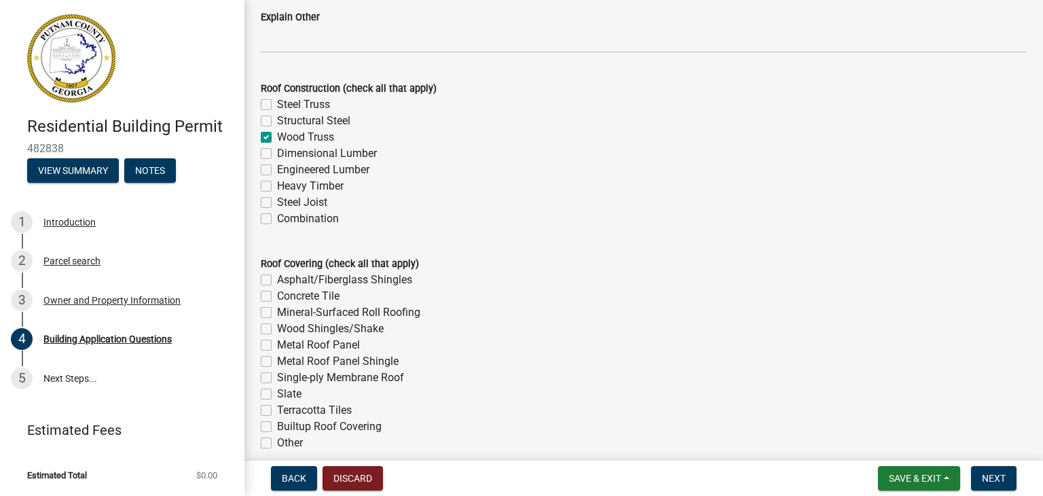
click at [272, 281] on div "Asphalt/Fiberglass Shingles" at bounding box center [644, 280] width 766 height 16
click at [277, 281] on label "Asphalt/Fiberglass Shingles" at bounding box center [344, 280] width 135 height 16
click at [277, 281] on input "Asphalt/Fiberglass Shingles" at bounding box center [281, 276] width 9 height 9
checkbox input "true"
checkbox input "false"
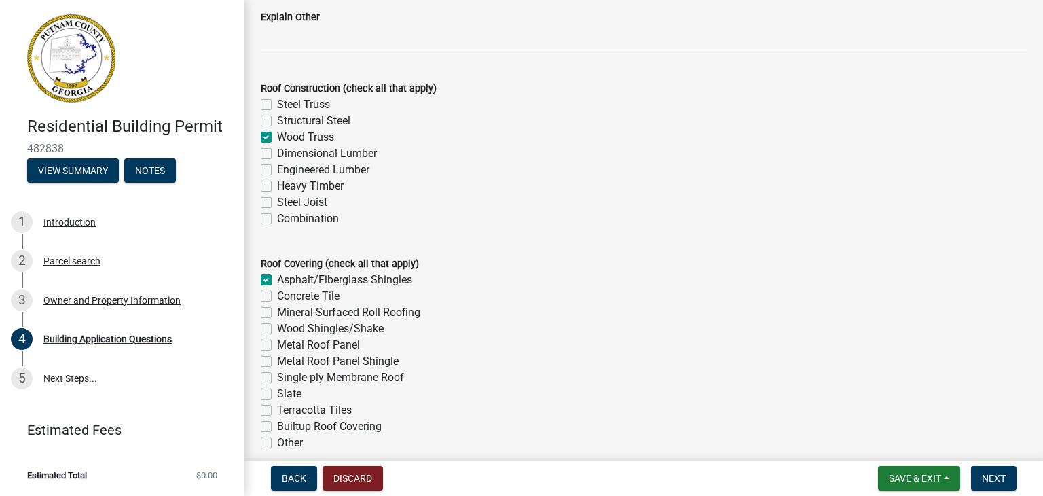
checkbox input "false"
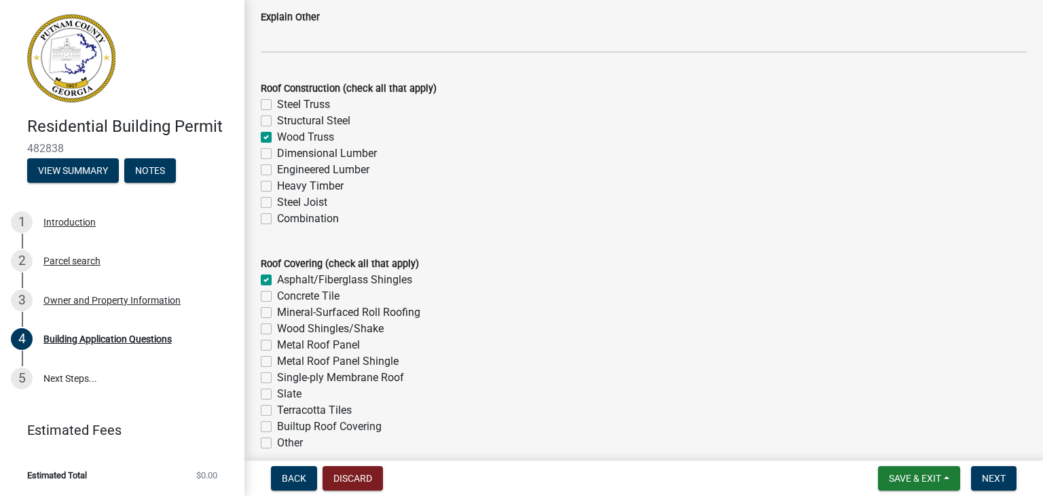
checkbox input "false"
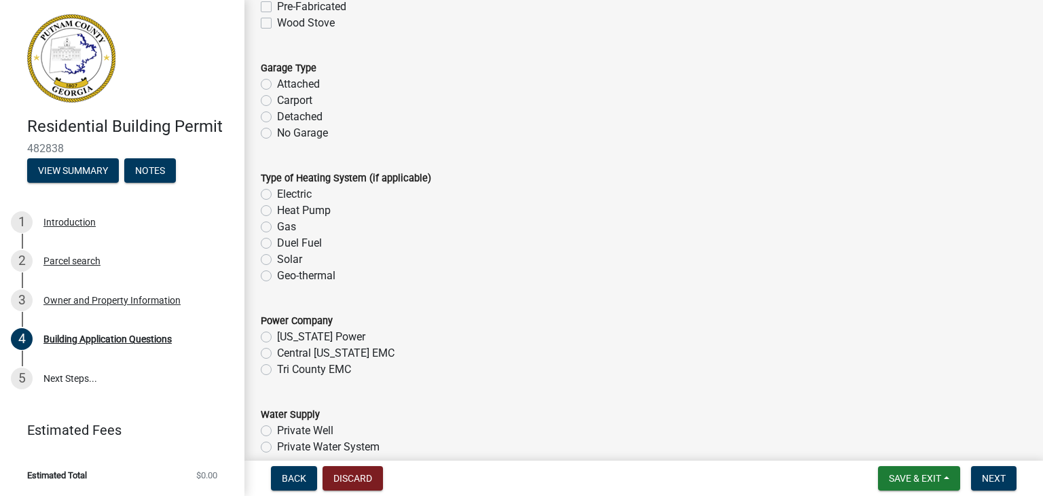
scroll to position [4076, 0]
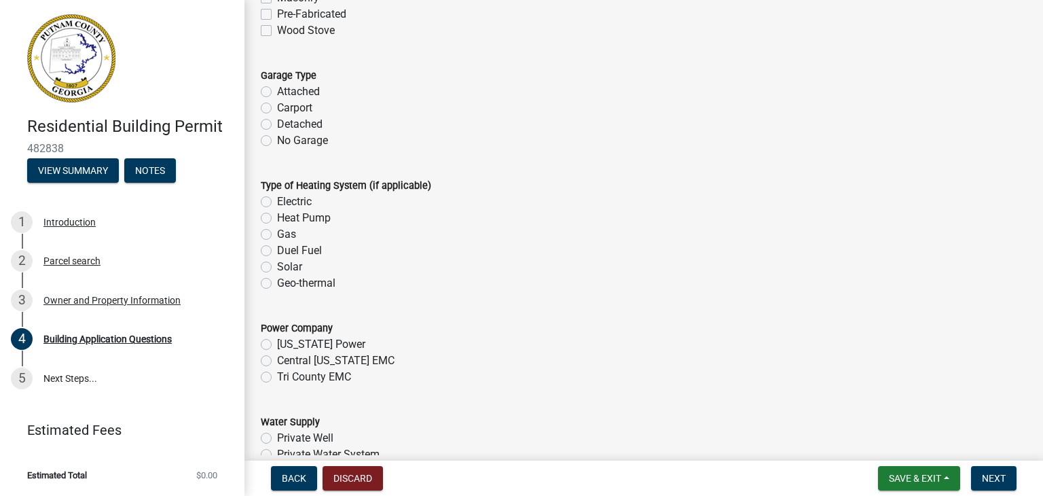
click at [277, 203] on label "Electric" at bounding box center [294, 202] width 35 height 16
click at [277, 202] on input "Electric" at bounding box center [281, 198] width 9 height 9
radio input "true"
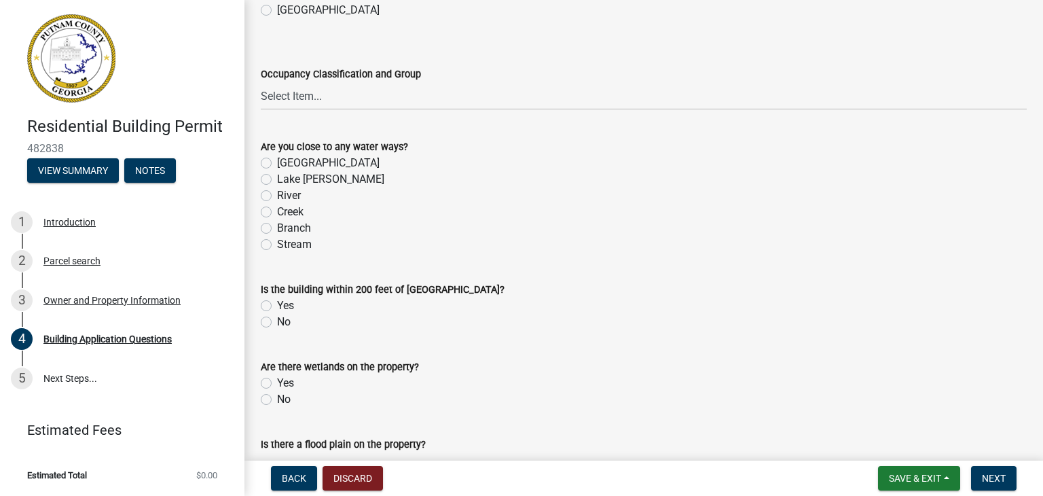
scroll to position [4687, 0]
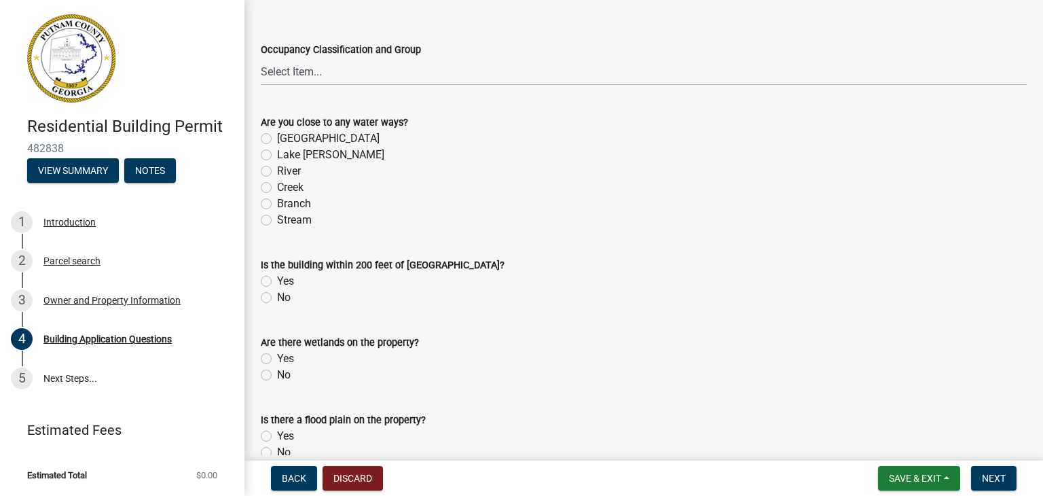
click at [277, 157] on label "Lake Sinclair" at bounding box center [330, 155] width 107 height 16
click at [277, 156] on input "Lake Sinclair" at bounding box center [281, 151] width 9 height 9
radio input "true"
click at [277, 302] on label "No" at bounding box center [284, 297] width 14 height 16
click at [277, 298] on input "No" at bounding box center [281, 293] width 9 height 9
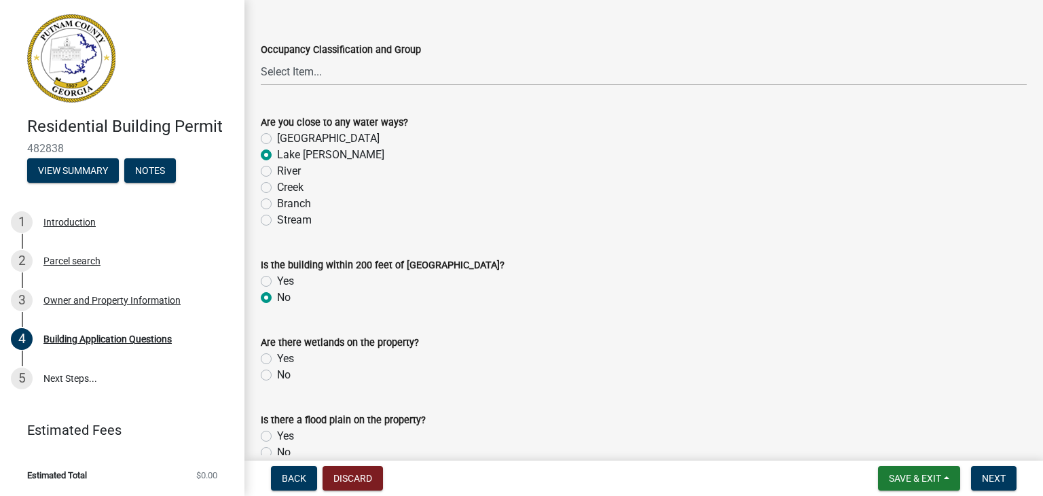
radio input "true"
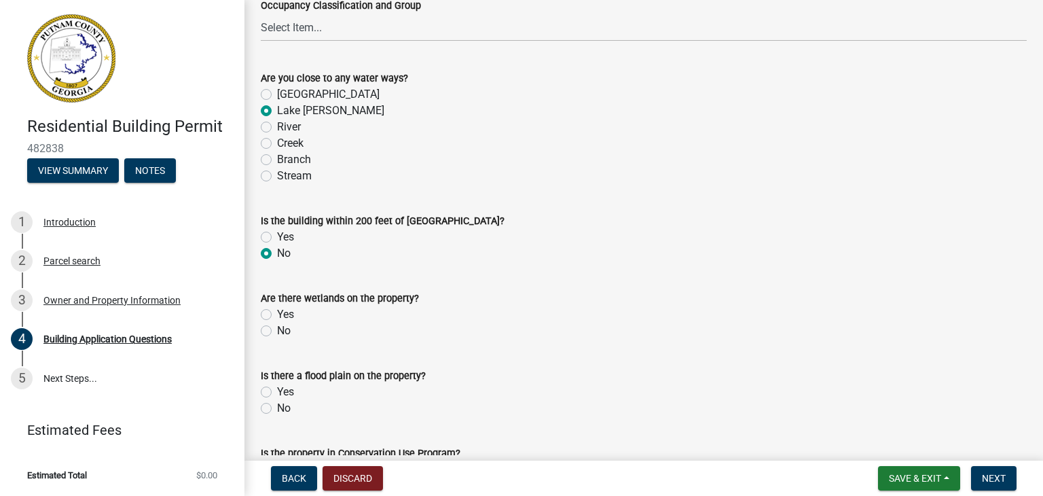
scroll to position [4755, 0]
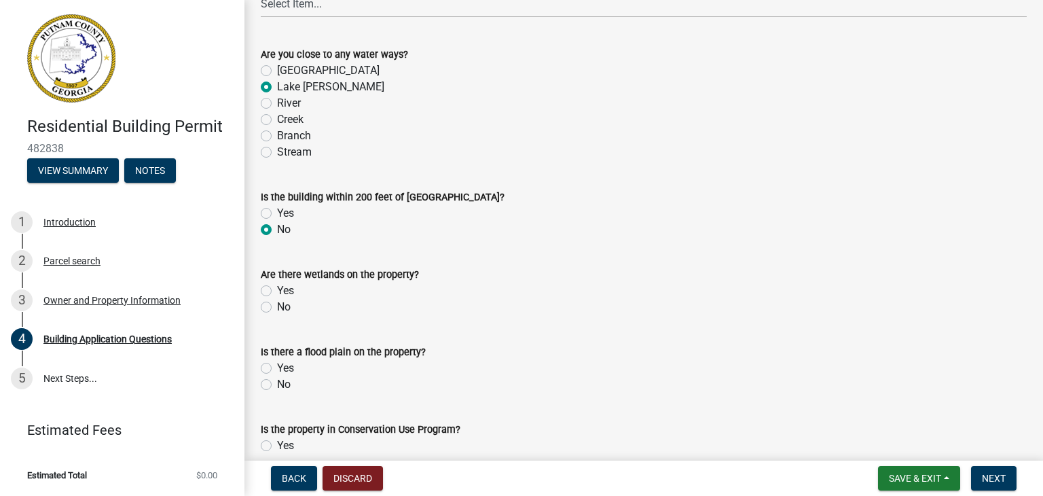
click at [277, 309] on label "No" at bounding box center [284, 307] width 14 height 16
click at [277, 308] on input "No" at bounding box center [281, 303] width 9 height 9
radio input "true"
click at [277, 371] on label "Yes" at bounding box center [285, 368] width 17 height 16
click at [277, 369] on input "Yes" at bounding box center [281, 364] width 9 height 9
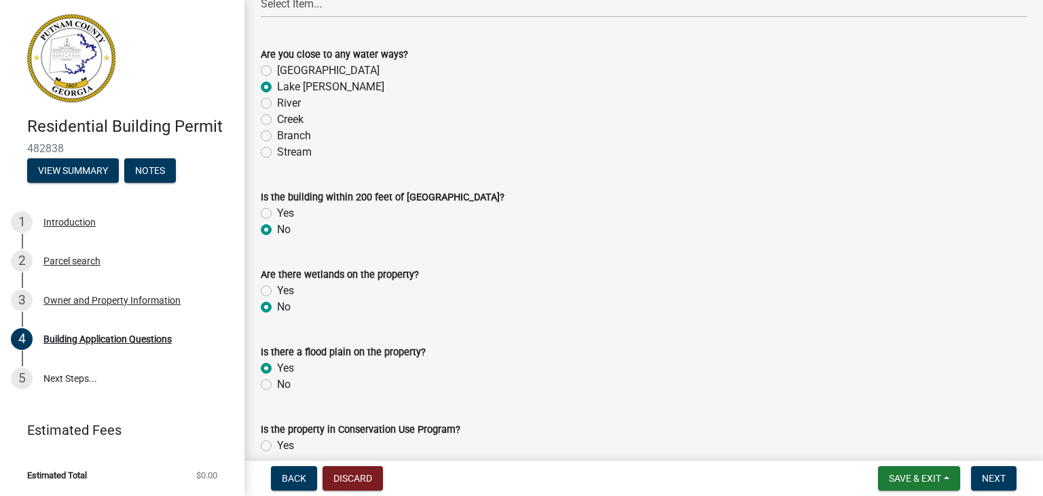
radio input "true"
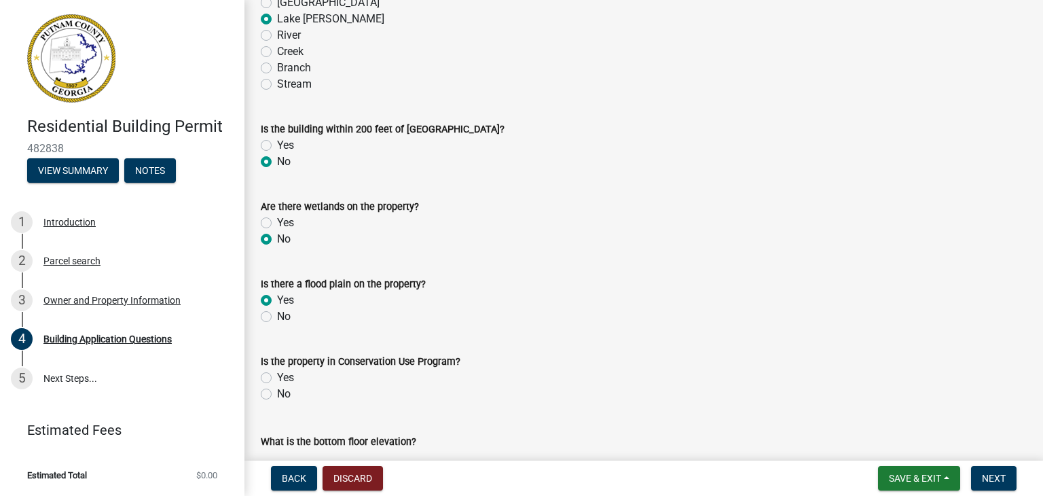
scroll to position [4891, 0]
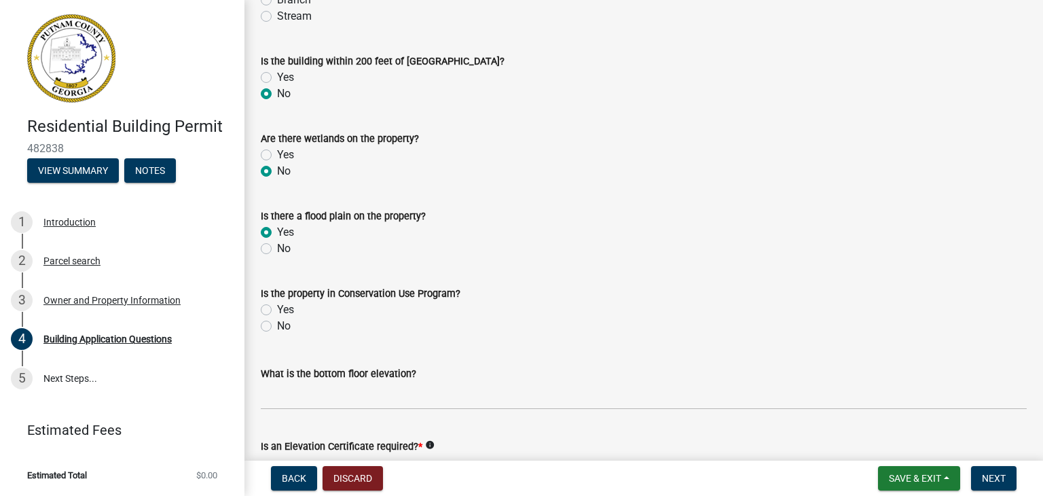
click at [277, 329] on label "No" at bounding box center [284, 326] width 14 height 16
click at [277, 327] on input "No" at bounding box center [281, 322] width 9 height 9
radio input "true"
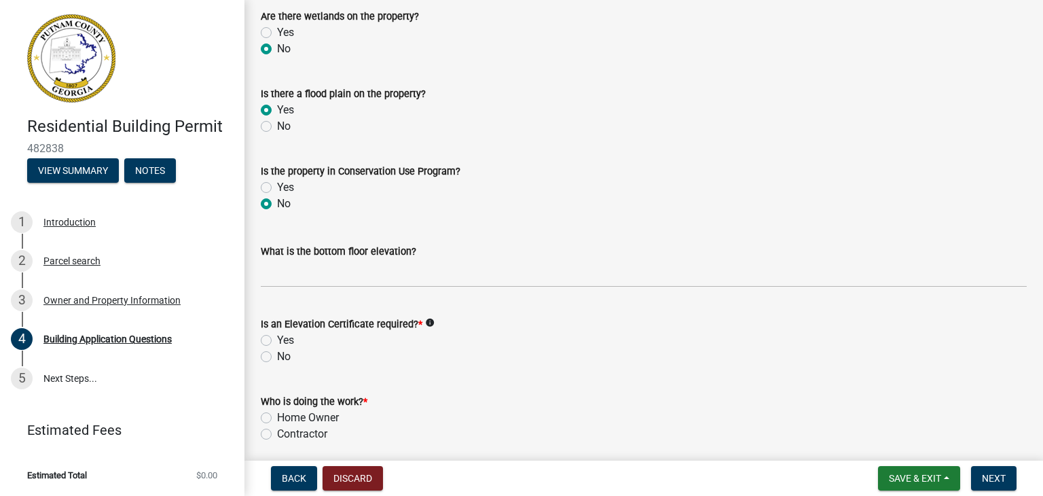
scroll to position [5027, 0]
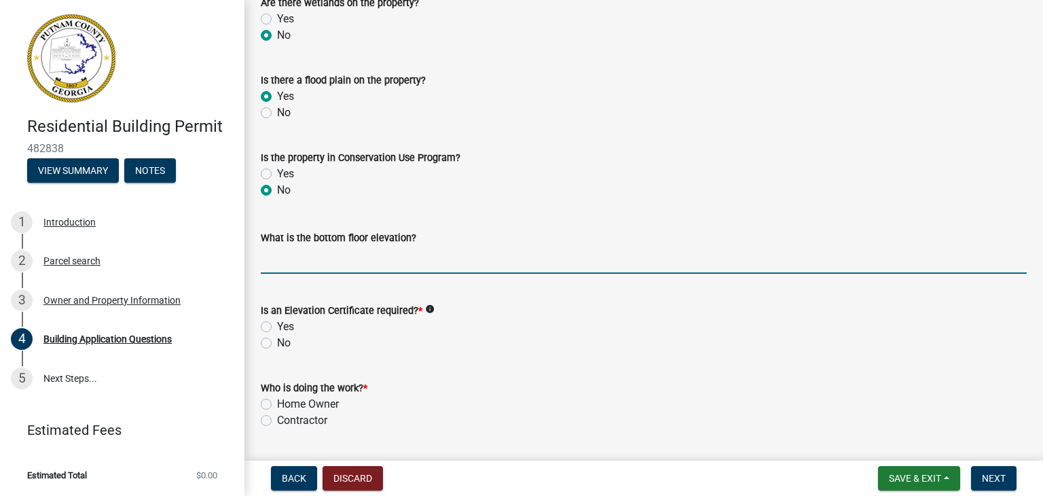
click at [340, 266] on input "text" at bounding box center [644, 260] width 766 height 28
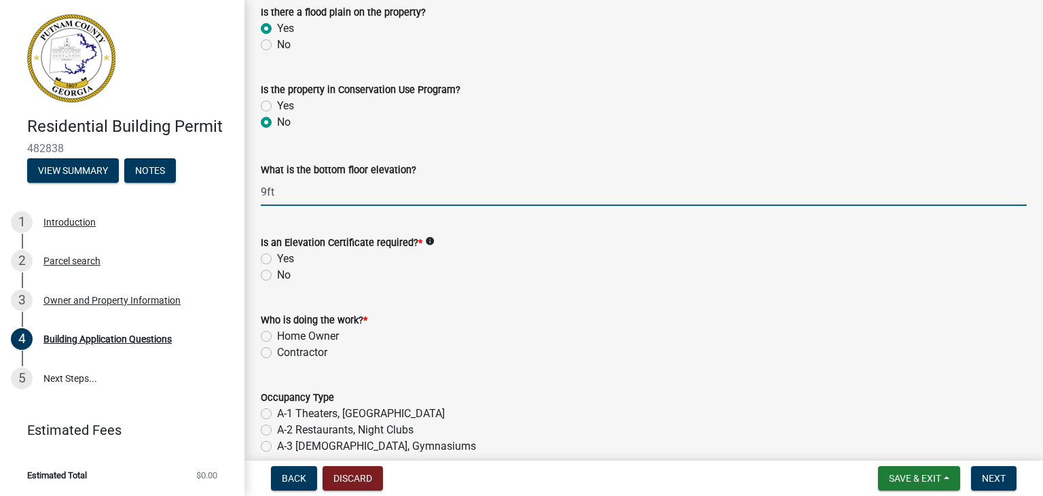
type input "9"
click at [277, 276] on label "No" at bounding box center [284, 275] width 14 height 16
click at [277, 276] on input "No" at bounding box center [281, 271] width 9 height 9
radio input "true"
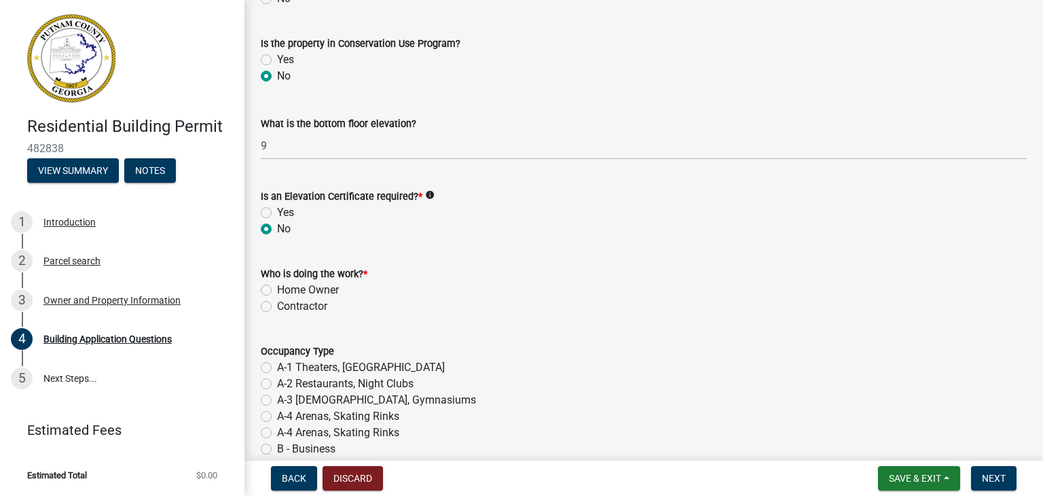
scroll to position [5162, 0]
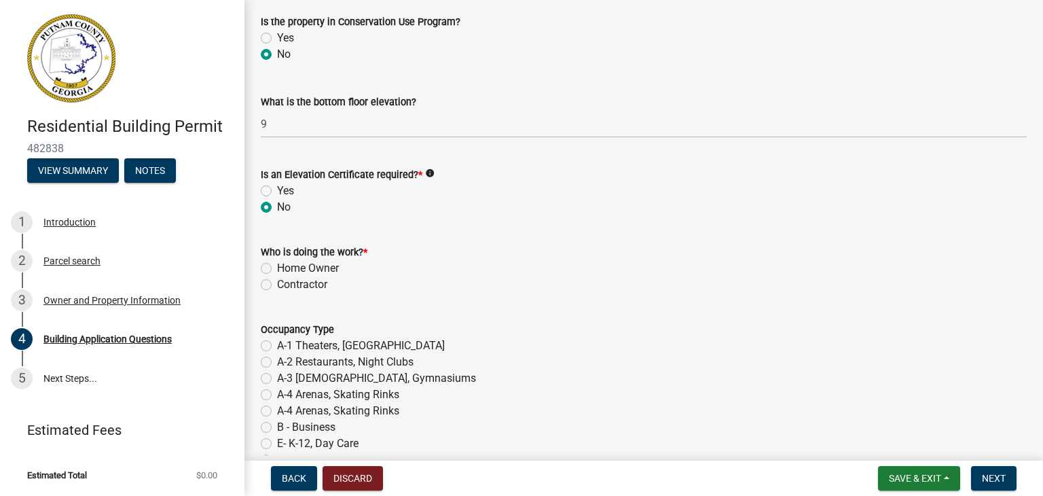
click at [277, 286] on label "Contractor" at bounding box center [302, 284] width 50 height 16
click at [277, 285] on input "Contractor" at bounding box center [281, 280] width 9 height 9
radio input "true"
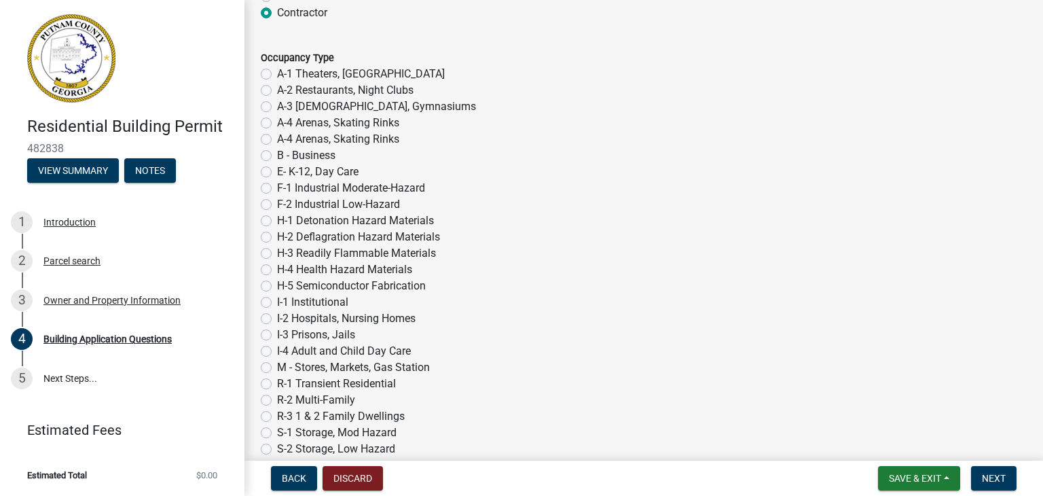
scroll to position [5502, 0]
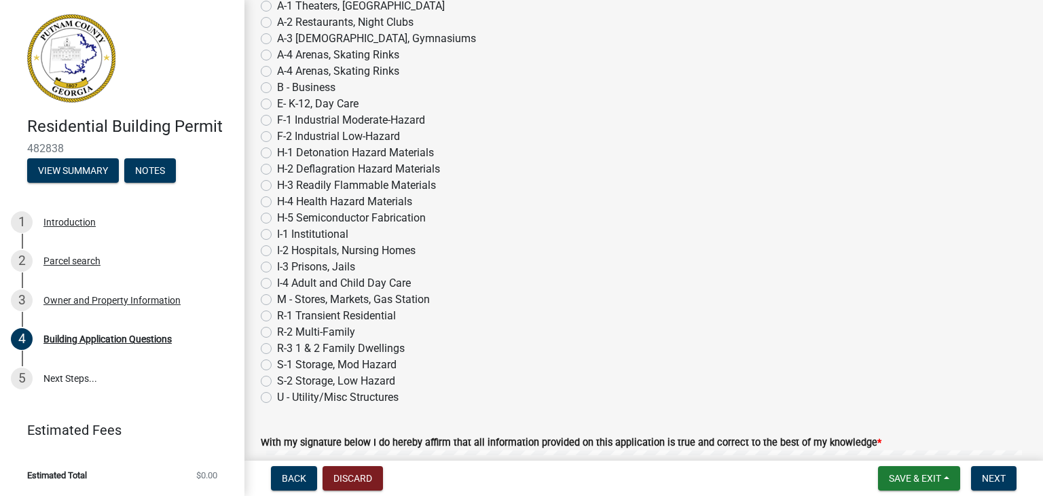
click at [277, 349] on label "R-3 1 & 2 Family Dwellings" at bounding box center [341, 348] width 128 height 16
click at [277, 349] on input "R-3 1 & 2 Family Dwellings" at bounding box center [281, 344] width 9 height 9
radio input "true"
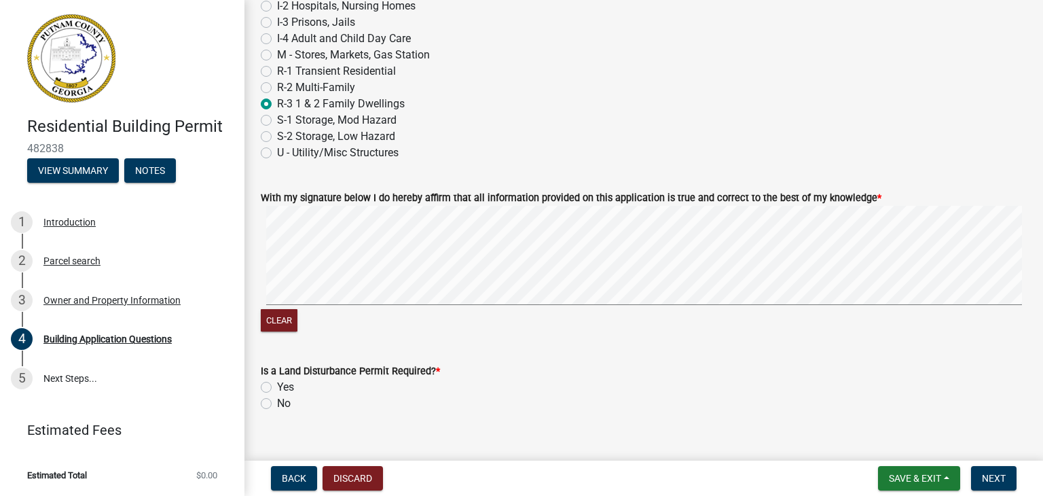
scroll to position [5769, 0]
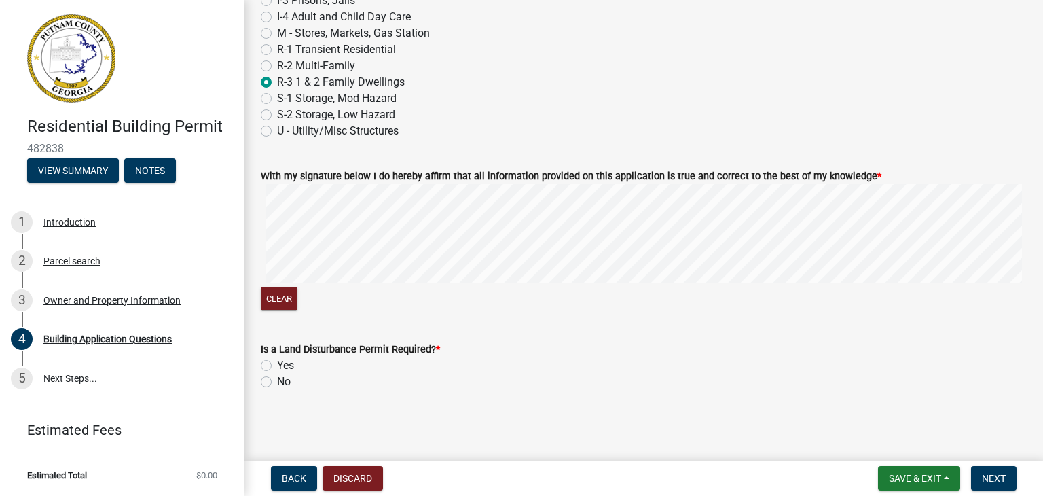
click at [277, 381] on label "No" at bounding box center [284, 382] width 14 height 16
click at [277, 381] on input "No" at bounding box center [281, 378] width 9 height 9
radio input "true"
drag, startPoint x: 1001, startPoint y: 478, endPoint x: 964, endPoint y: 454, distance: 43.7
click at [1001, 478] on span "Next" at bounding box center [994, 478] width 24 height 11
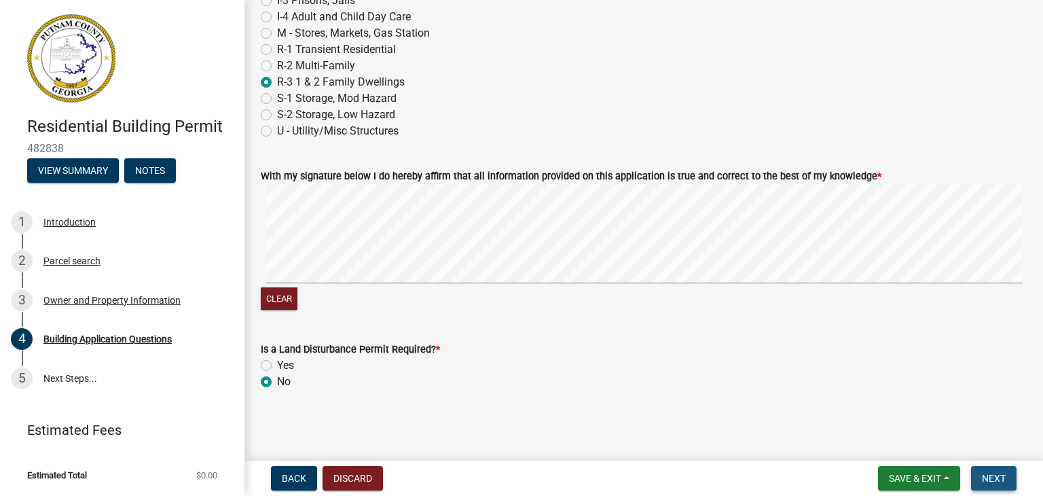
scroll to position [5823, 0]
click at [997, 473] on span "Next" at bounding box center [994, 478] width 24 height 11
click at [995, 478] on span "Next" at bounding box center [994, 478] width 24 height 11
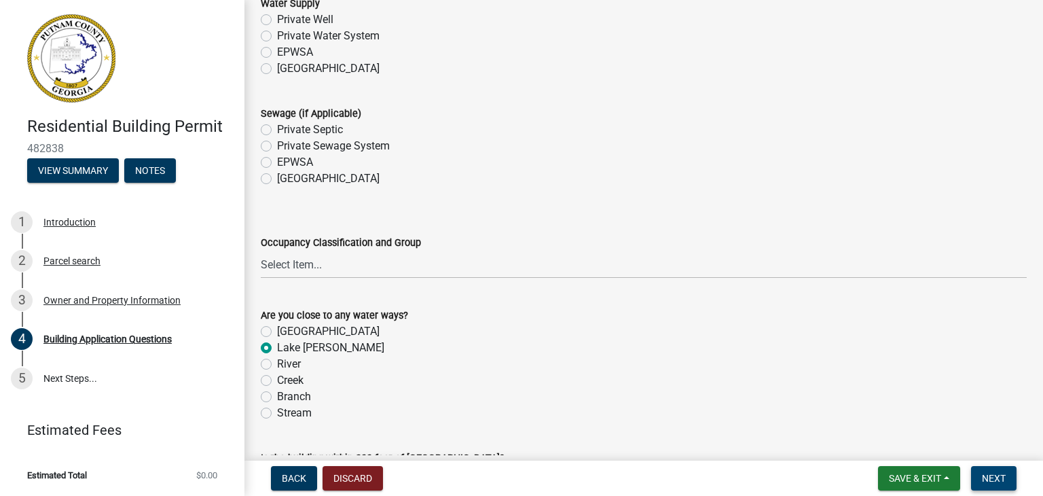
scroll to position [4533, 0]
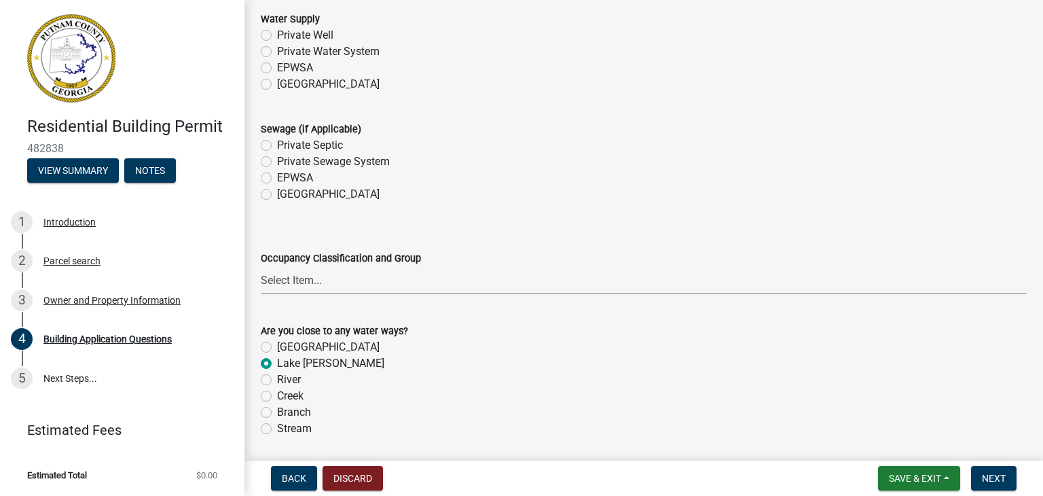
click at [363, 283] on select "Select Item... A-1 A-2 A-3 A-4 A-5 B M E F-1 F-2 R-1 R-2 R-3 R-4 H-1 H-2 H-4 H-…" at bounding box center [644, 280] width 766 height 28
click at [261, 266] on select "Select Item... A-1 A-2 A-3 A-4 A-5 B M E F-1 F-2 R-1 R-2 R-3 R-4 H-1 H-2 H-4 H-…" at bounding box center [644, 280] width 766 height 28
select select "ebf62bd9-0e77-42f1-a2f1-6aca02a789de"
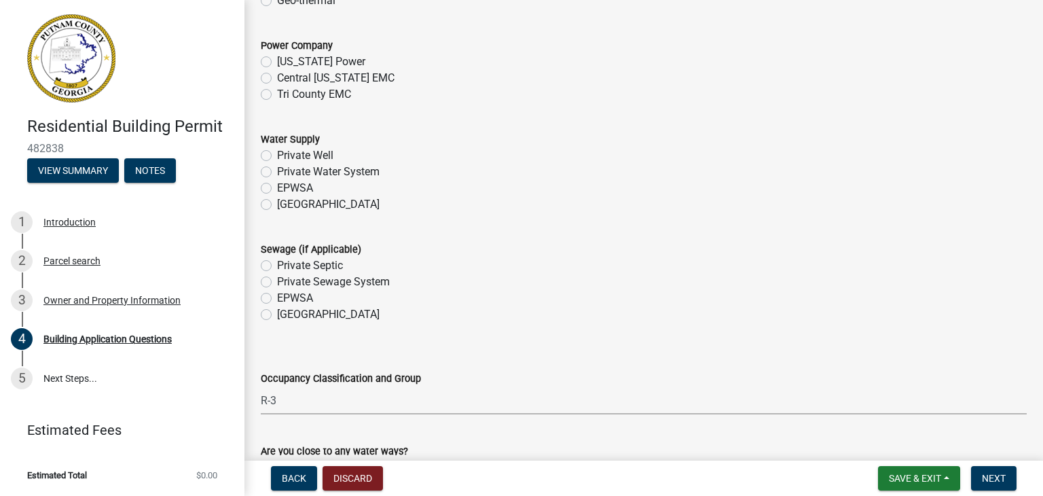
scroll to position [4397, 0]
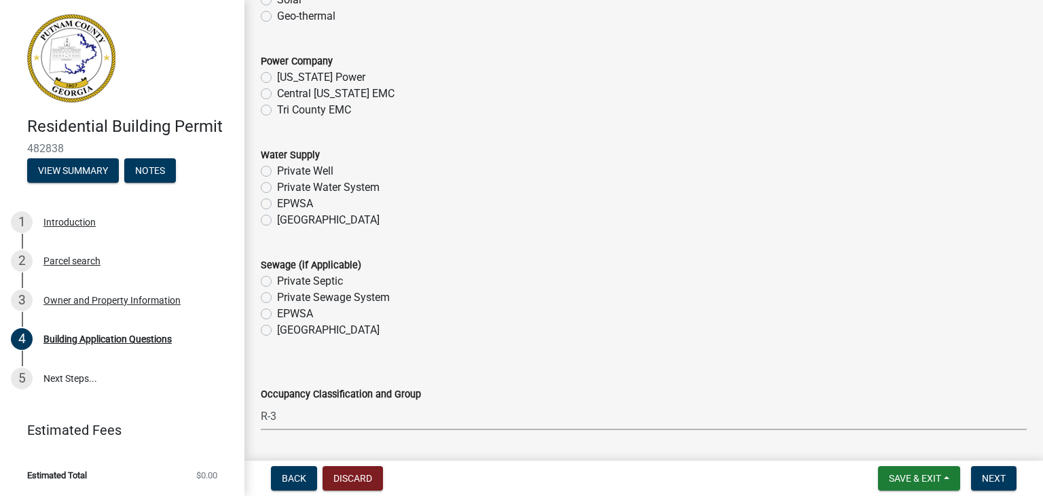
click at [277, 281] on label "Private Septic" at bounding box center [310, 281] width 66 height 16
click at [277, 281] on input "Private Septic" at bounding box center [281, 277] width 9 height 9
radio input "true"
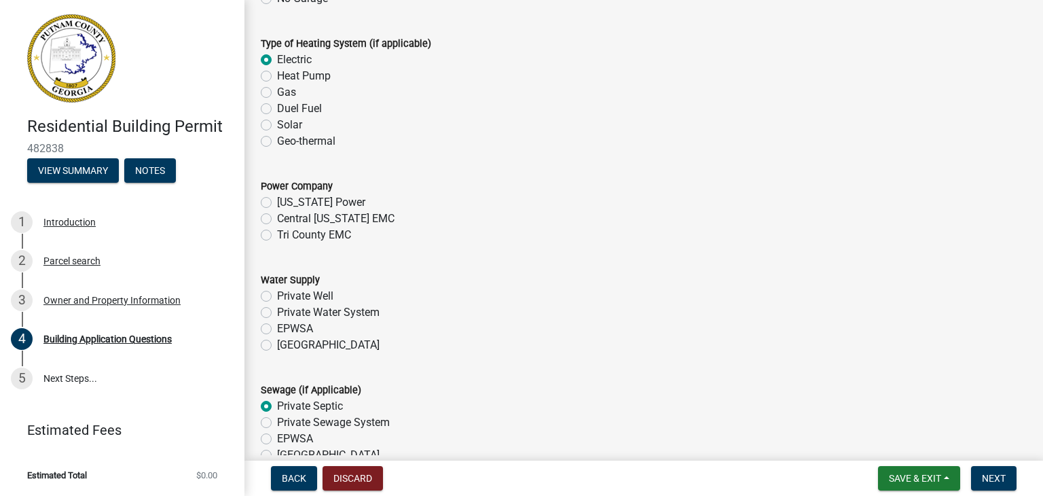
scroll to position [4261, 0]
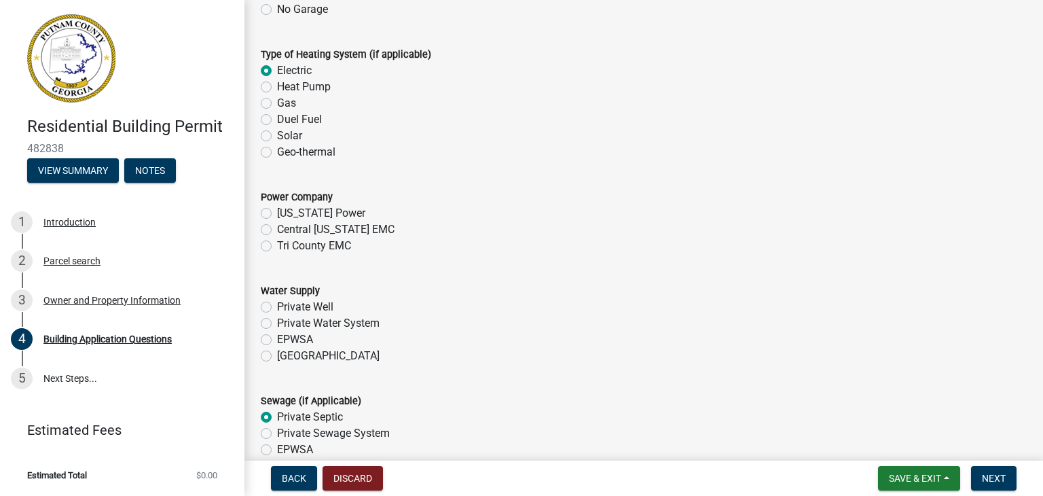
click at [277, 306] on label "Private Well" at bounding box center [305, 307] width 56 height 16
click at [277, 306] on input "Private Well" at bounding box center [281, 303] width 9 height 9
radio input "true"
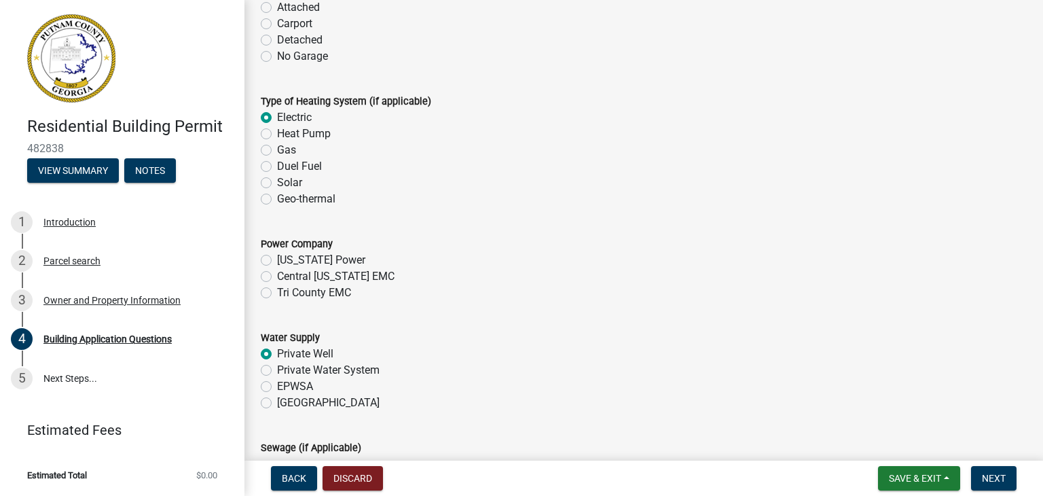
scroll to position [4193, 0]
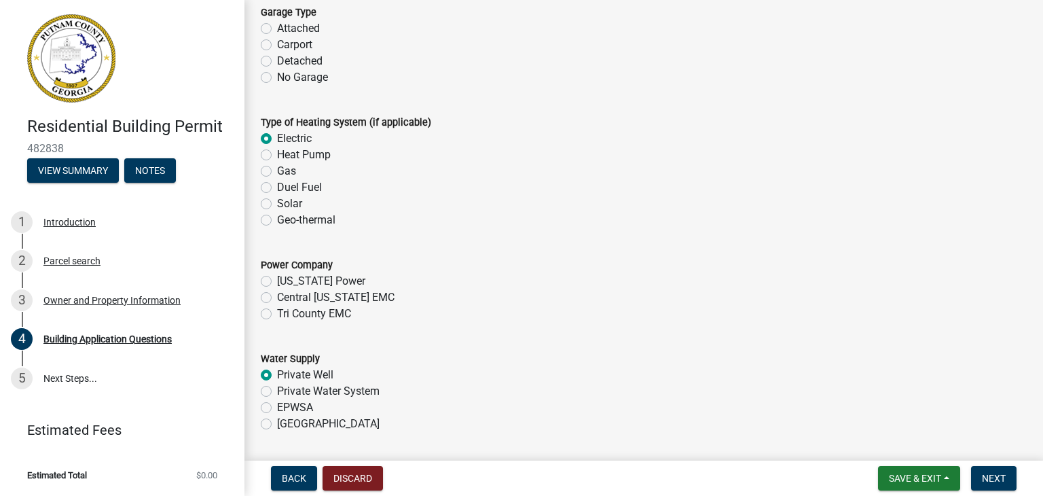
click at [277, 283] on label "Georgia Power" at bounding box center [321, 281] width 88 height 16
click at [277, 282] on input "Georgia Power" at bounding box center [281, 277] width 9 height 9
radio input "true"
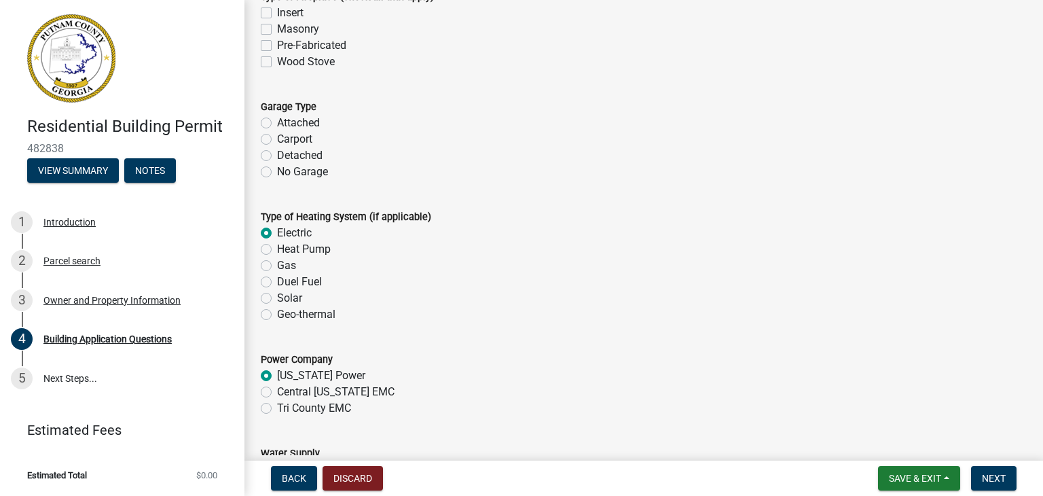
scroll to position [4057, 0]
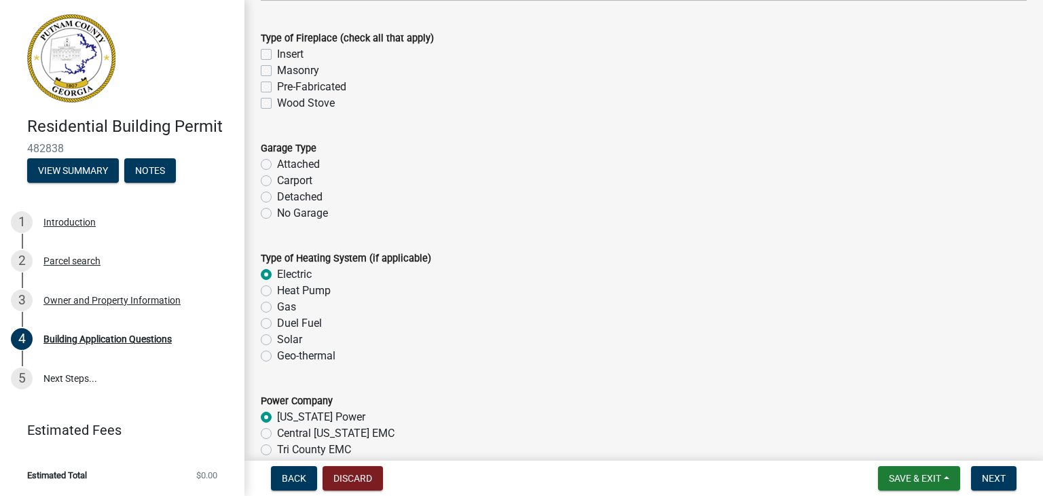
click at [277, 217] on label "No Garage" at bounding box center [302, 213] width 51 height 16
click at [277, 214] on input "No Garage" at bounding box center [281, 209] width 9 height 9
radio input "true"
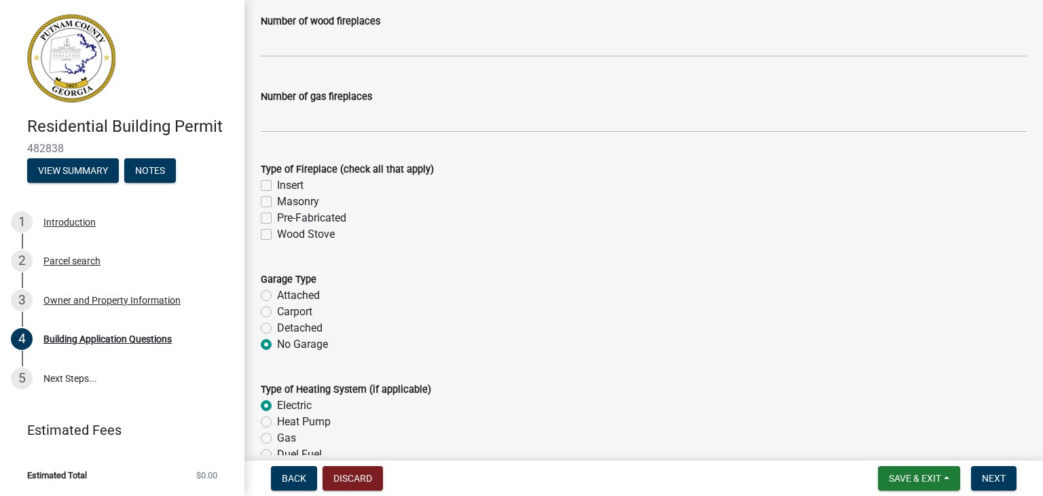
scroll to position [3921, 0]
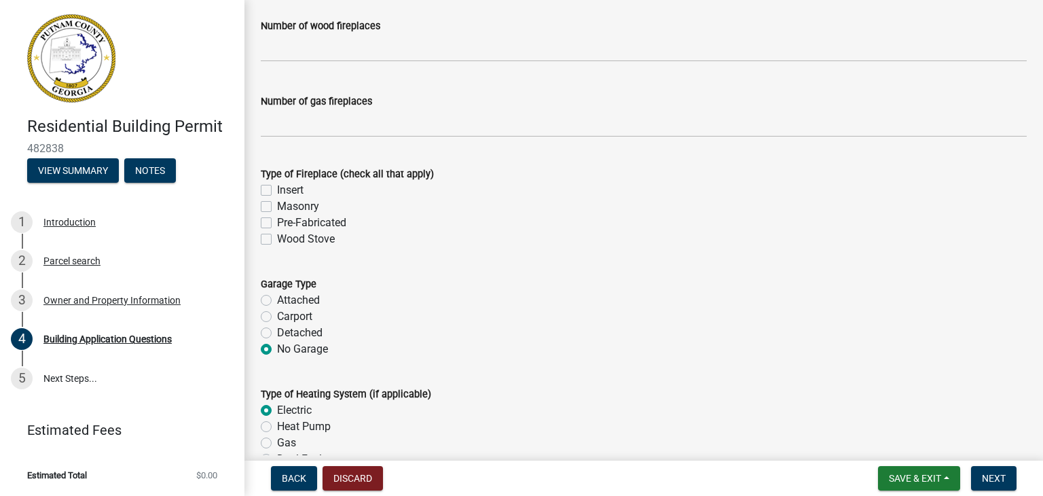
click at [277, 190] on label "Insert" at bounding box center [290, 190] width 26 height 16
click at [277, 190] on input "Insert" at bounding box center [281, 186] width 9 height 9
checkbox input "true"
checkbox input "false"
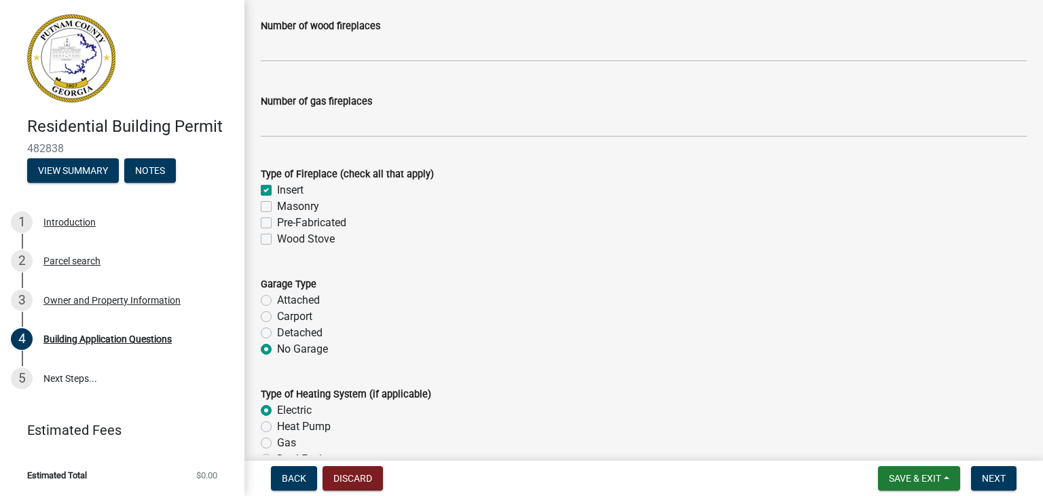
checkbox input "false"
click at [277, 223] on label "Pre-Fabricated" at bounding box center [311, 223] width 69 height 16
click at [277, 223] on input "Pre-Fabricated" at bounding box center [281, 219] width 9 height 9
checkbox input "true"
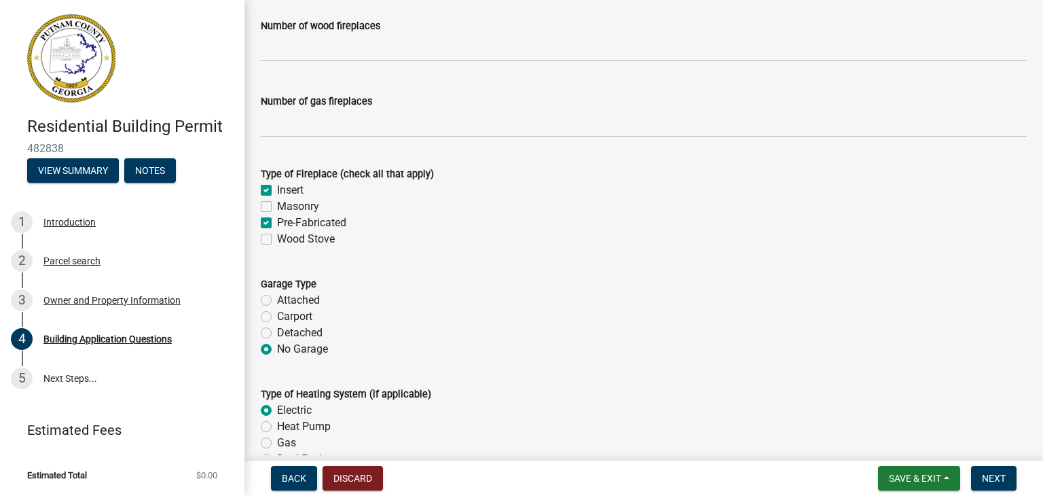
checkbox input "false"
checkbox input "true"
checkbox input "false"
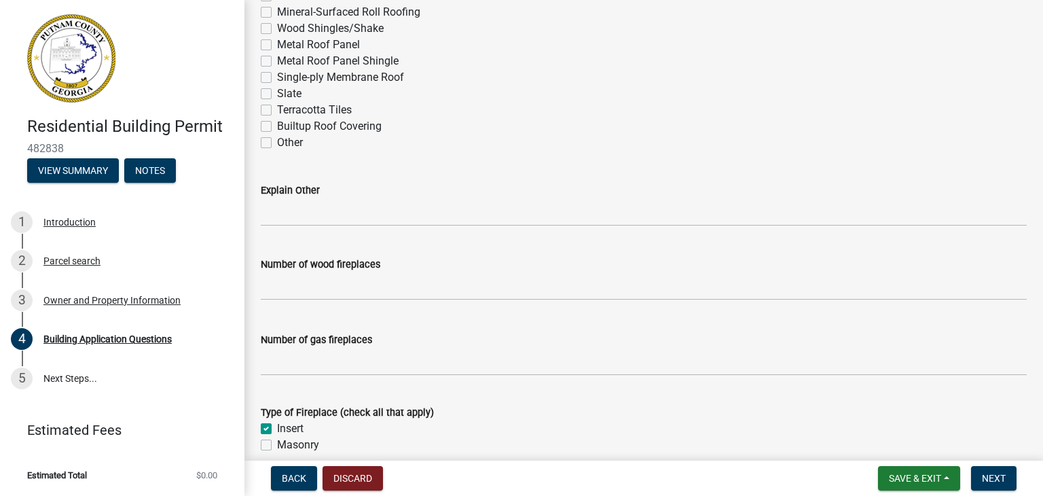
scroll to position [3650, 0]
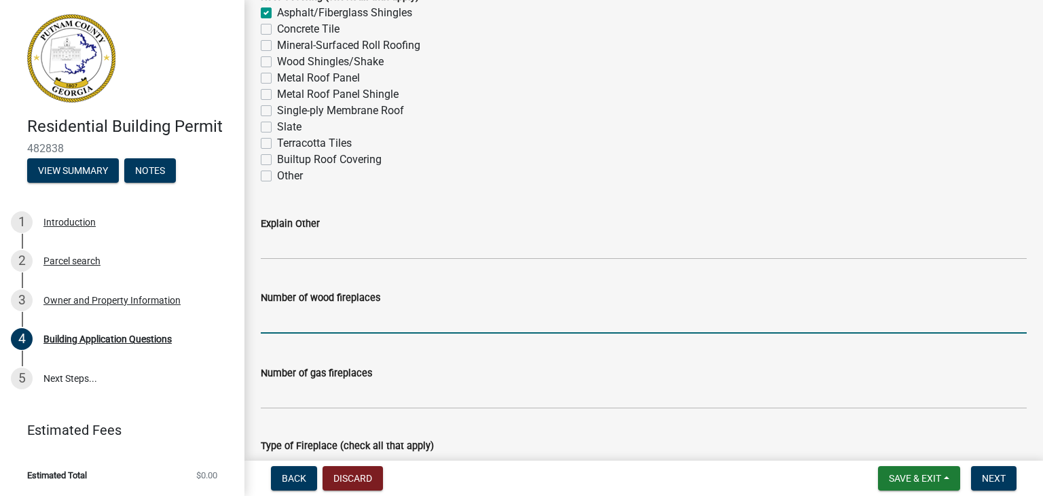
click at [376, 323] on input "text" at bounding box center [644, 320] width 766 height 28
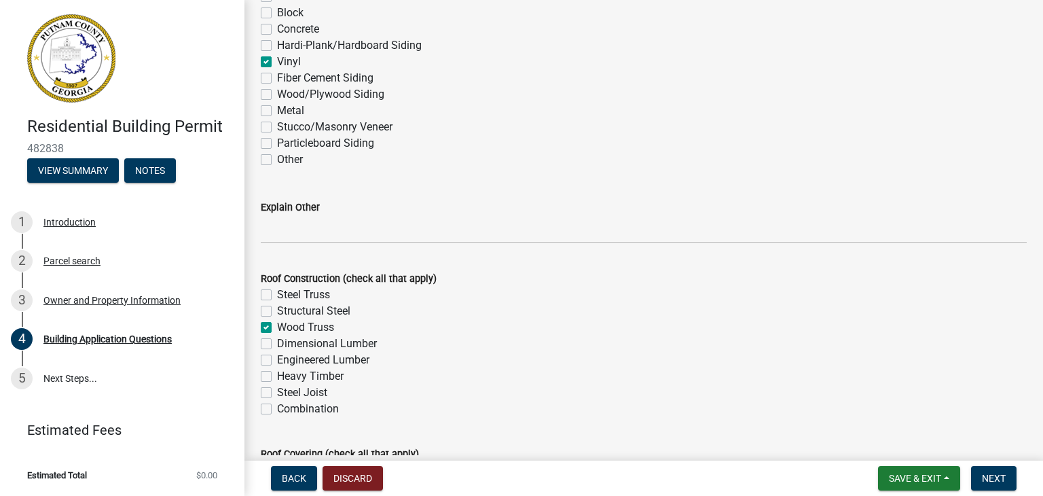
scroll to position [3106, 0]
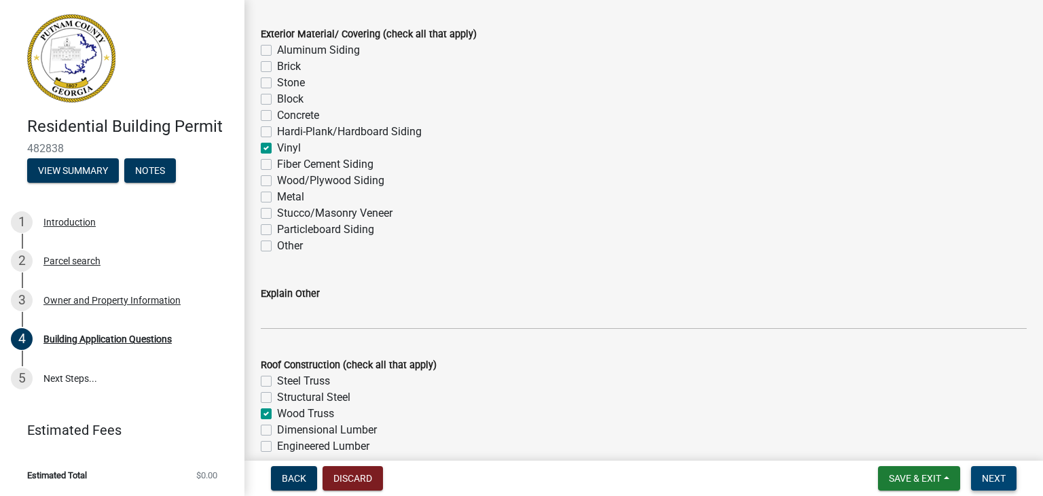
type input "1"
click at [989, 473] on span "Next" at bounding box center [994, 478] width 24 height 11
click at [983, 476] on span "Next" at bounding box center [994, 478] width 24 height 11
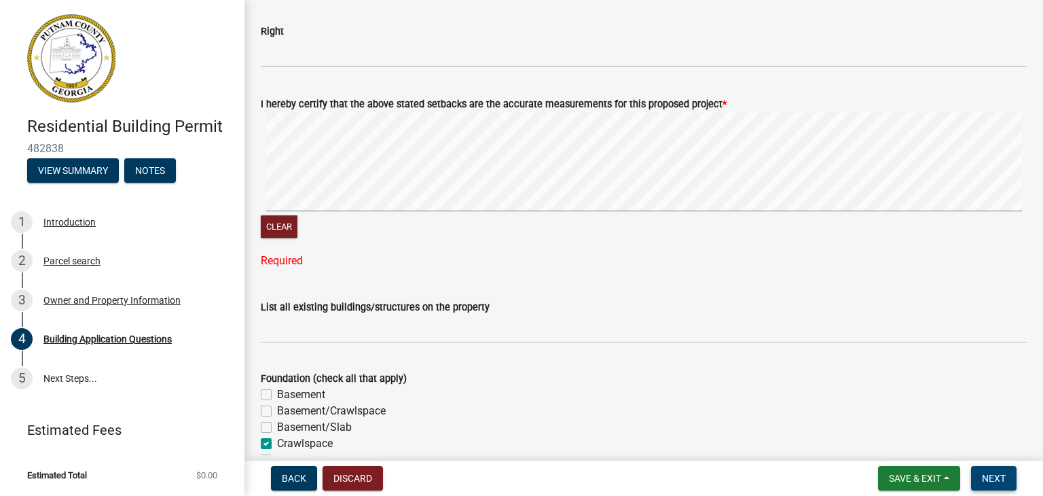
scroll to position [2223, 0]
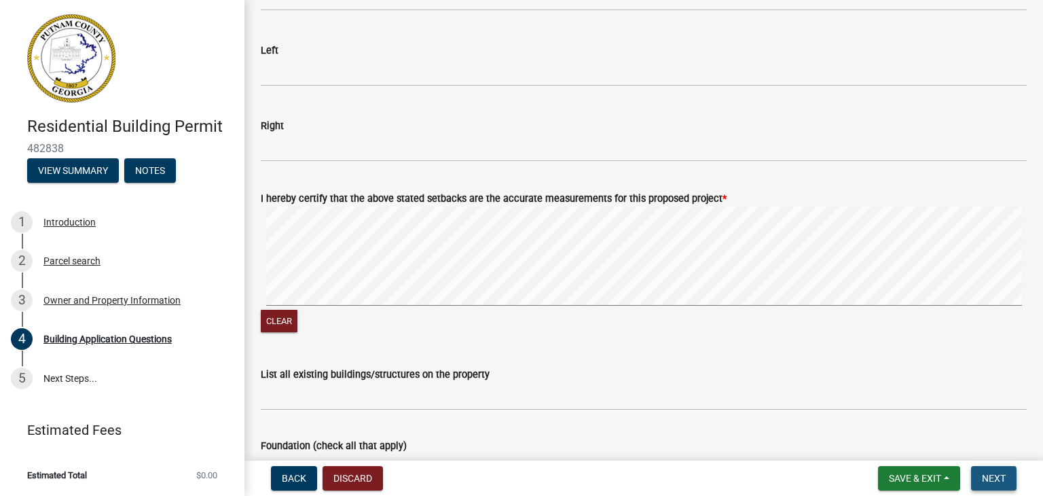
click at [1000, 467] on button "Next" at bounding box center [994, 478] width 46 height 24
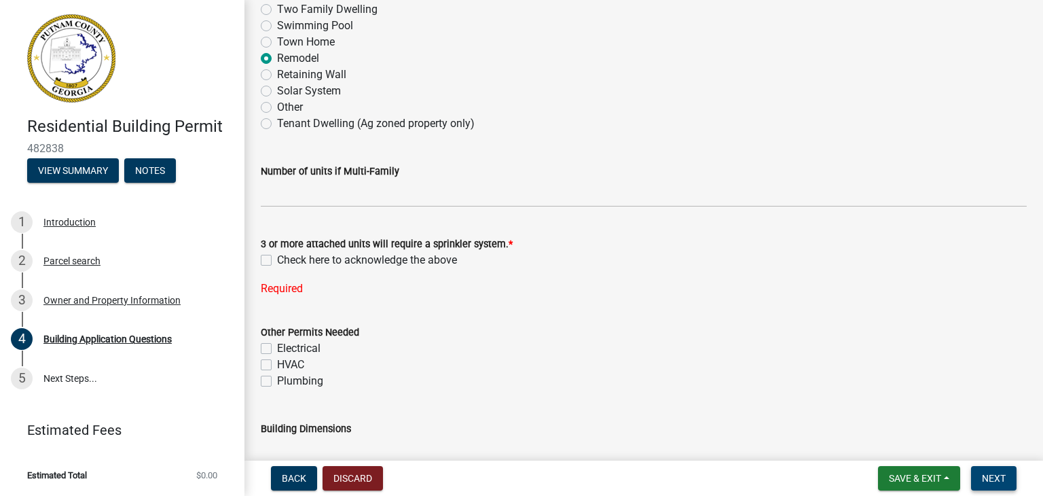
scroll to position [321, 0]
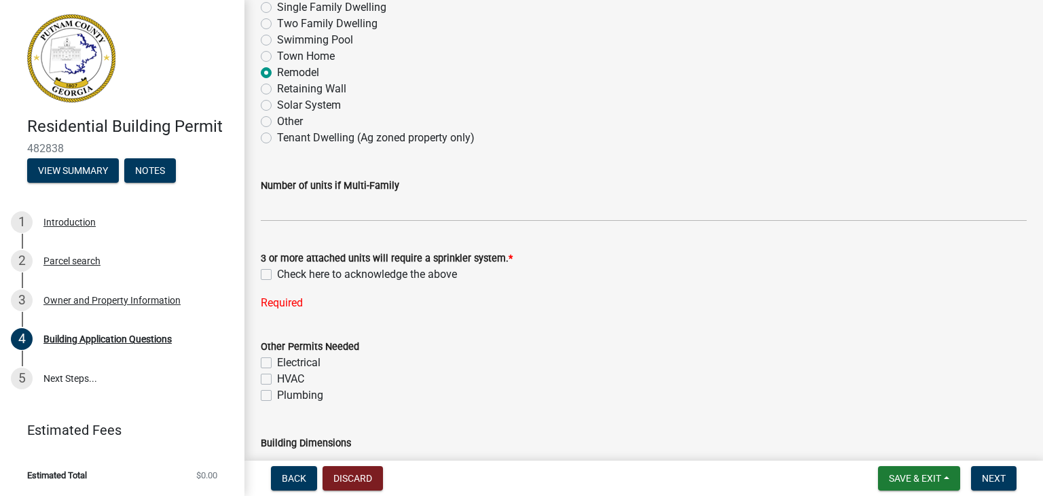
click at [277, 275] on label "Check here to acknowledge the above" at bounding box center [367, 274] width 180 height 16
click at [277, 275] on input "Check here to acknowledge the above" at bounding box center [281, 270] width 9 height 9
checkbox input "true"
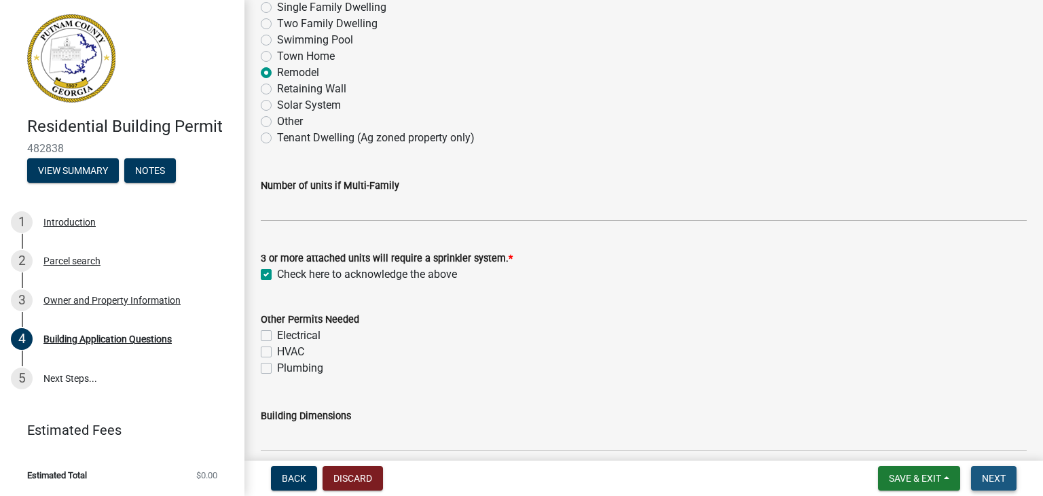
click at [1002, 474] on span "Next" at bounding box center [994, 478] width 24 height 11
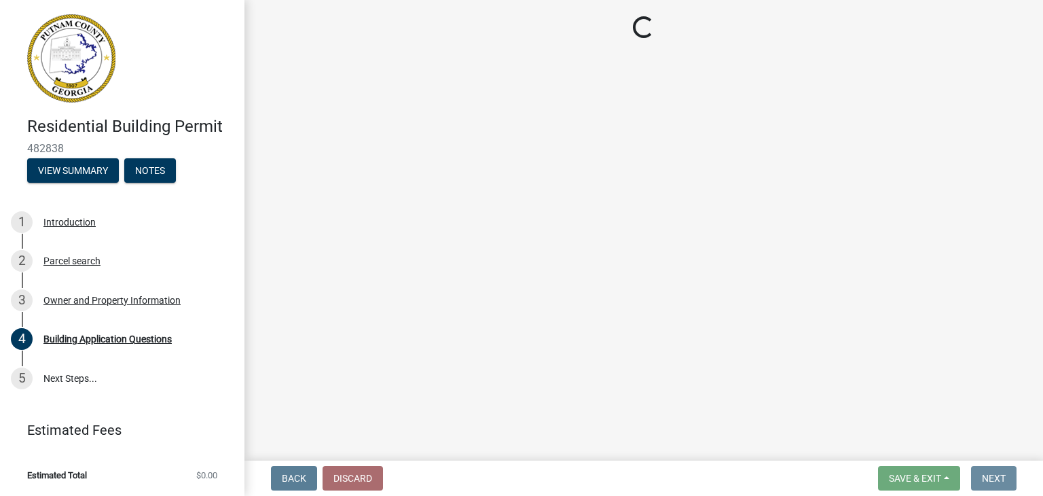
scroll to position [0, 0]
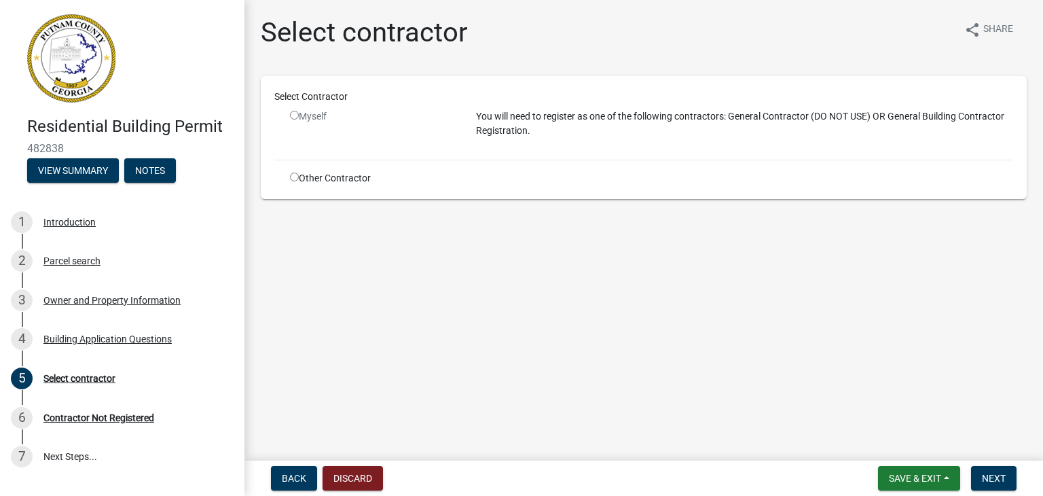
click at [294, 115] on input "radio" at bounding box center [294, 115] width 9 height 9
click at [296, 114] on input "radio" at bounding box center [294, 115] width 9 height 9
radio input "false"
click at [293, 176] on input "radio" at bounding box center [294, 177] width 9 height 9
radio input "true"
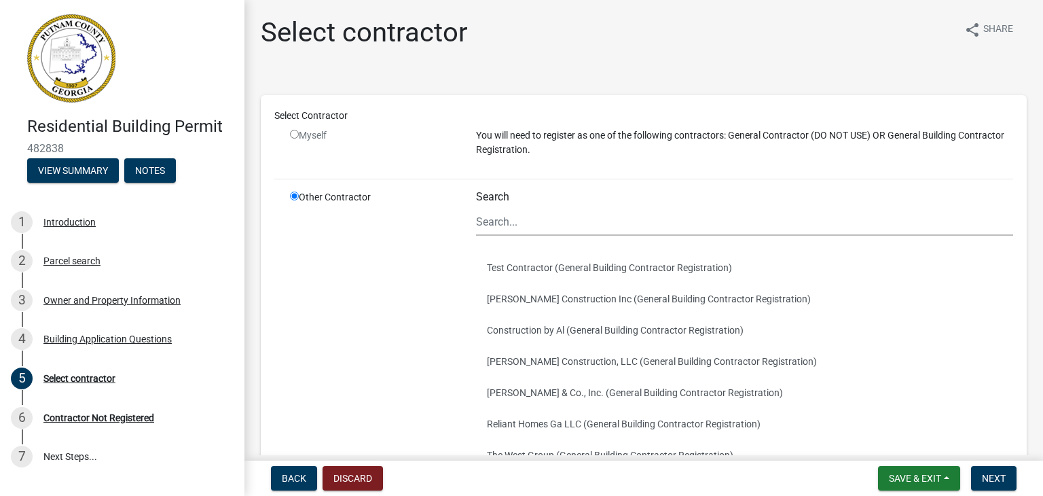
click at [292, 134] on input "radio" at bounding box center [294, 134] width 9 height 9
radio input "false"
radio input "true"
click at [291, 196] on input "radio" at bounding box center [294, 196] width 9 height 9
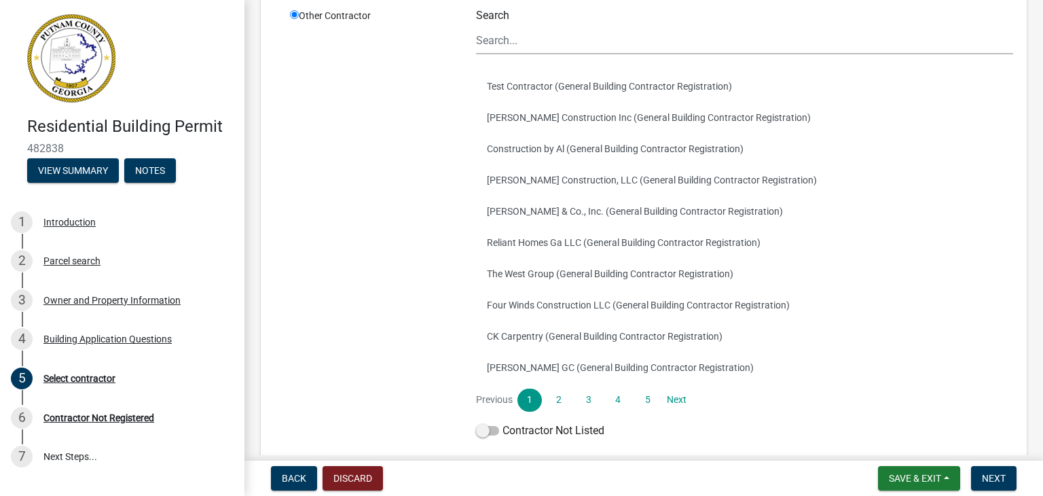
scroll to position [247, 0]
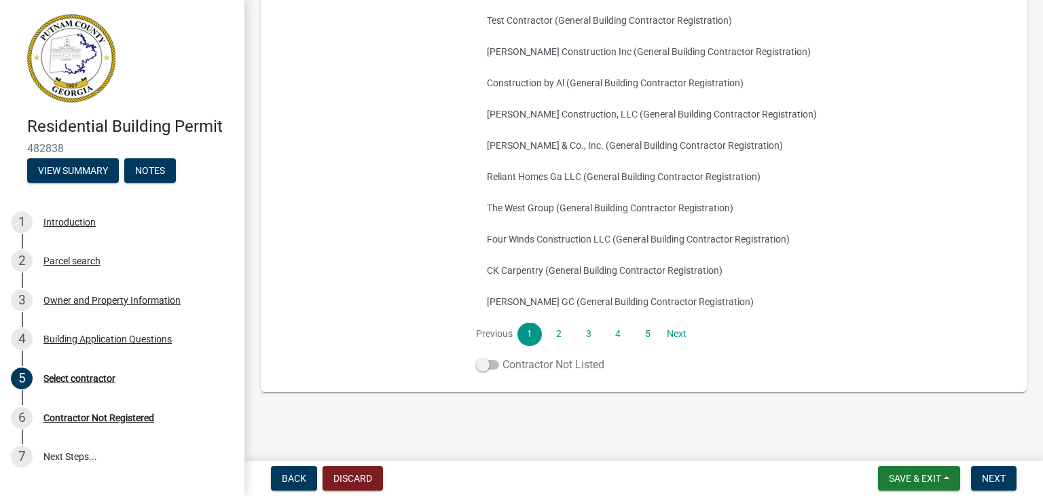
click at [483, 365] on span at bounding box center [487, 365] width 23 height 10
click at [503, 357] on input "Contractor Not Listed" at bounding box center [503, 357] width 0 height 0
drag, startPoint x: 991, startPoint y: 471, endPoint x: 984, endPoint y: 469, distance: 7.1
click at [991, 471] on button "Next" at bounding box center [994, 478] width 46 height 24
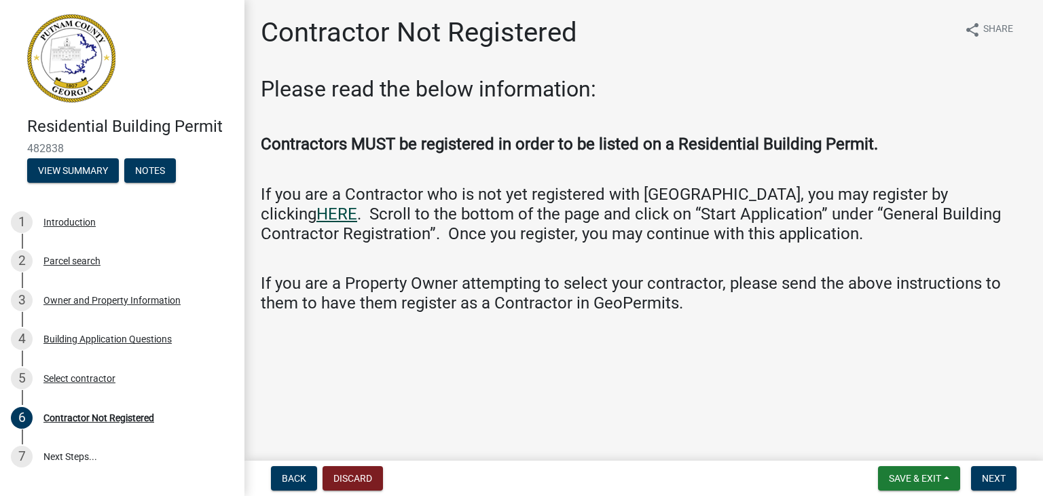
click at [357, 204] on link "HERE" at bounding box center [337, 213] width 41 height 19
click at [302, 479] on span "Back" at bounding box center [294, 478] width 24 height 11
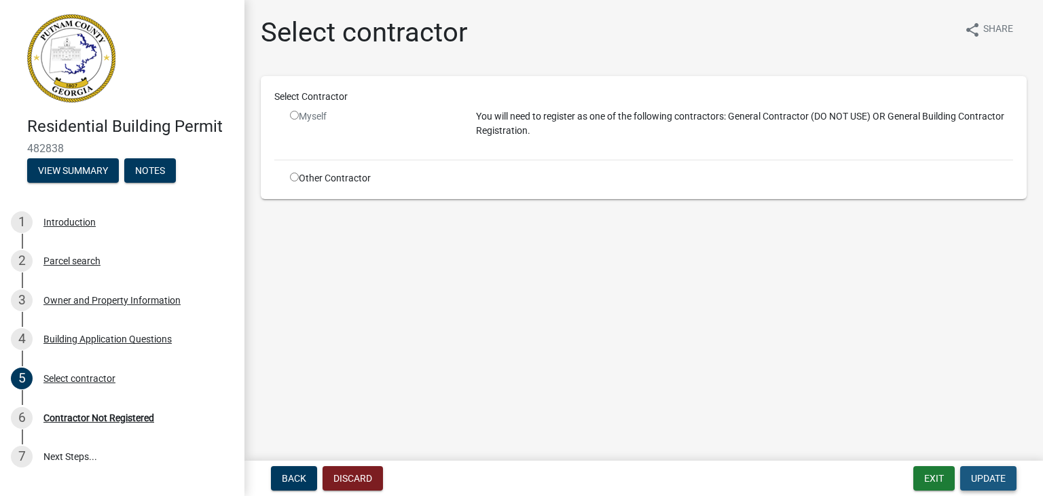
click at [982, 473] on span "Update" at bounding box center [988, 478] width 35 height 11
click at [929, 476] on button "Exit" at bounding box center [934, 478] width 41 height 24
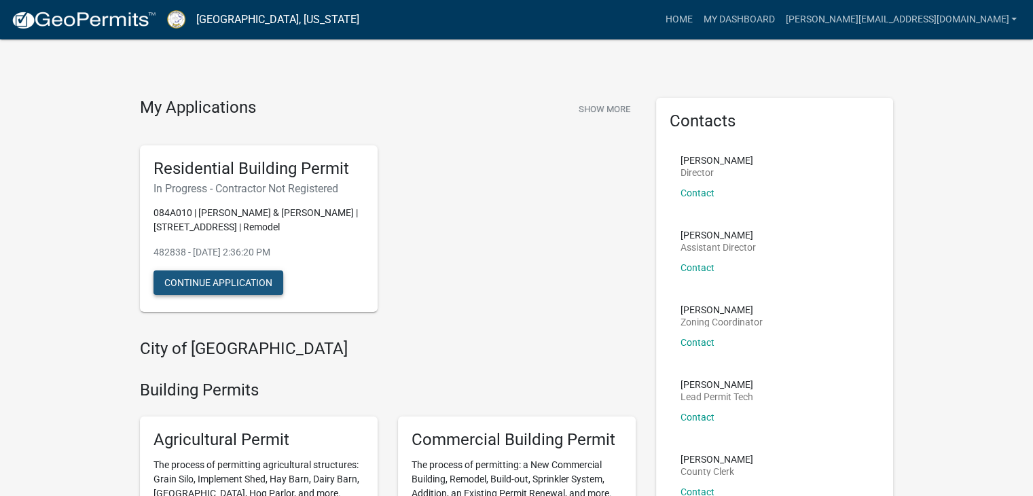
click at [272, 285] on button "Continue Application" at bounding box center [219, 282] width 130 height 24
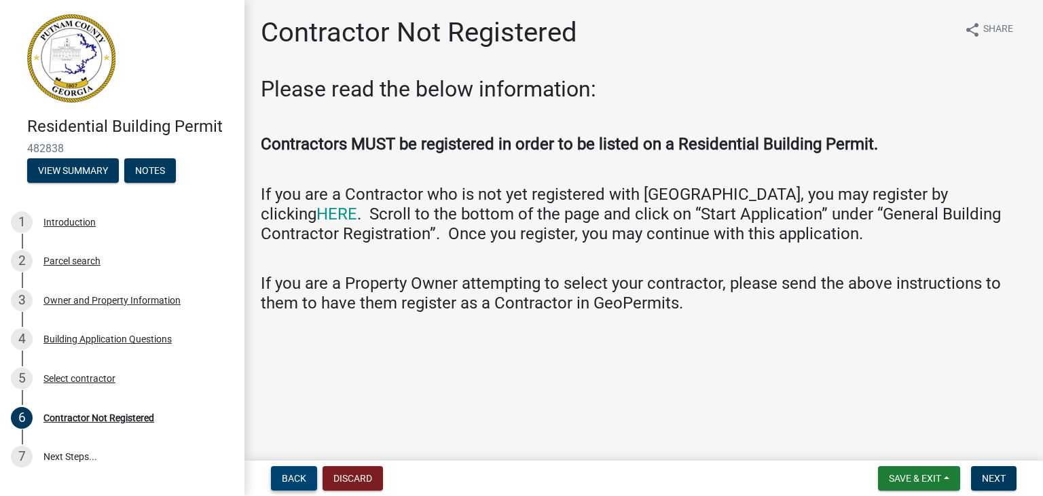
click at [281, 474] on button "Back" at bounding box center [294, 478] width 46 height 24
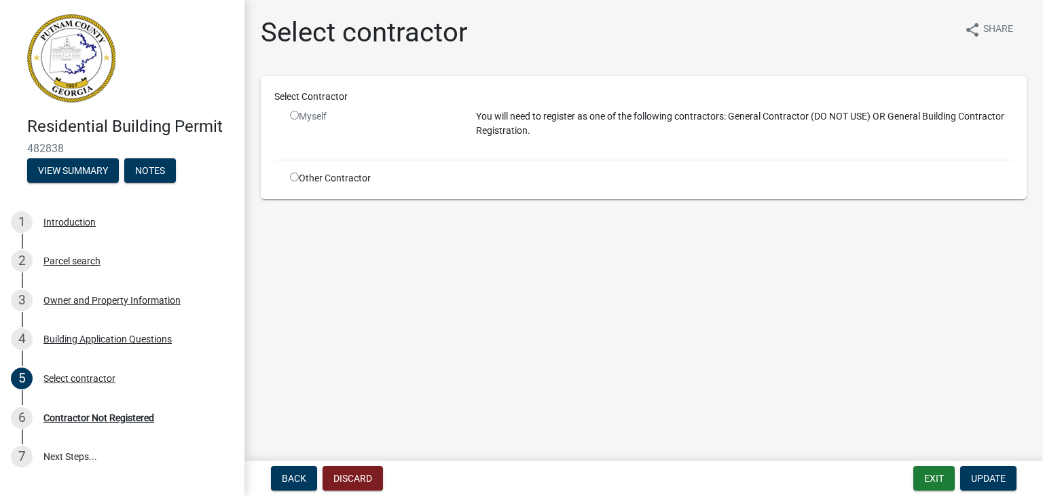
click at [293, 117] on input "radio" at bounding box center [294, 115] width 9 height 9
radio input "false"
click at [293, 177] on input "radio" at bounding box center [294, 177] width 9 height 9
radio input "true"
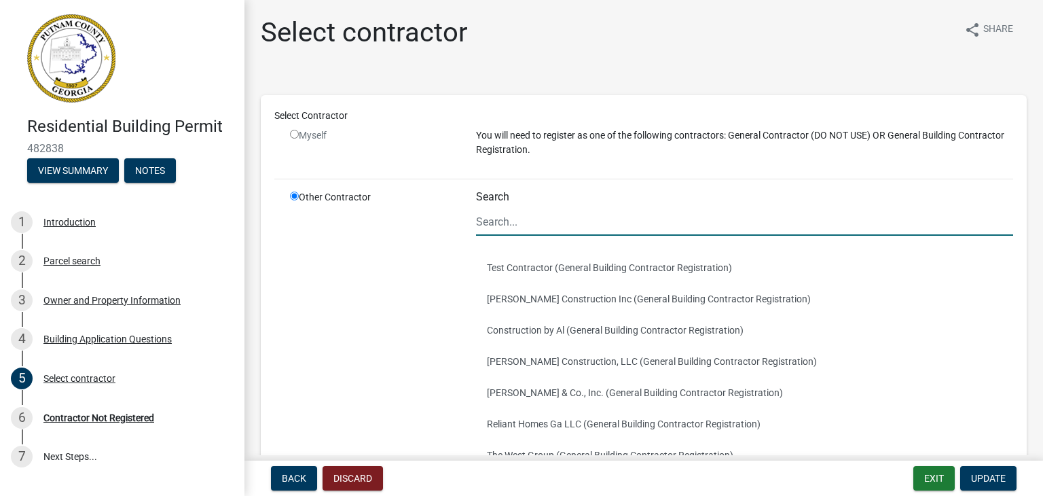
click at [496, 223] on input "Search" at bounding box center [744, 222] width 537 height 28
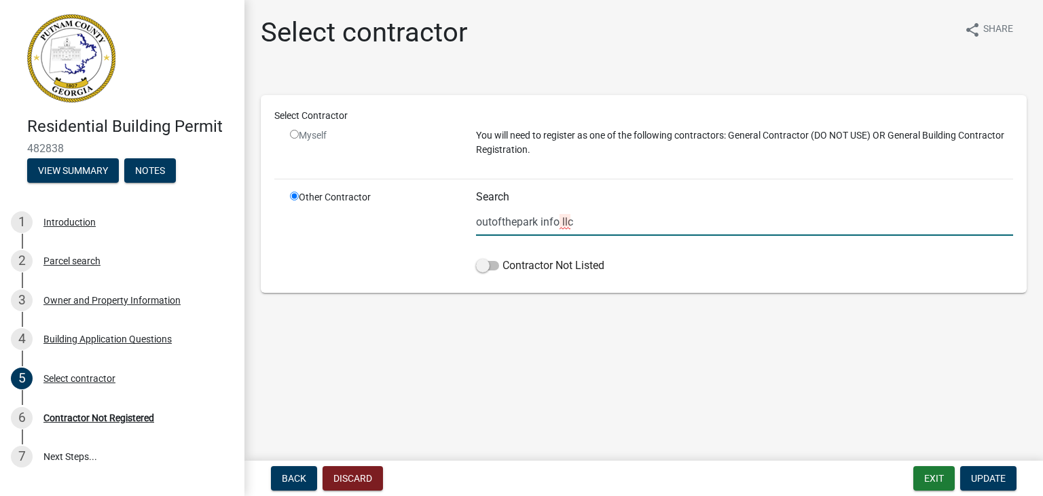
drag, startPoint x: 584, startPoint y: 219, endPoint x: 465, endPoint y: 229, distance: 119.3
click at [466, 229] on div "Search outofthepark info llc Contractor Not Listed" at bounding box center [745, 234] width 558 height 89
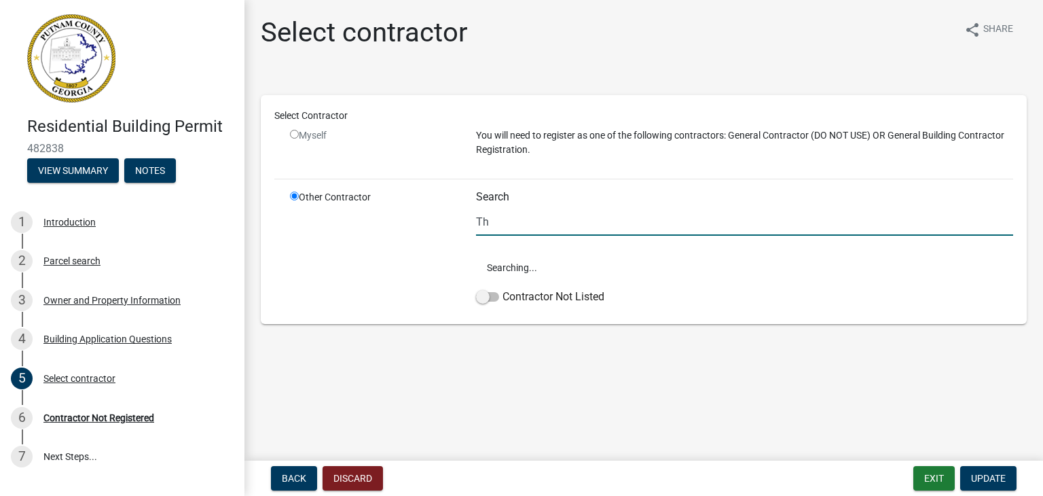
type input "T"
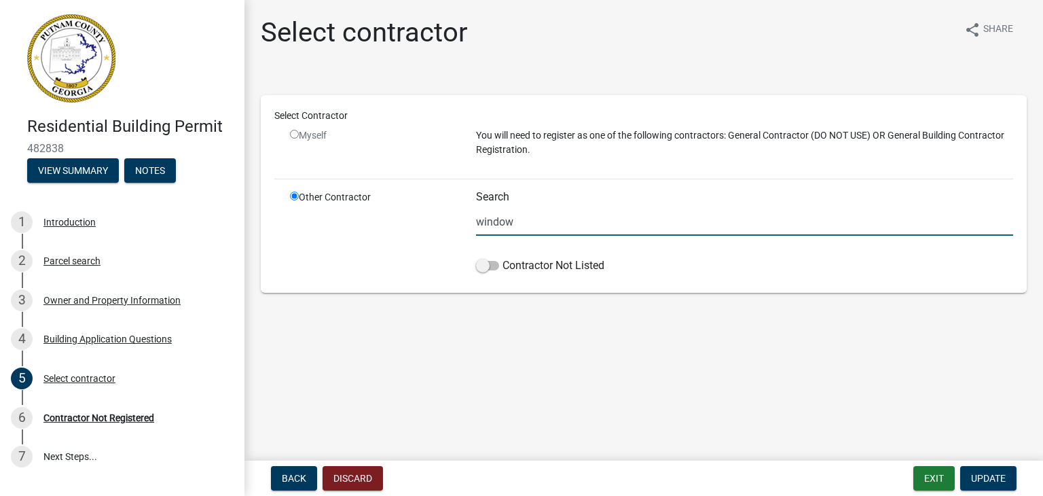
drag, startPoint x: 516, startPoint y: 224, endPoint x: 429, endPoint y: 229, distance: 87.1
click at [429, 229] on div "Other Contractor Search window Contractor Not Listed" at bounding box center [652, 234] width 744 height 89
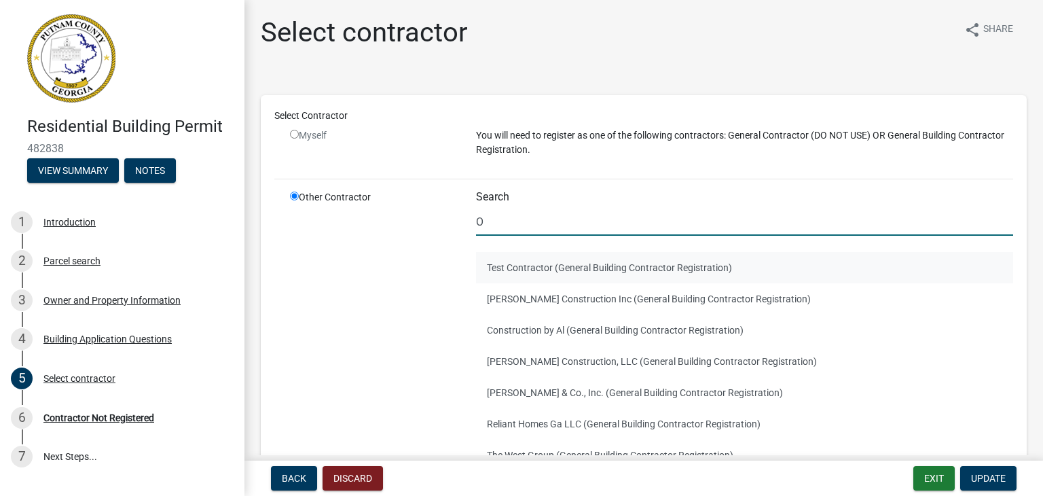
type input "outofthepark info llc"
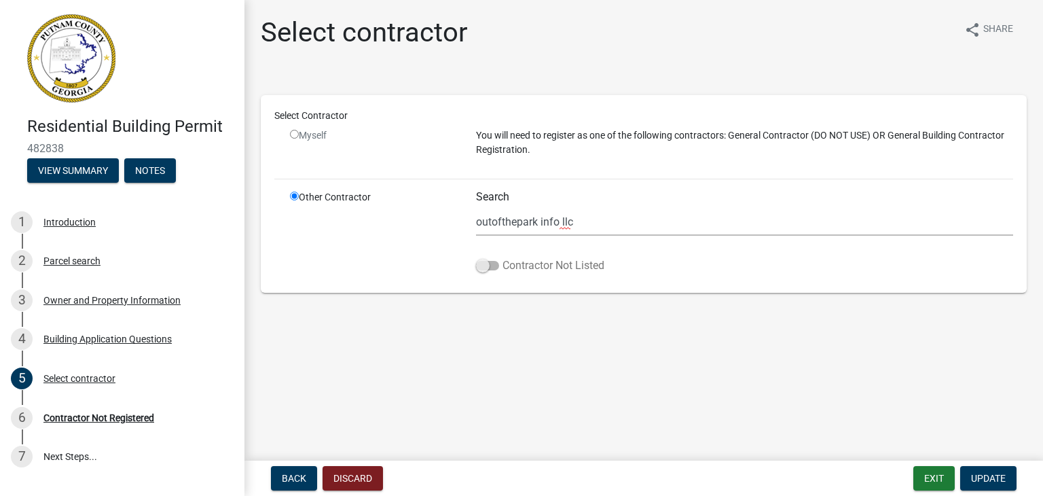
click at [487, 261] on span at bounding box center [487, 266] width 23 height 10
click at [503, 257] on input "Contractor Not Listed" at bounding box center [503, 257] width 0 height 0
click at [970, 475] on button "Update" at bounding box center [988, 478] width 56 height 24
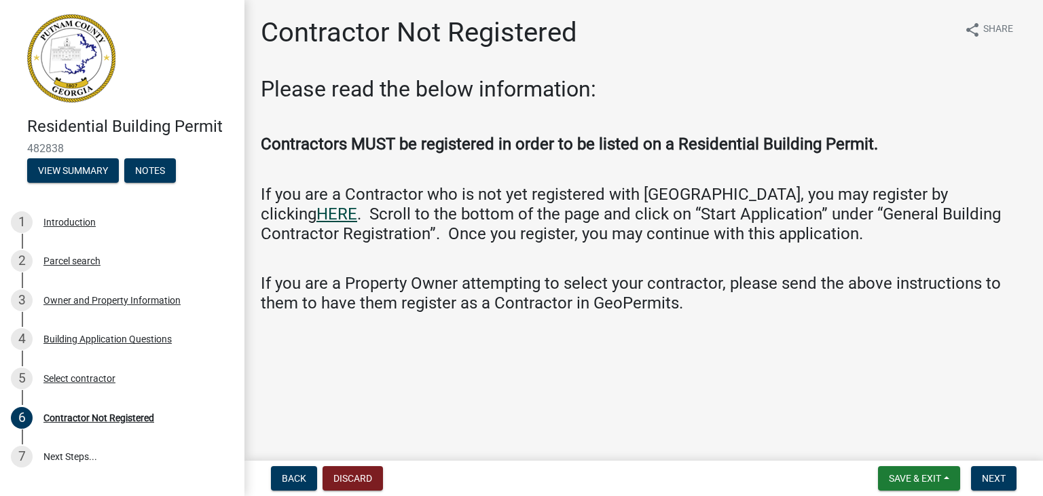
click at [357, 204] on link "HERE" at bounding box center [337, 213] width 41 height 19
click at [918, 478] on span "Save & Exit" at bounding box center [915, 478] width 52 height 11
click at [907, 444] on button "Save & Exit" at bounding box center [906, 443] width 109 height 33
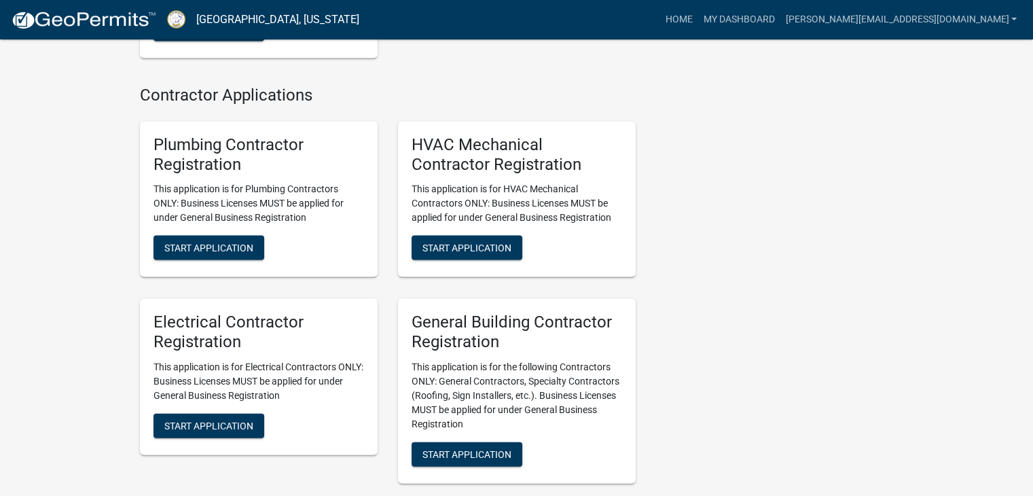
scroll to position [2853, 0]
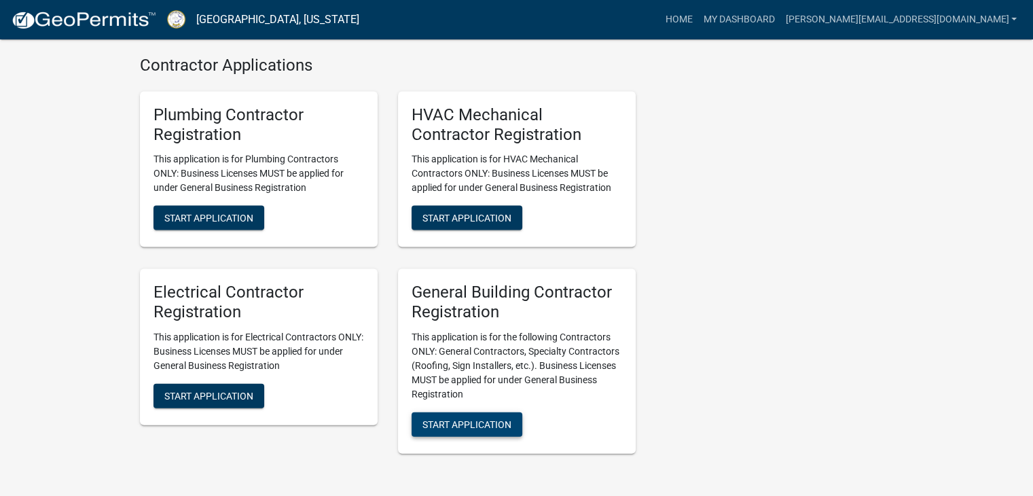
click at [486, 430] on span "Start Application" at bounding box center [467, 424] width 89 height 11
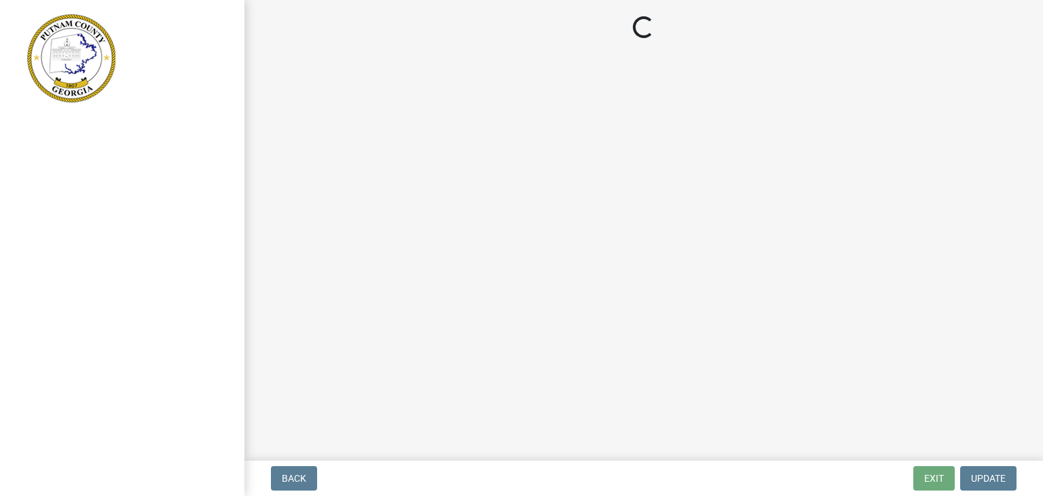
select select "GA"
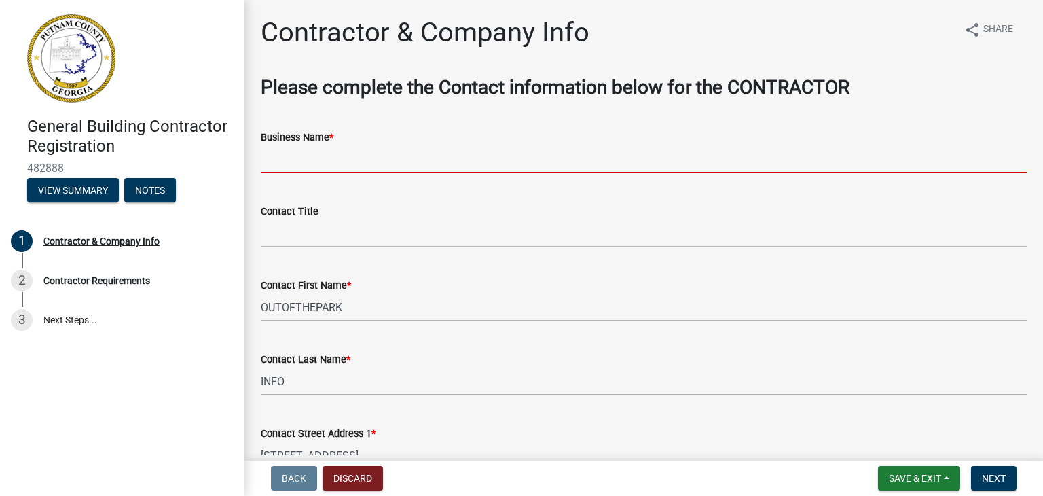
click at [339, 162] on input "Business Name *" at bounding box center [644, 159] width 766 height 28
type input "OUTOFTHEPARKINFO LLC DBA THE WINDOW SOURCE OF [GEOGRAPHIC_DATA]"
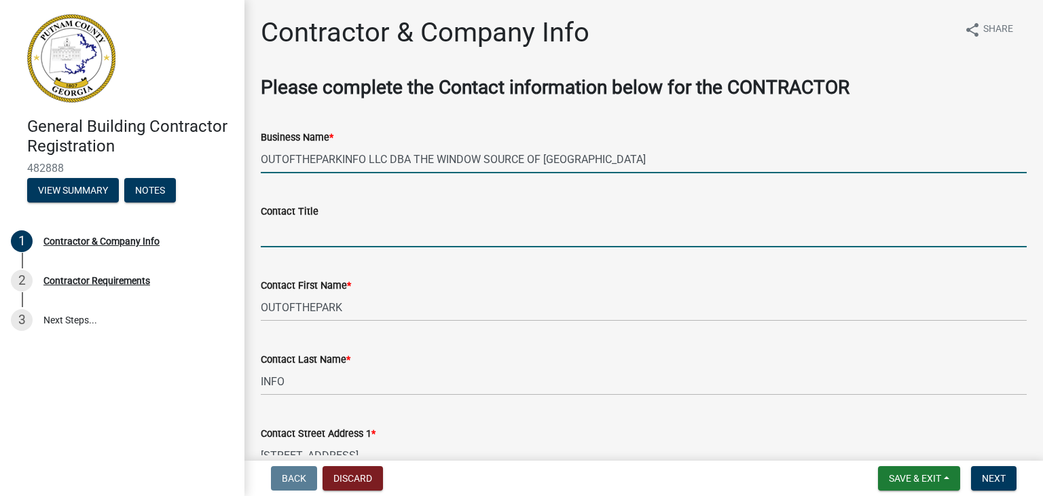
click at [319, 241] on input "Contact Title" at bounding box center [644, 233] width 766 height 28
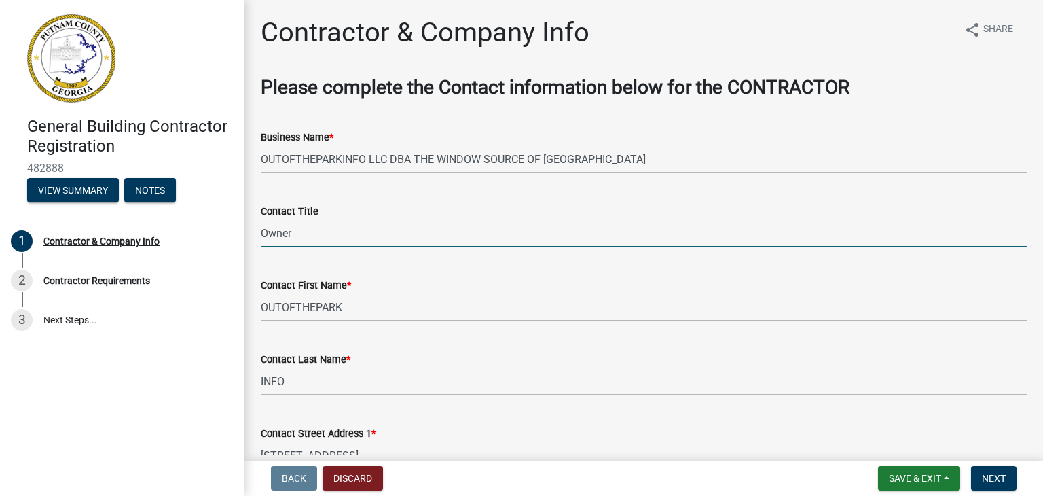
type input "Owner"
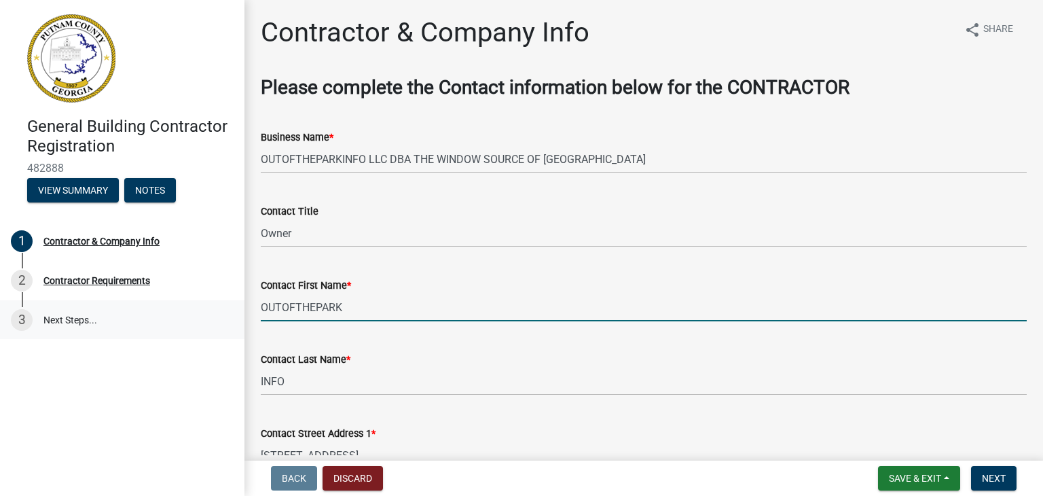
drag, startPoint x: 345, startPoint y: 306, endPoint x: 205, endPoint y: 311, distance: 140.0
click at [205, 311] on div "General Building Contractor Registration 482888 View Summary Notes 1 Contractor…" at bounding box center [521, 248] width 1043 height 496
type input "[PERSON_NAME]"
click at [272, 332] on div "Contact Last Name * INFO" at bounding box center [644, 363] width 766 height 63
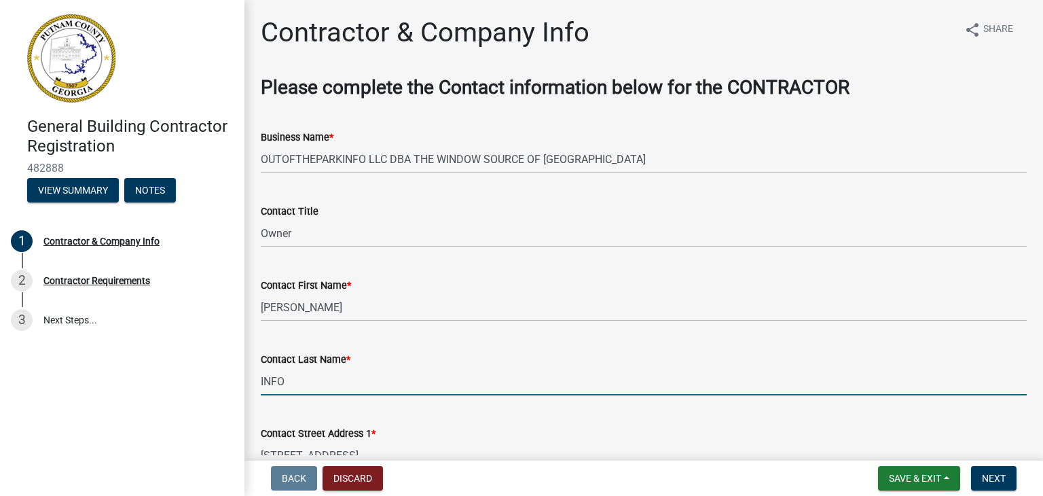
drag, startPoint x: 285, startPoint y: 381, endPoint x: 208, endPoint y: 397, distance: 79.1
click at [208, 397] on div "General Building Contractor Registration 482888 View Summary Notes 1 Contractor…" at bounding box center [521, 248] width 1043 height 496
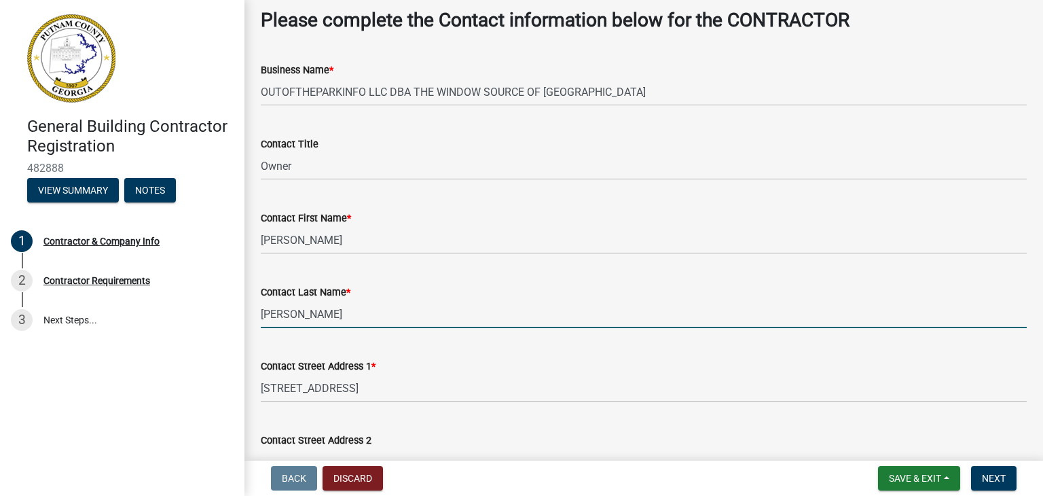
scroll to position [136, 0]
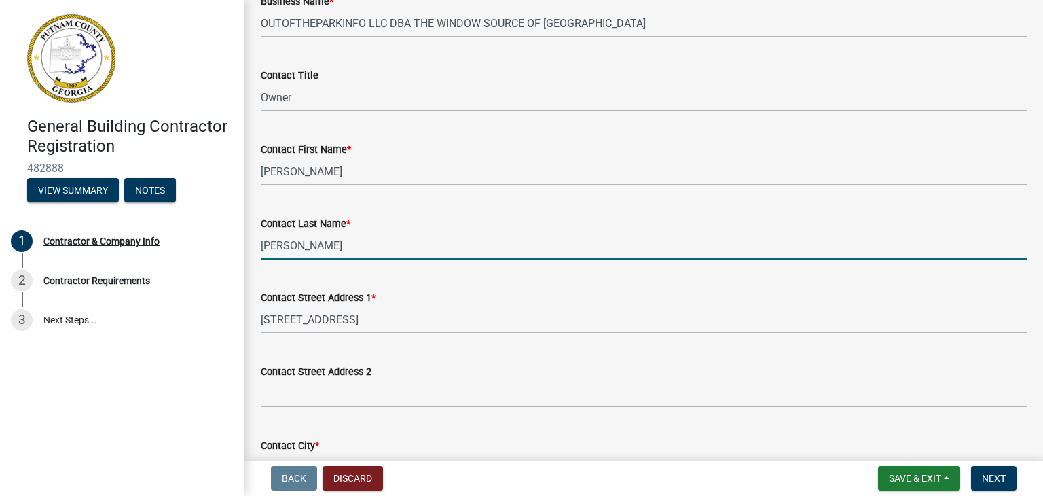
type input "[PERSON_NAME]"
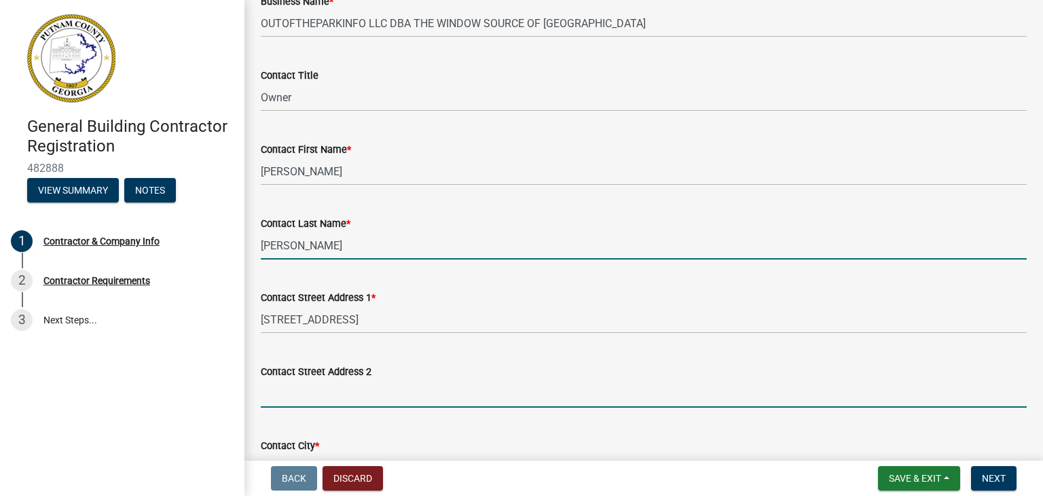
click at [424, 393] on input "Contact Street Address 2" at bounding box center [644, 394] width 766 height 28
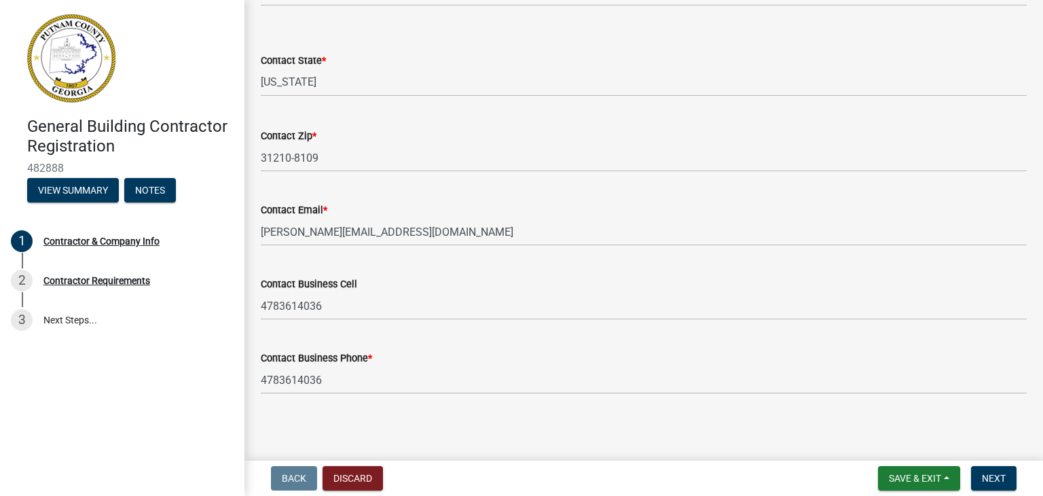
scroll to position [614, 0]
click at [515, 427] on main "Contractor & Company Info share Share Please complete the Contact information b…" at bounding box center [644, 227] width 799 height 455
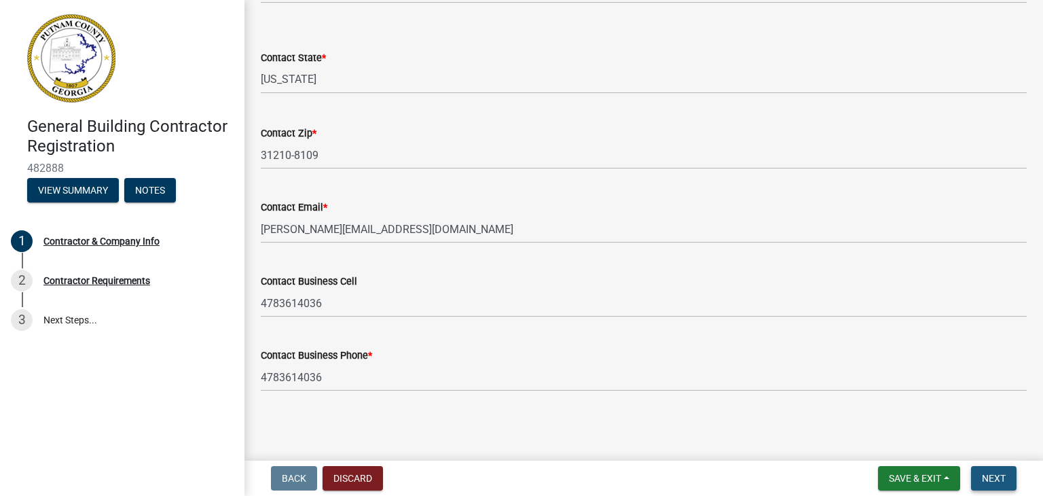
drag, startPoint x: 991, startPoint y: 476, endPoint x: 984, endPoint y: 473, distance: 7.3
click at [990, 476] on span "Next" at bounding box center [994, 478] width 24 height 11
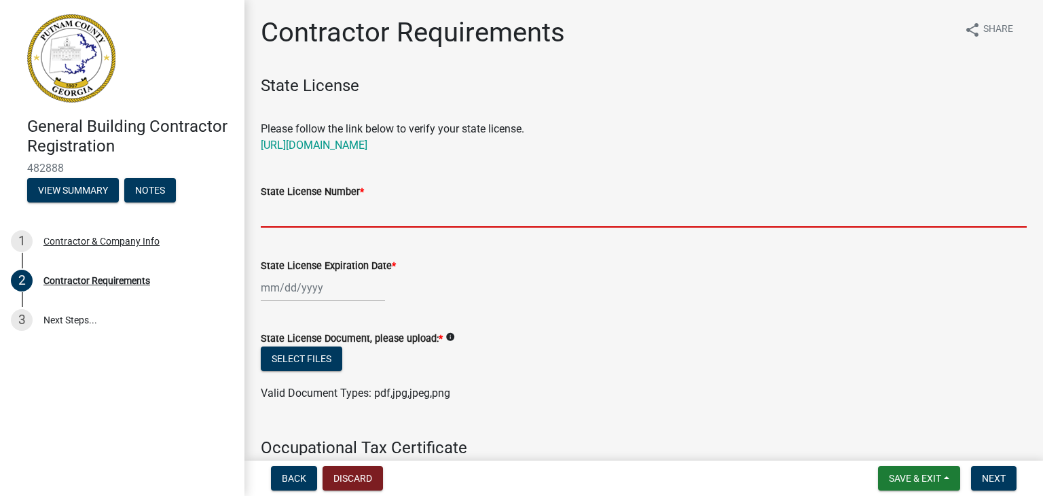
click at [281, 217] on input "State License Number *" at bounding box center [644, 214] width 766 height 28
click at [289, 476] on span "Back" at bounding box center [294, 478] width 24 height 11
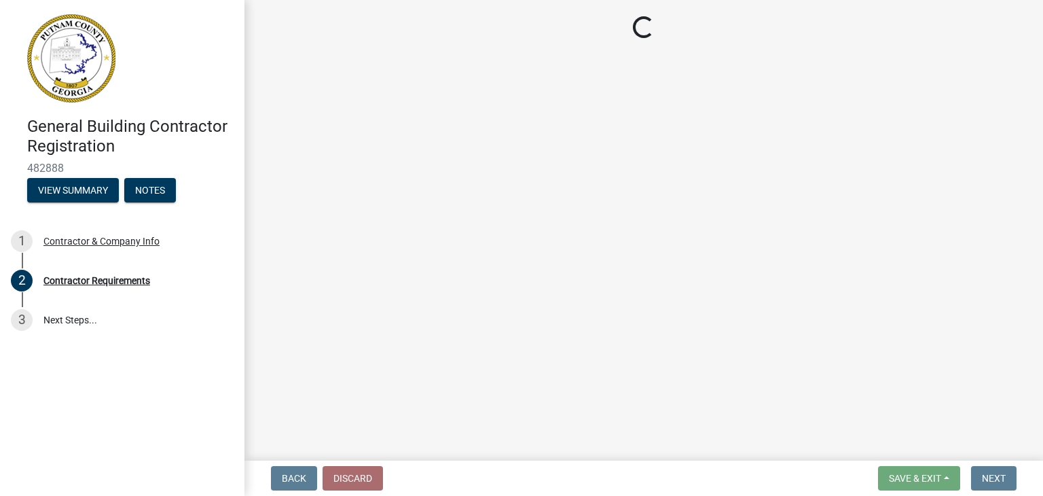
select select "GA"
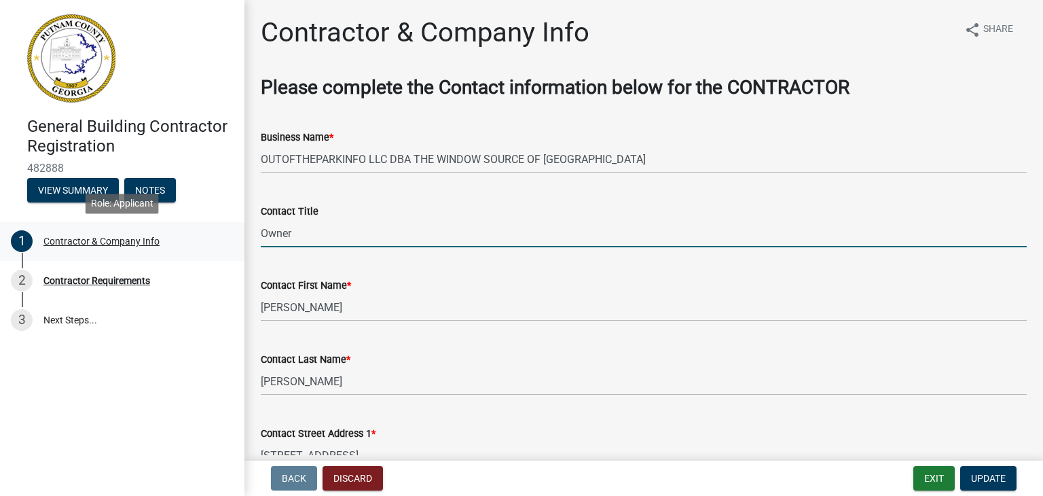
drag, startPoint x: 299, startPoint y: 233, endPoint x: 238, endPoint y: 240, distance: 61.5
click at [238, 240] on div "General Building Contractor Registration 482888 View Summary Notes 1 Contractor…" at bounding box center [521, 248] width 1043 height 496
type input "F"
type input "Super"
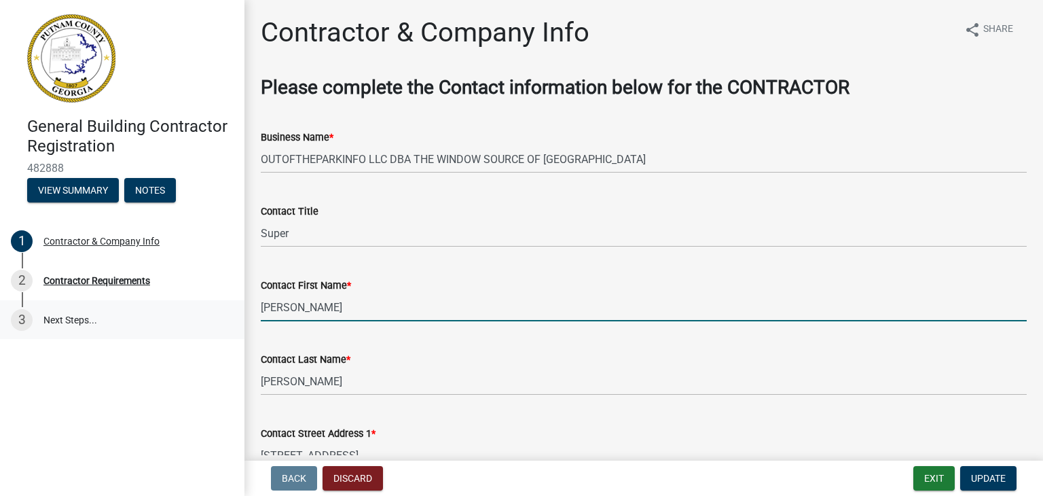
drag, startPoint x: 287, startPoint y: 312, endPoint x: 242, endPoint y: 315, distance: 44.9
click at [244, 316] on div "General Building Contractor Registration 482888 View Summary Notes 1 Contractor…" at bounding box center [521, 248] width 1043 height 496
type input "[PERSON_NAME]"
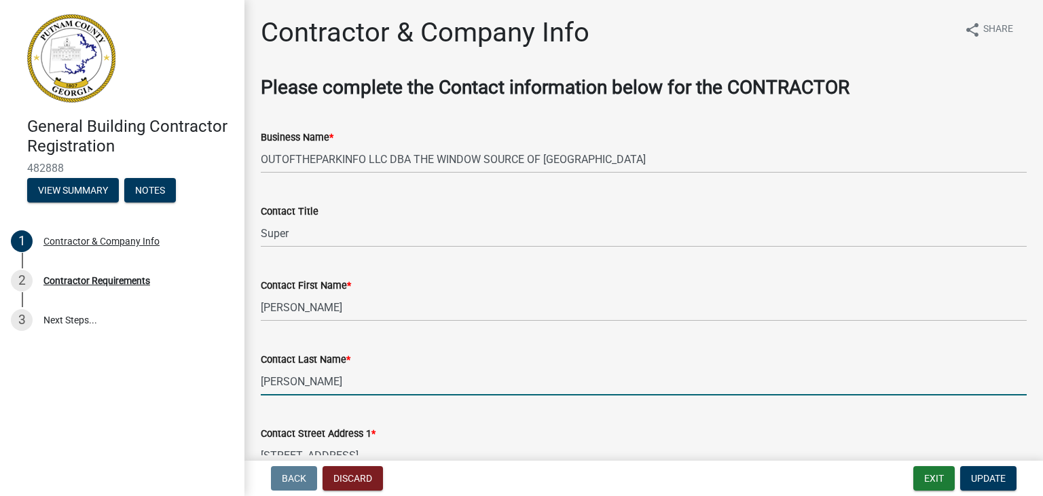
drag, startPoint x: 295, startPoint y: 387, endPoint x: 242, endPoint y: 393, distance: 52.7
click at [242, 393] on div "General Building Contractor Registration 482888 View Summary Notes 1 Contractor…" at bounding box center [521, 248] width 1043 height 496
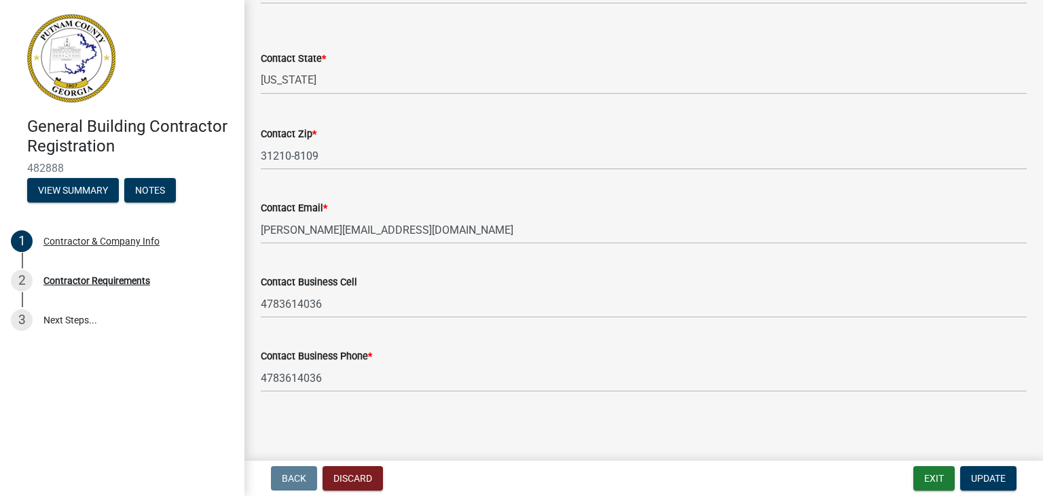
scroll to position [614, 0]
type input "[PERSON_NAME]"
click at [992, 473] on span "Update" at bounding box center [988, 478] width 35 height 11
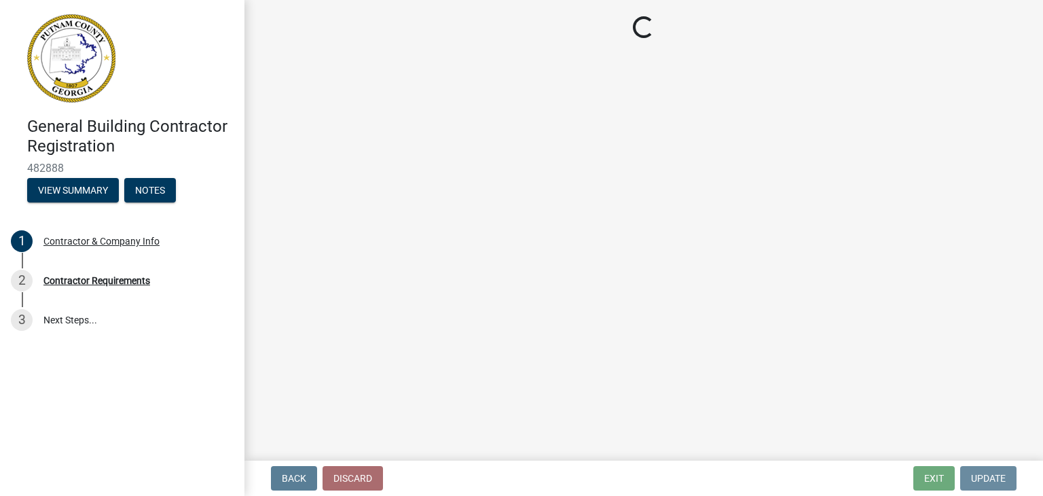
scroll to position [0, 0]
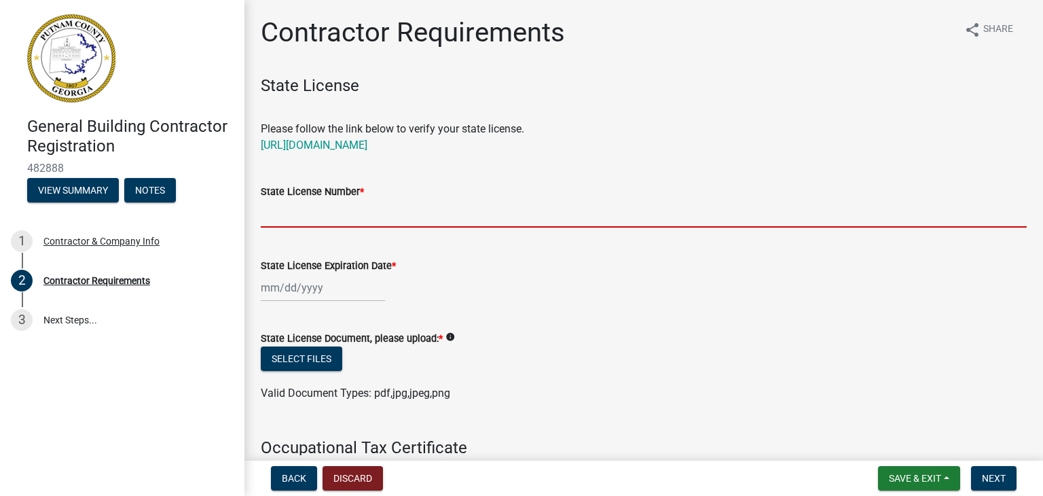
click at [293, 215] on input "State License Number *" at bounding box center [644, 214] width 766 height 28
paste input "RLCI000911"
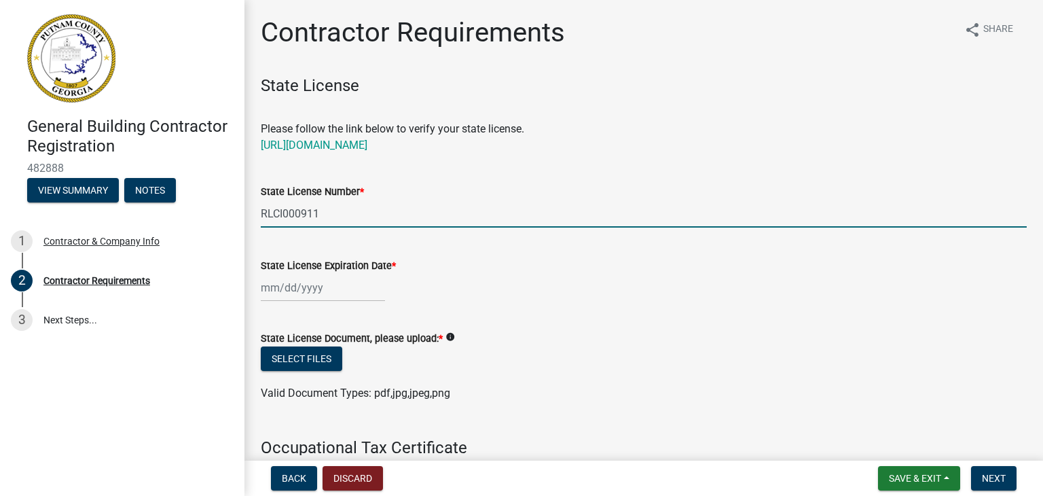
type input "RLCI000911"
click at [319, 293] on div at bounding box center [323, 288] width 124 height 28
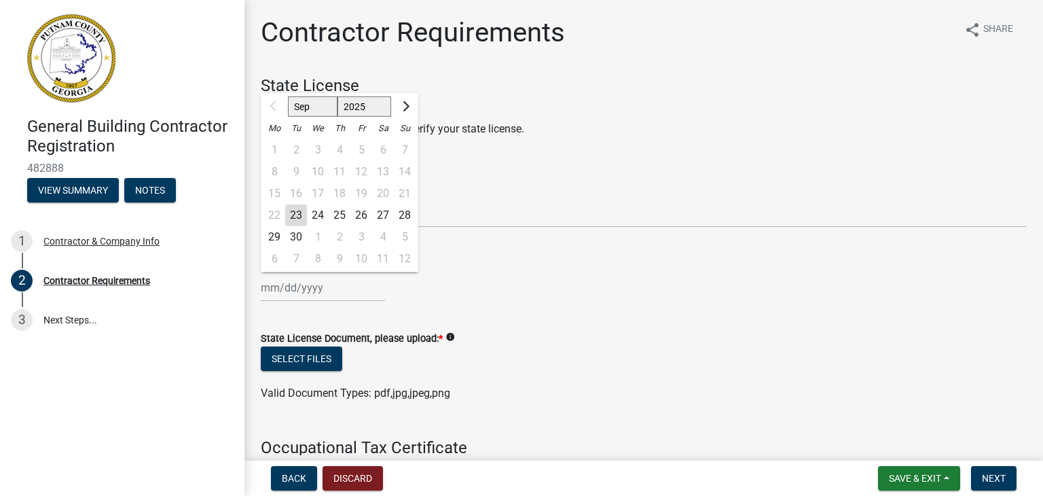
click at [321, 107] on select "Sep Oct Nov Dec" at bounding box center [313, 106] width 50 height 20
click at [274, 107] on div at bounding box center [274, 106] width 27 height 22
click at [408, 104] on button "Next month" at bounding box center [405, 106] width 16 height 22
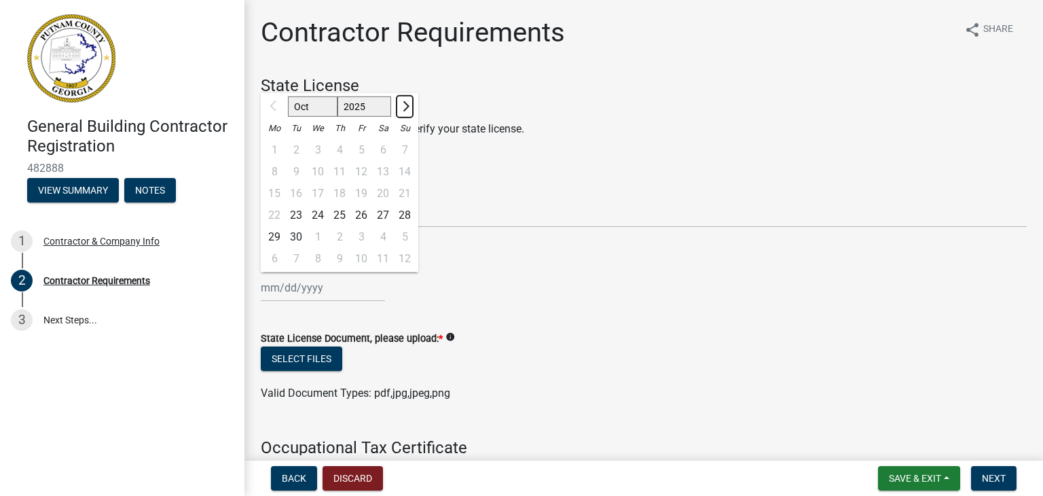
click at [408, 104] on button "Next month" at bounding box center [405, 106] width 16 height 22
select select "1"
select select "2026"
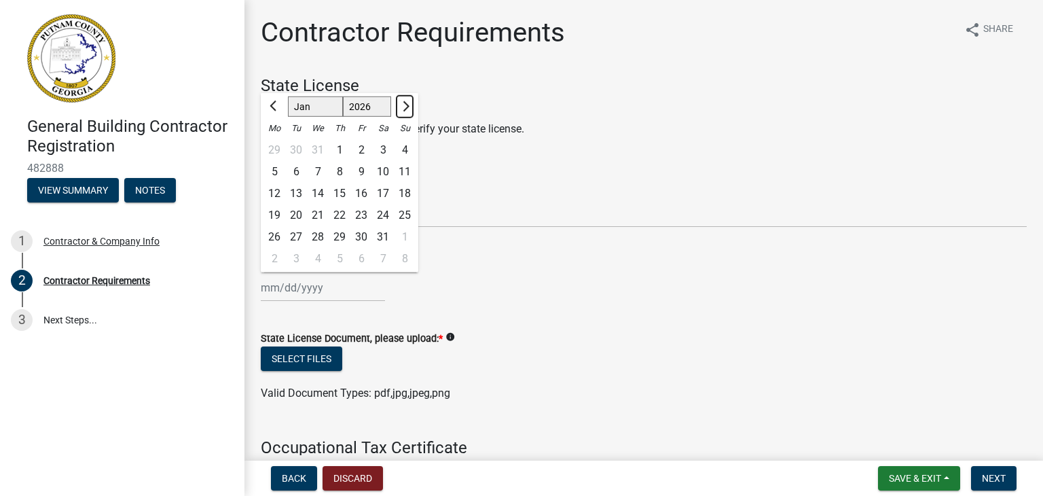
click at [408, 104] on button "Next month" at bounding box center [405, 106] width 16 height 22
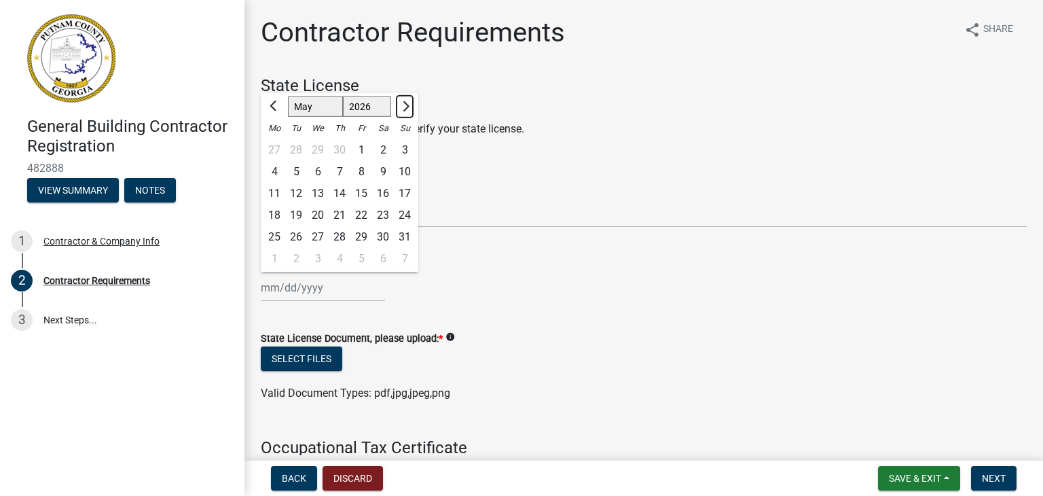
select select "6"
click at [299, 236] on div "30" at bounding box center [296, 237] width 22 height 22
type input "[DATE]"
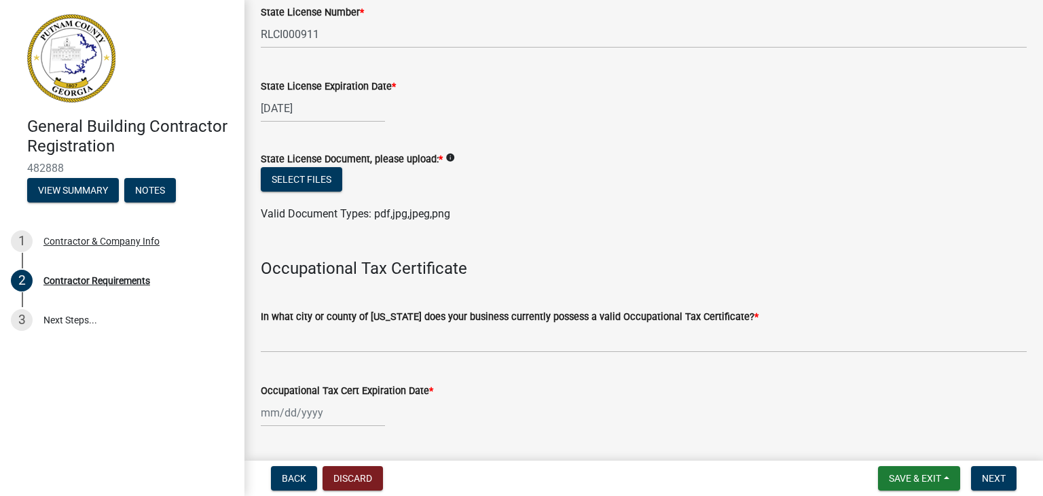
scroll to position [272, 0]
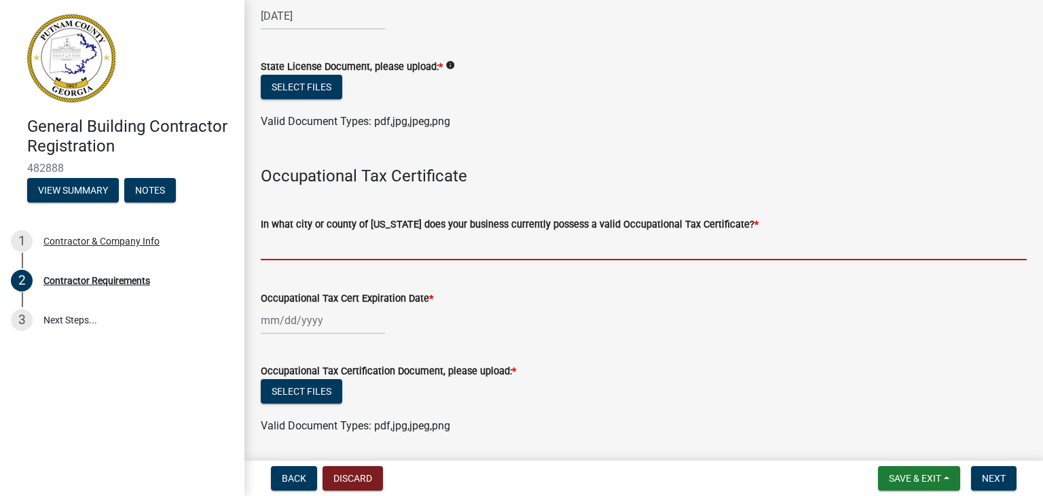
click at [319, 255] on input "In what city or county of [US_STATE] does your business currently possess a val…" at bounding box center [644, 246] width 766 height 28
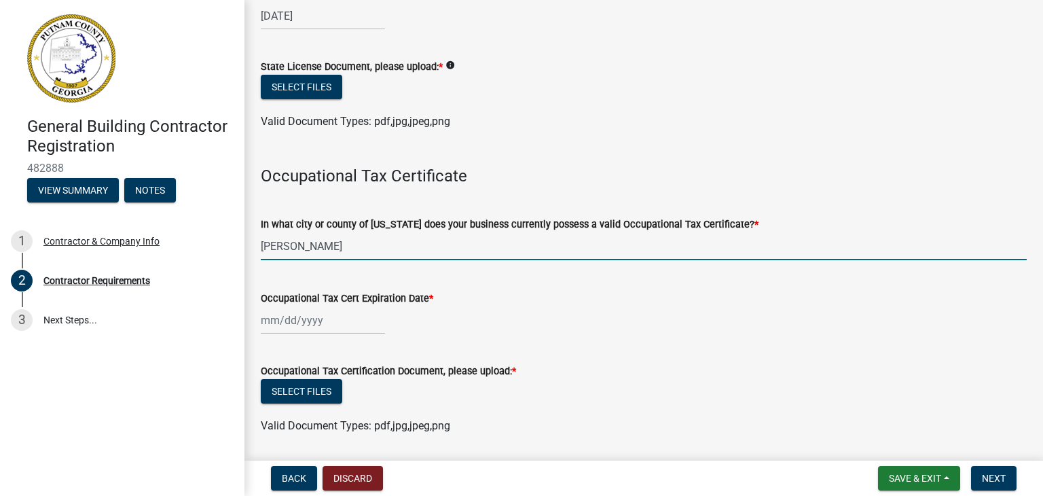
type input "[PERSON_NAME]"
click at [321, 323] on div at bounding box center [323, 320] width 124 height 28
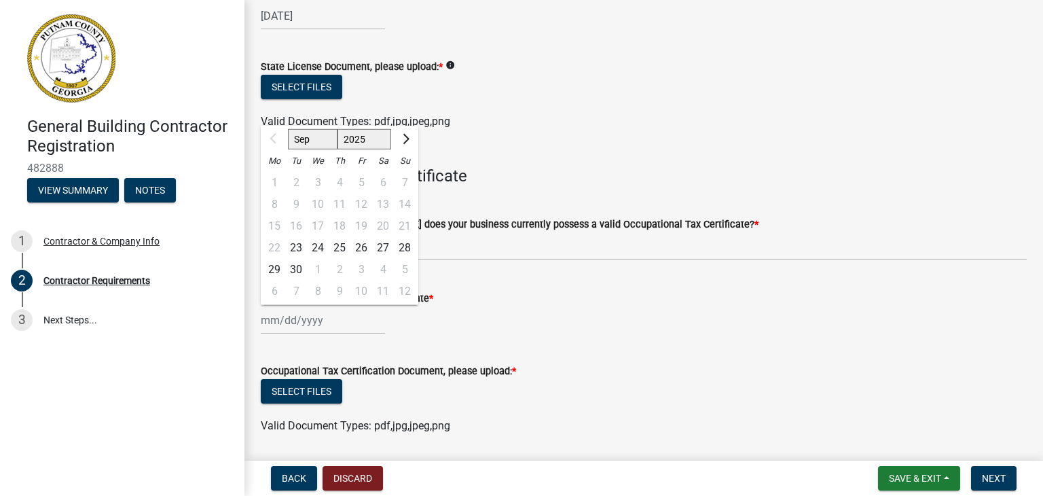
click at [494, 338] on wm-data-entity-input "Occupational Tax Cert Expiration Date * Sep Oct Nov [DATE] 2026 2027 2028 2029 …" at bounding box center [644, 308] width 766 height 75
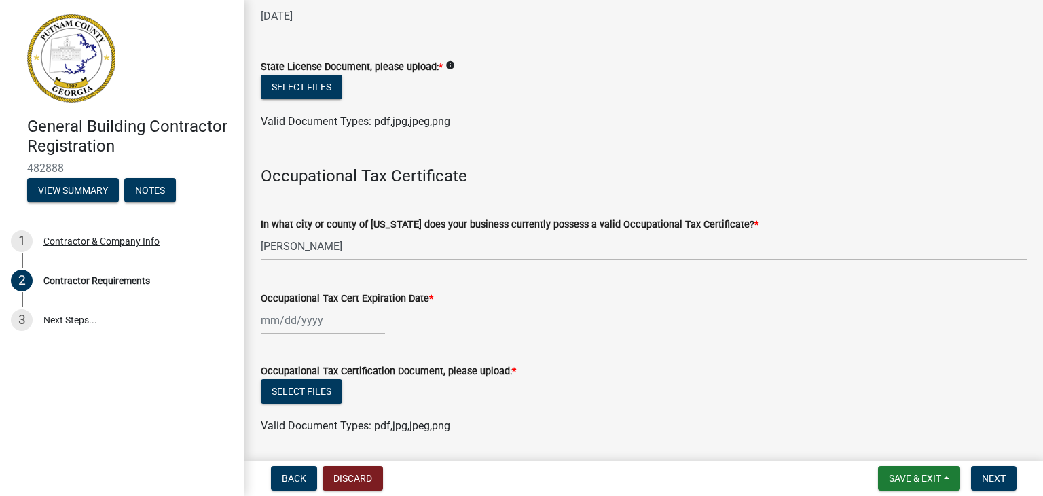
click at [346, 325] on div at bounding box center [323, 320] width 124 height 28
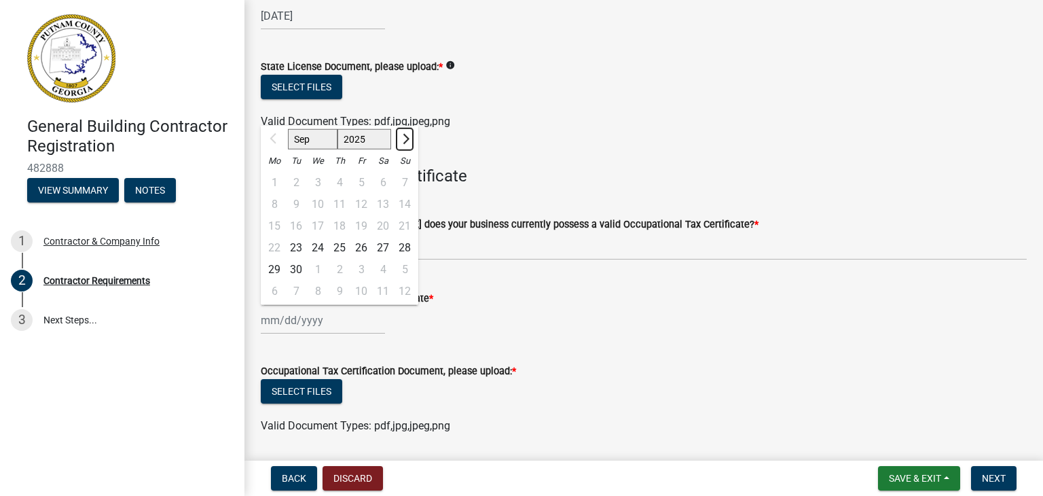
click at [406, 137] on span "Next month" at bounding box center [404, 139] width 10 height 10
select select "12"
click at [320, 267] on div "31" at bounding box center [318, 270] width 22 height 22
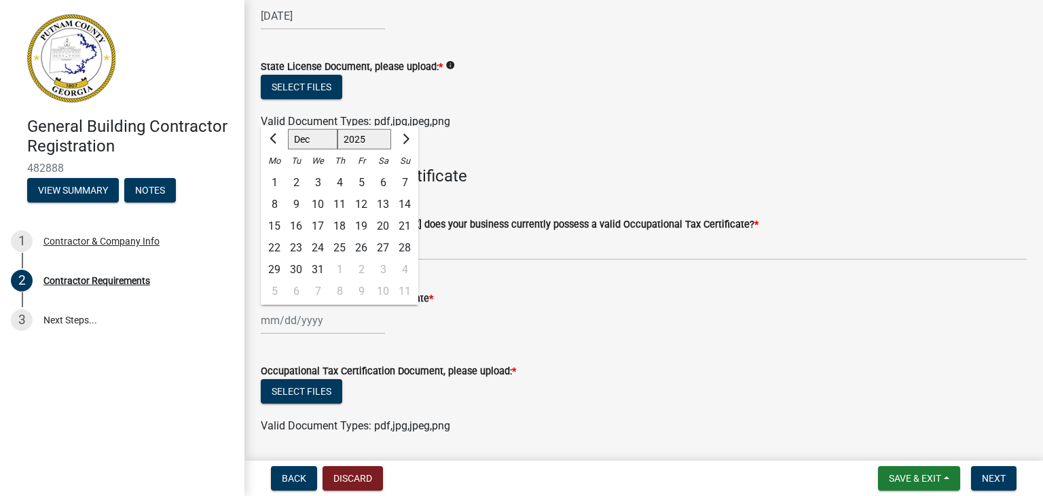
type input "[DATE]"
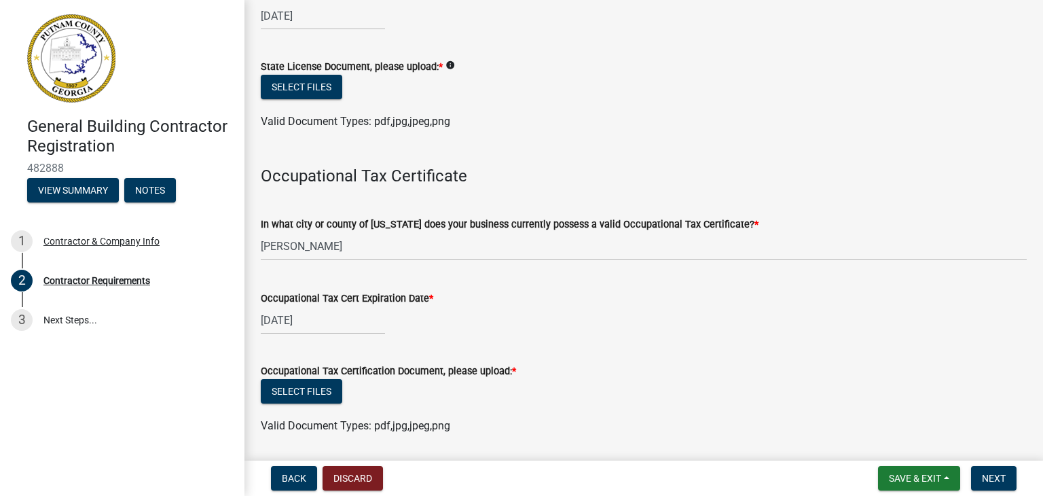
scroll to position [408, 0]
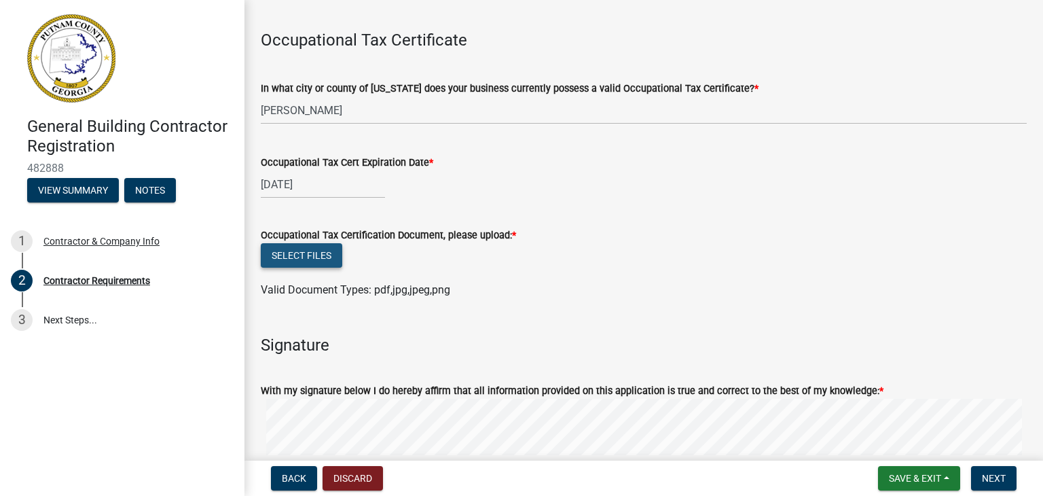
click at [282, 252] on button "Select files" at bounding box center [302, 255] width 82 height 24
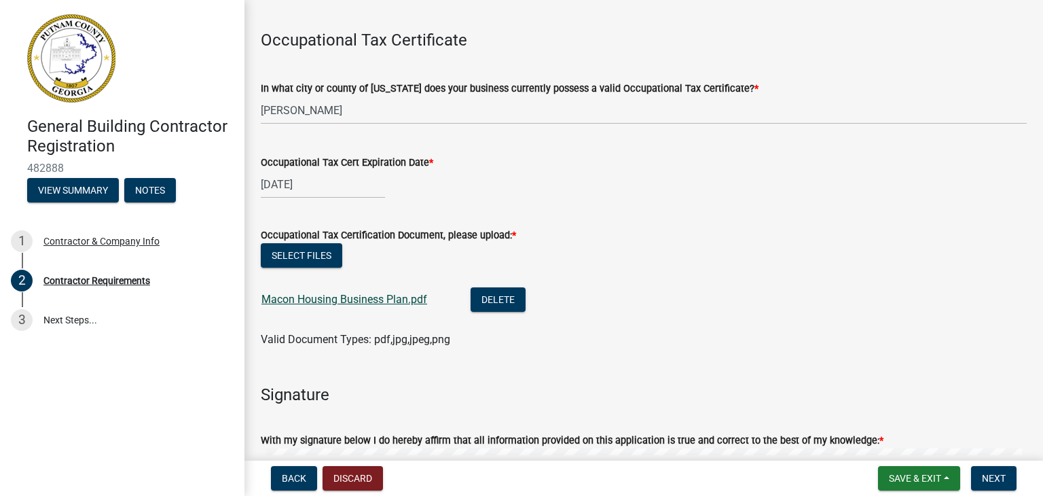
click at [329, 300] on link "Macon Housing Business Plan.pdf" at bounding box center [345, 299] width 166 height 13
click at [494, 297] on button "Delete" at bounding box center [498, 299] width 55 height 24
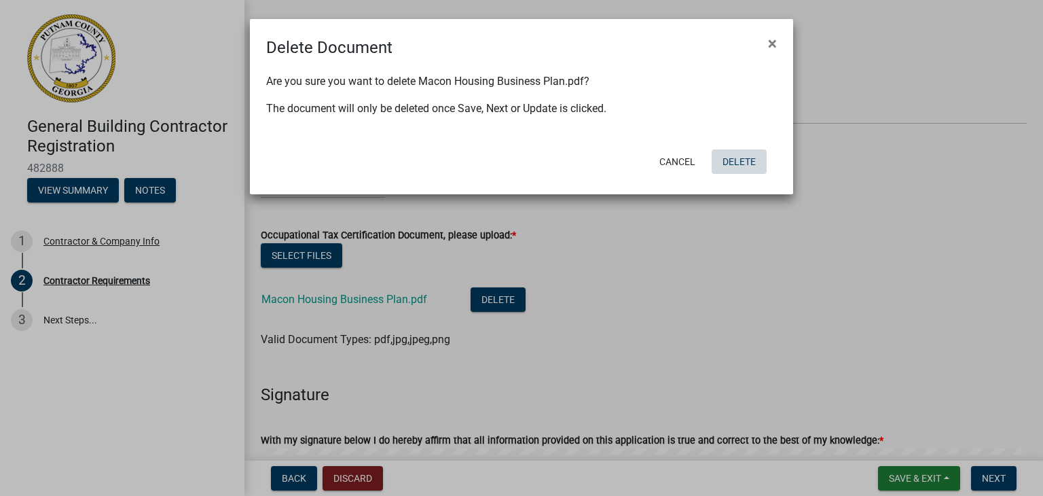
click at [734, 156] on button "Delete" at bounding box center [739, 161] width 55 height 24
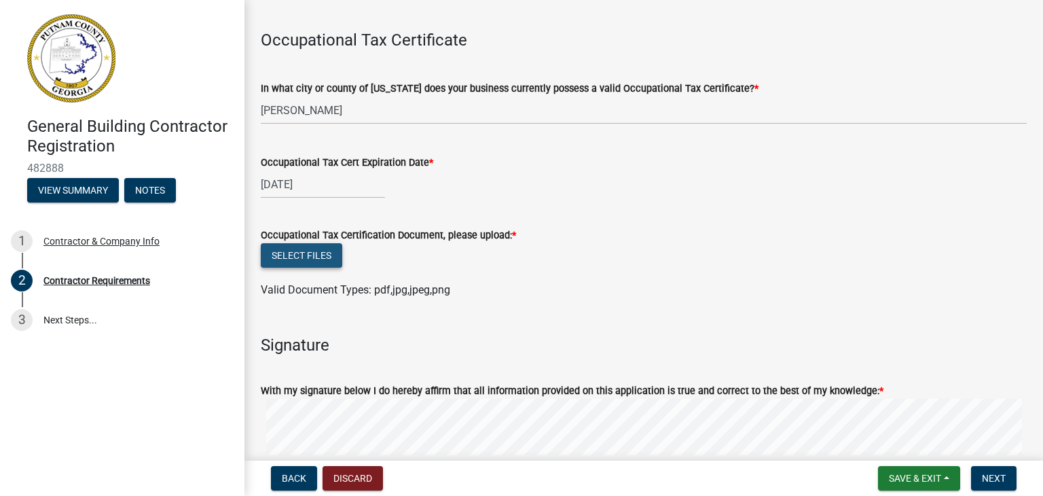
click at [287, 253] on button "Select files" at bounding box center [302, 255] width 82 height 24
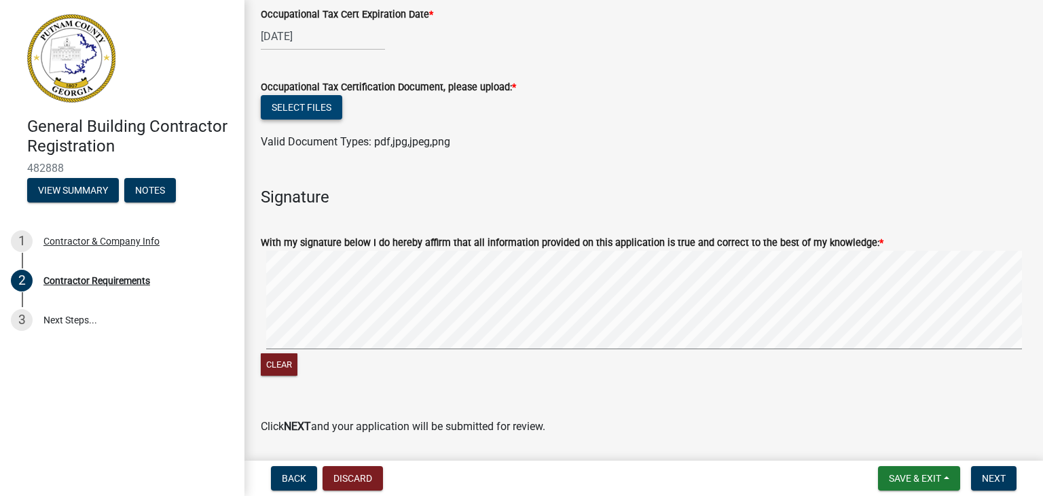
scroll to position [599, 0]
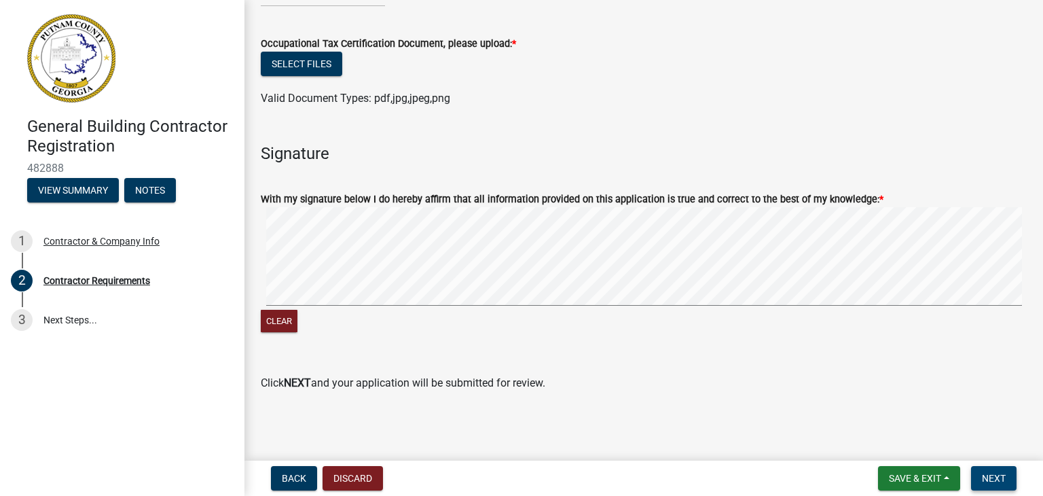
click at [977, 479] on button "Next" at bounding box center [994, 478] width 46 height 24
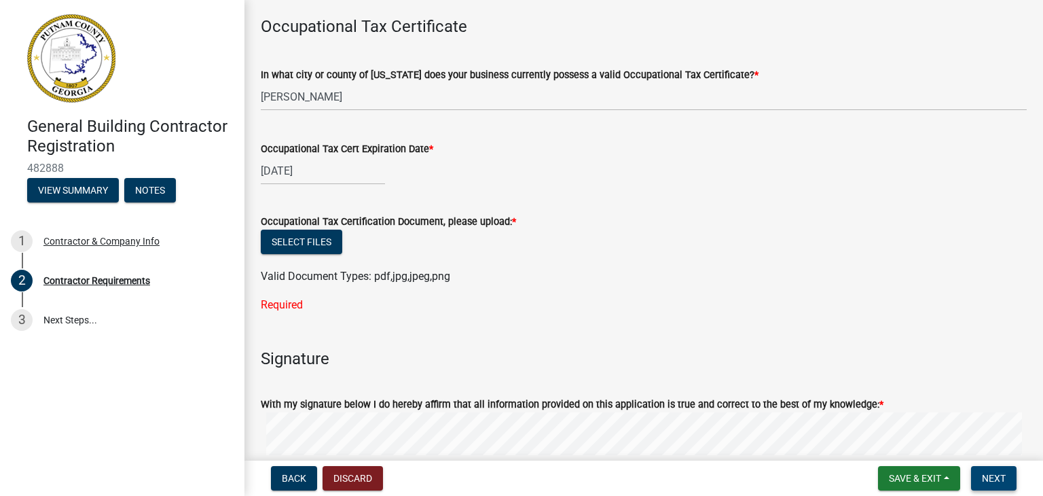
scroll to position [423, 0]
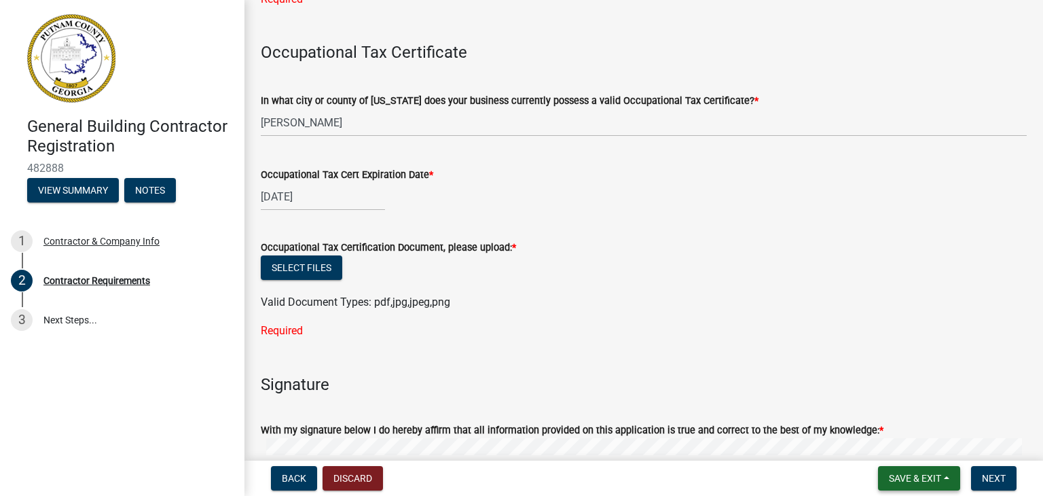
click at [900, 476] on span "Save & Exit" at bounding box center [915, 478] width 52 height 11
click at [888, 410] on button "Save" at bounding box center [906, 410] width 109 height 33
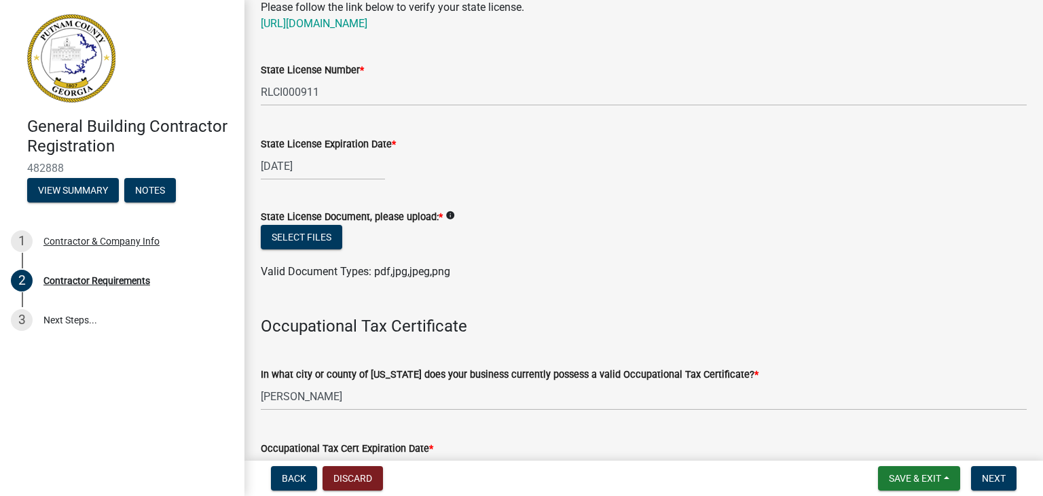
scroll to position [136, 0]
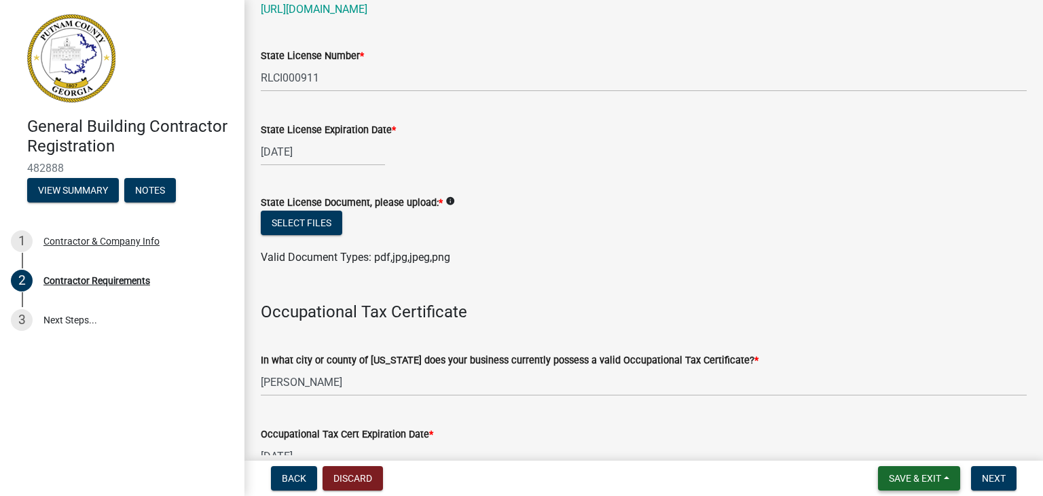
click at [909, 477] on span "Save & Exit" at bounding box center [915, 478] width 52 height 11
click at [901, 439] on button "Save & Exit" at bounding box center [906, 443] width 109 height 33
